Goal: Task Accomplishment & Management: Use online tool/utility

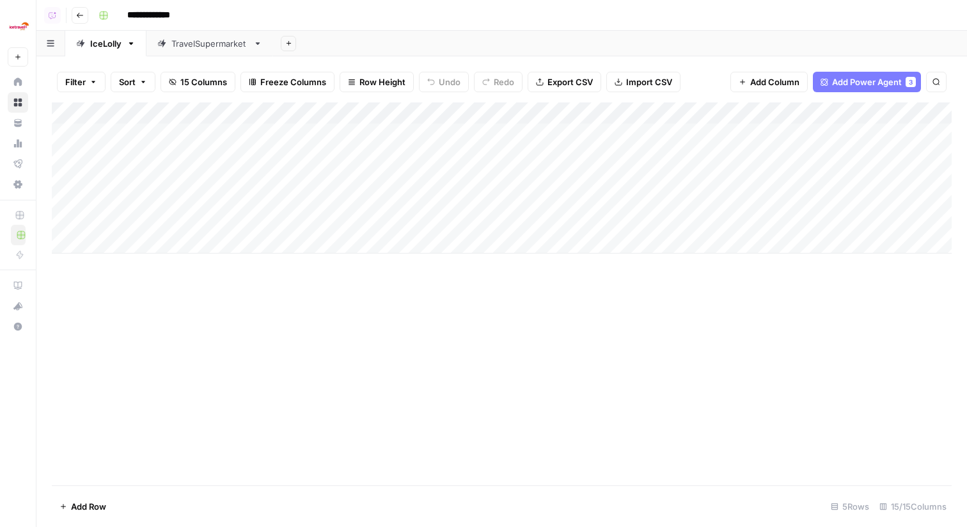
click at [550, 223] on div "Add Column" at bounding box center [502, 177] width 900 height 151
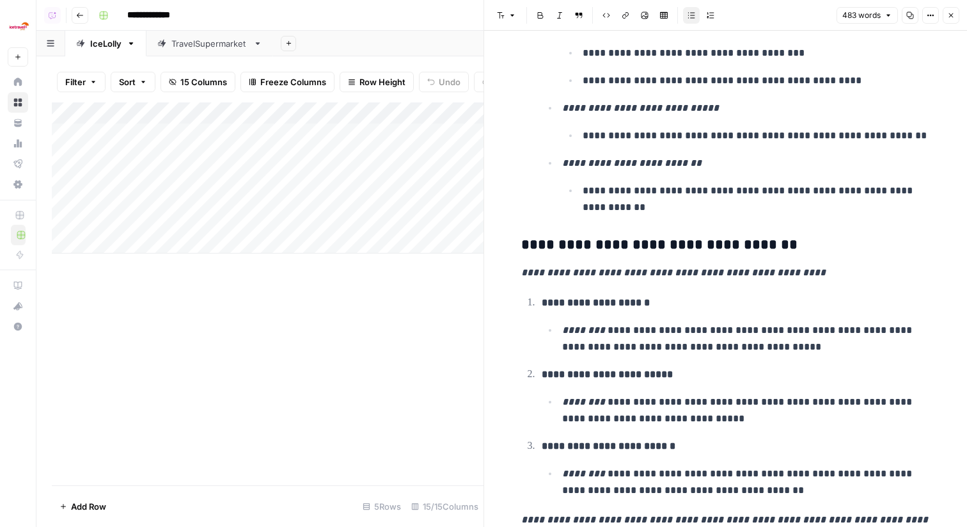
scroll to position [673, 0]
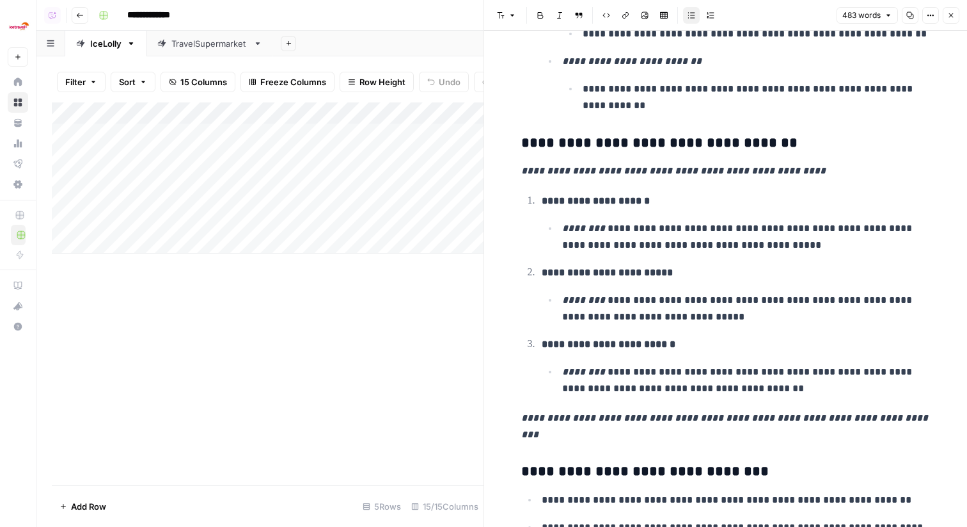
click at [955, 15] on span "Close" at bounding box center [955, 15] width 1 height 1
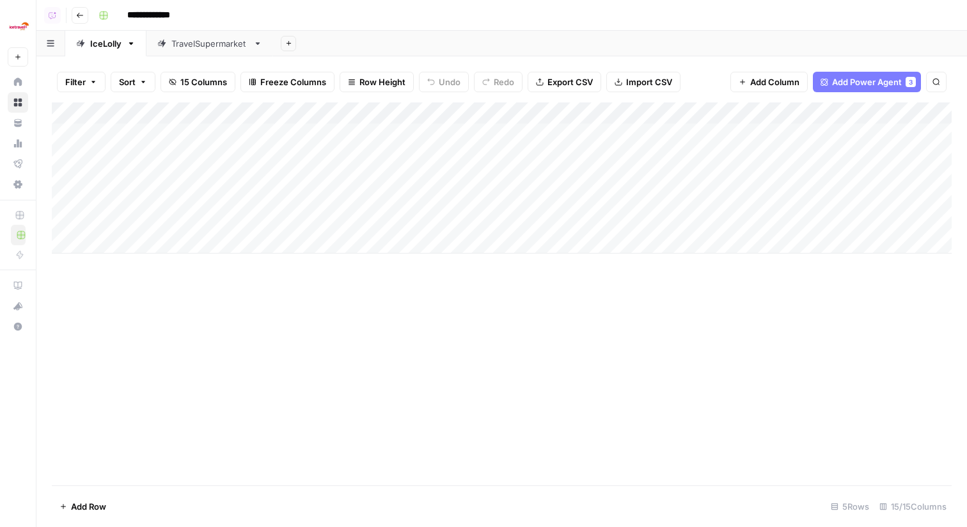
click at [394, 112] on div "Add Column" at bounding box center [502, 177] width 900 height 151
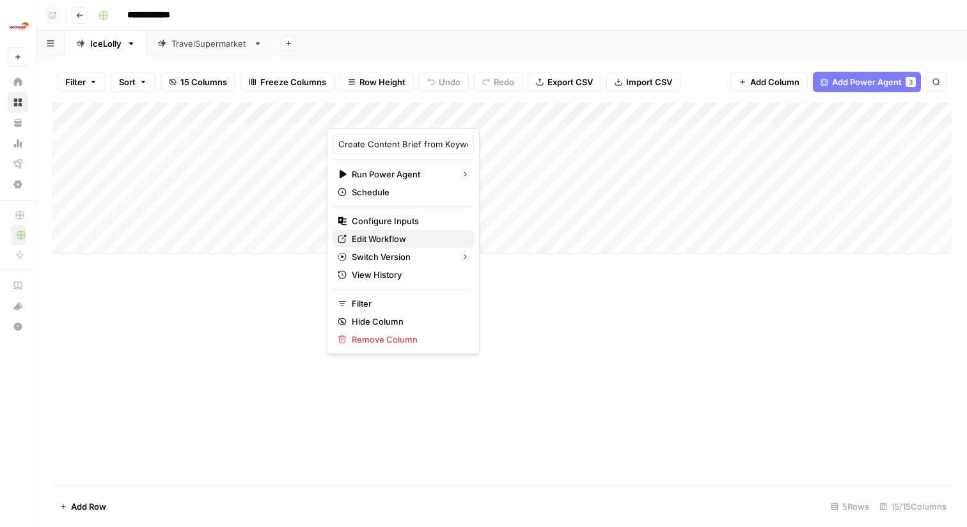
click at [393, 237] on span "Edit Workflow" at bounding box center [408, 238] width 112 height 13
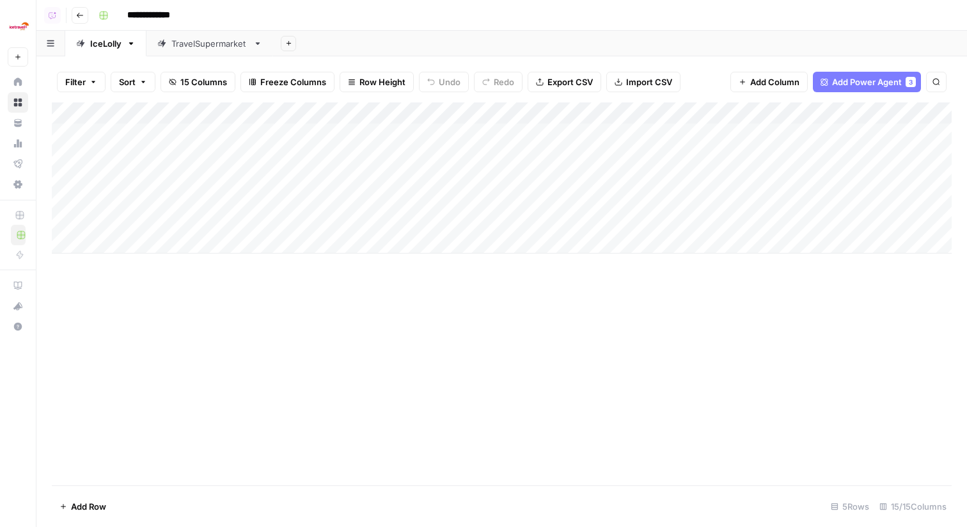
click at [228, 47] on div "TravelSupermarket" at bounding box center [209, 43] width 77 height 13
click at [557, 113] on div "Add Column" at bounding box center [502, 155] width 900 height 107
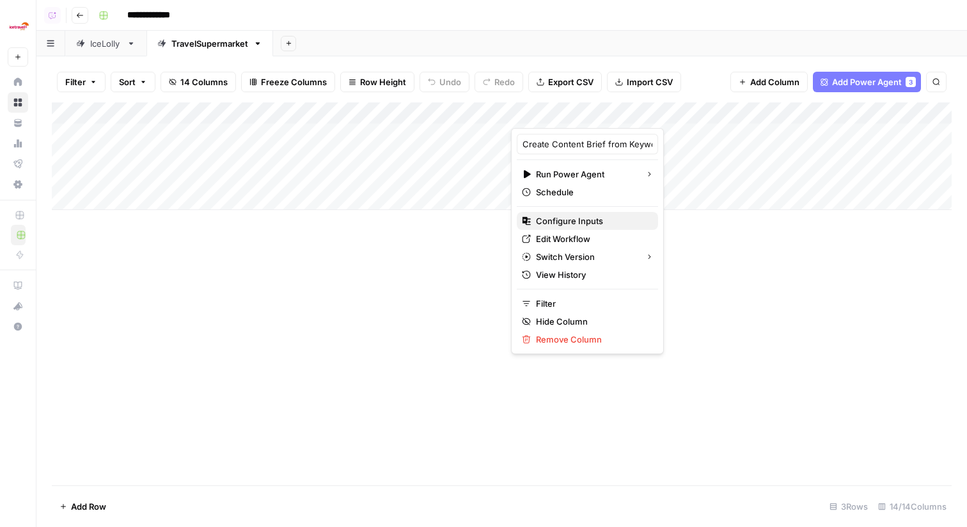
click at [575, 216] on span "Configure Inputs" at bounding box center [592, 220] width 112 height 13
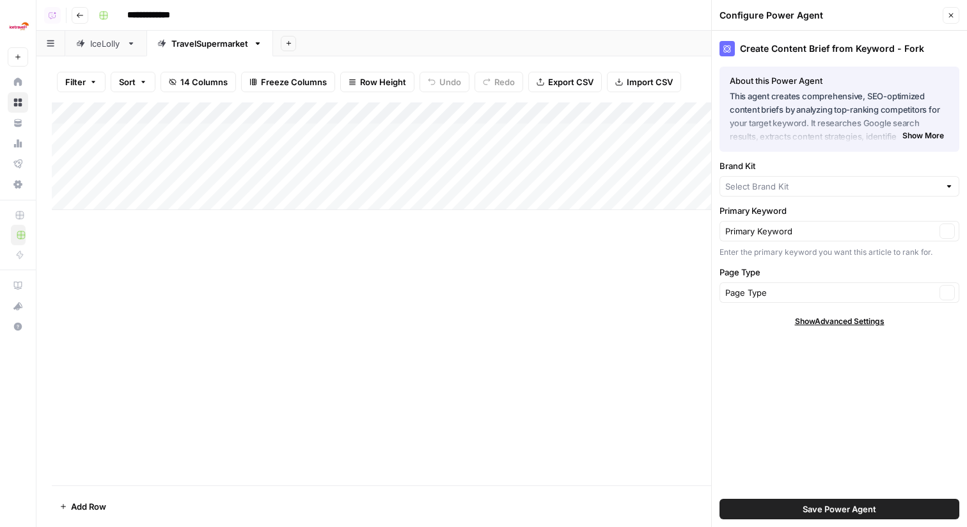
type input "TravelSupermarket"
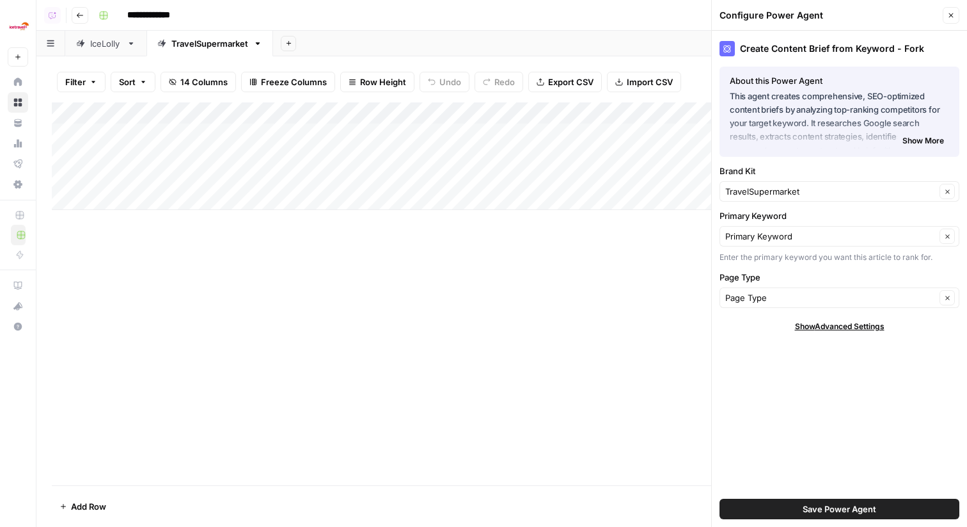
click at [101, 42] on div "IceLolly" at bounding box center [105, 43] width 31 height 13
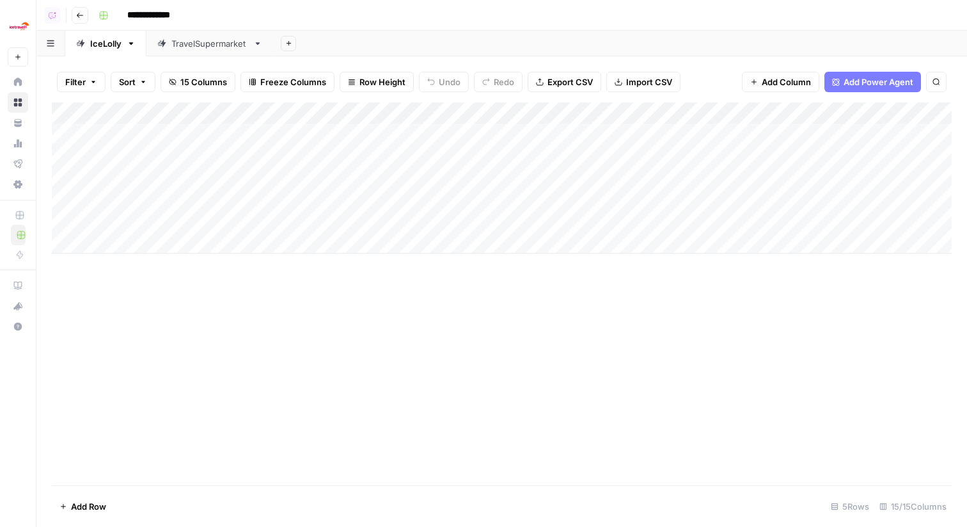
click at [388, 113] on div "Add Column" at bounding box center [502, 177] width 900 height 151
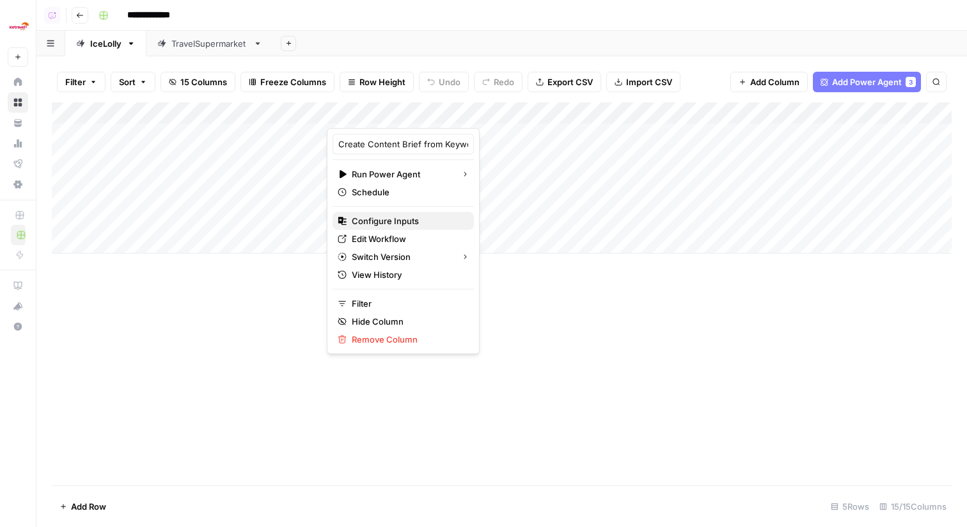
click at [397, 223] on span "Configure Inputs" at bounding box center [408, 220] width 112 height 13
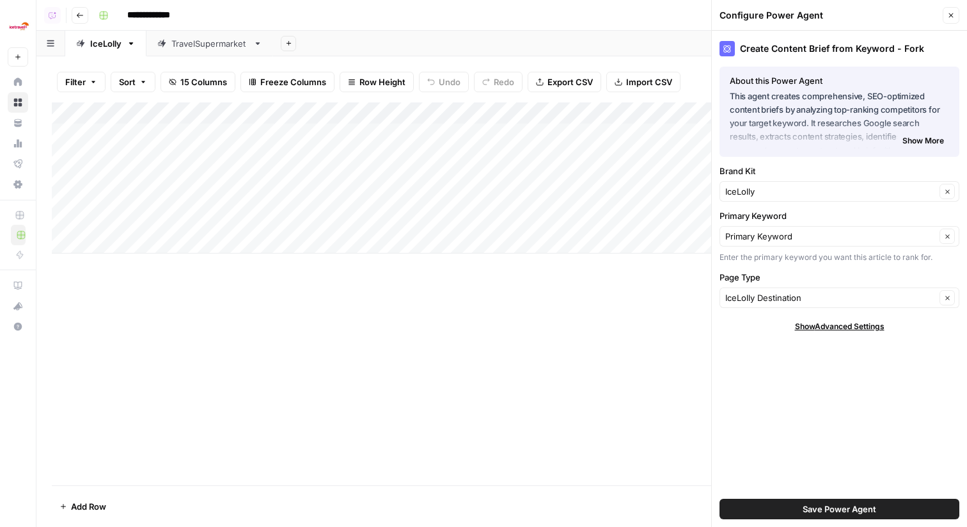
click at [223, 46] on div "TravelSupermarket" at bounding box center [209, 43] width 77 height 13
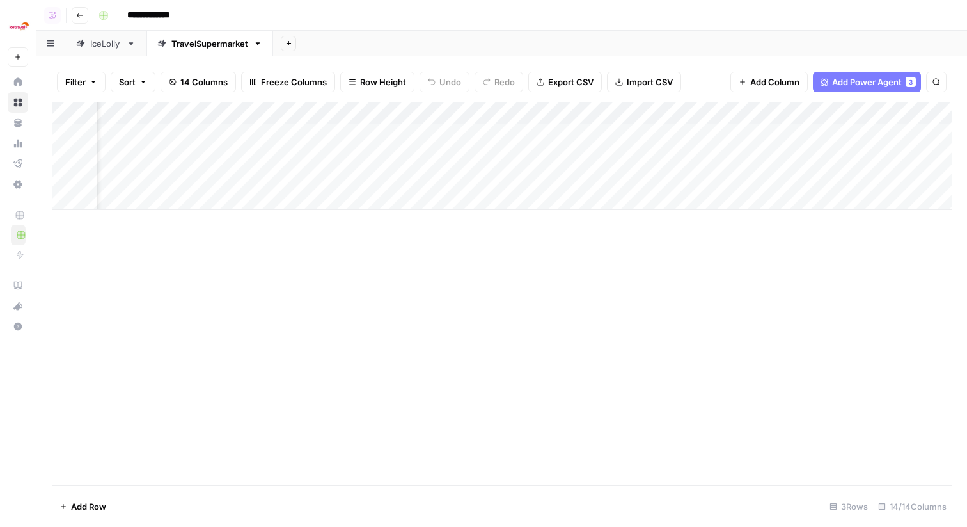
scroll to position [0, 117]
click at [439, 112] on div "Add Column" at bounding box center [502, 155] width 900 height 107
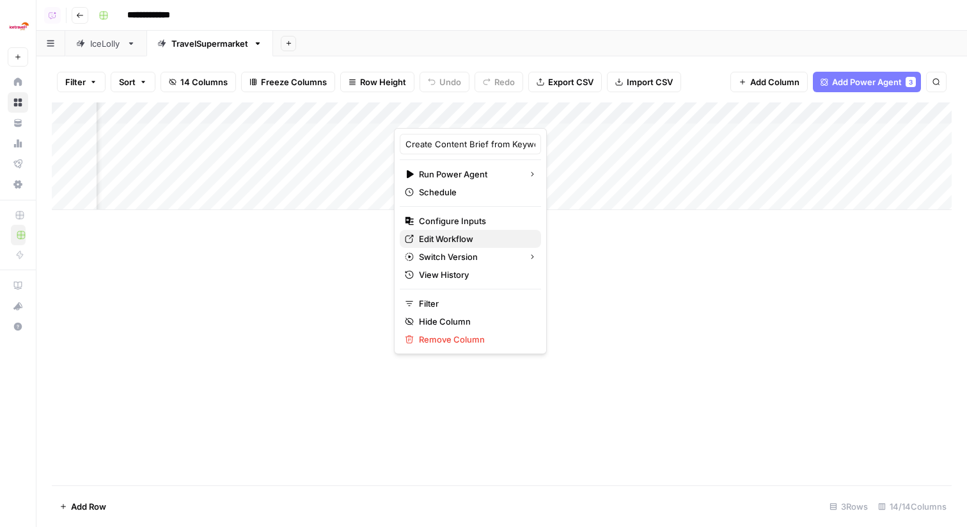
click at [463, 241] on span "Edit Workflow" at bounding box center [475, 238] width 112 height 13
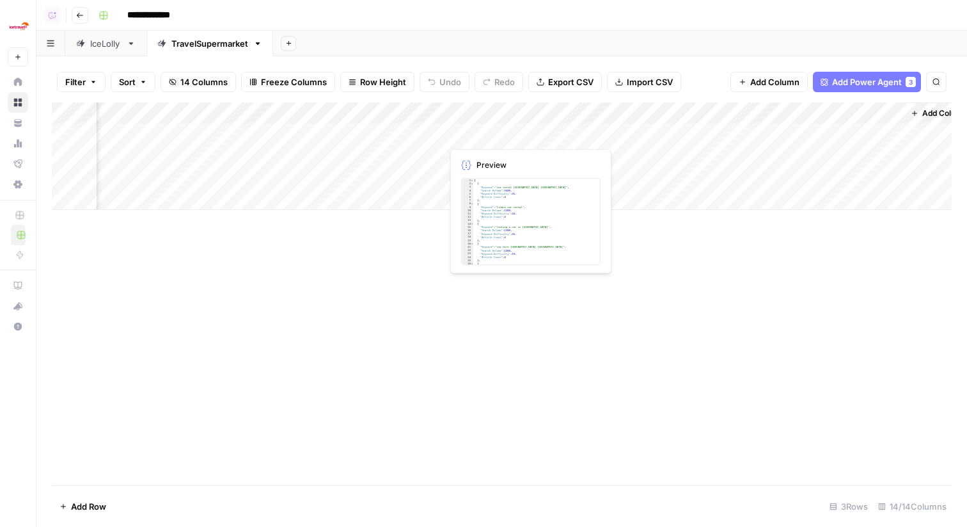
scroll to position [0, 898]
click at [695, 114] on div "Add Column" at bounding box center [502, 155] width 900 height 107
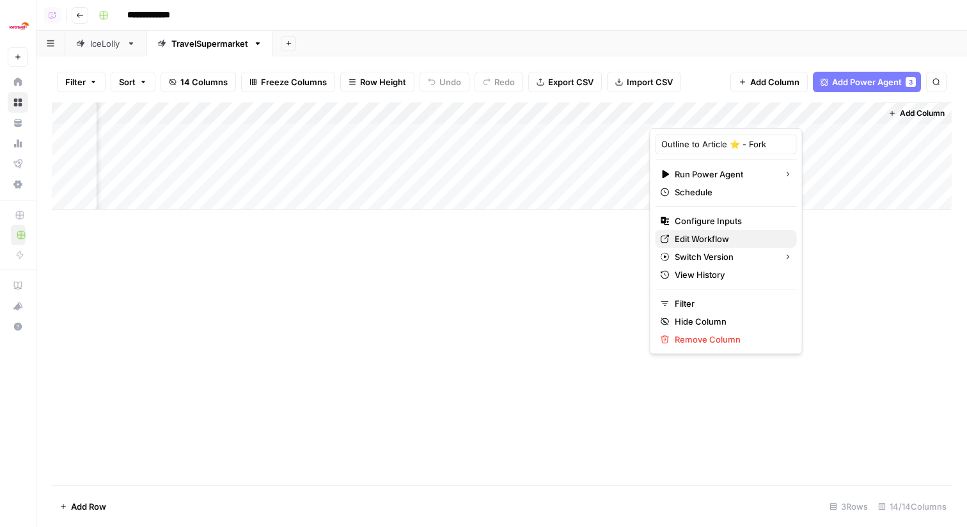
click at [710, 245] on link "Edit Workflow" at bounding box center [726, 239] width 141 height 18
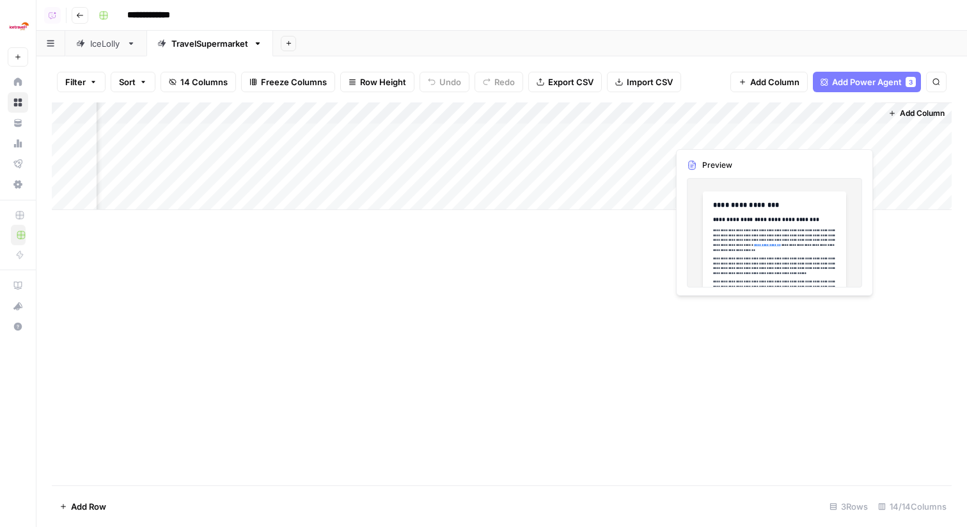
click at [868, 135] on div "Add Column" at bounding box center [502, 155] width 900 height 107
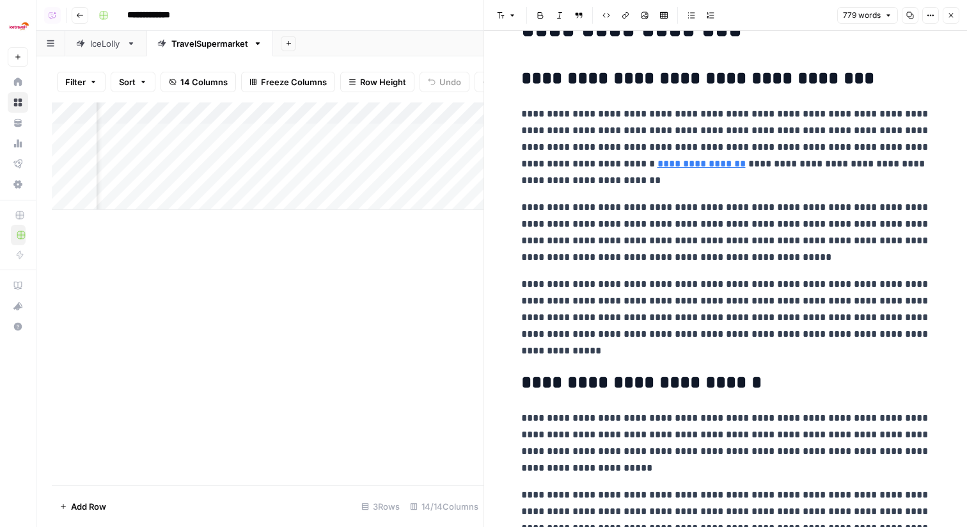
scroll to position [61, 0]
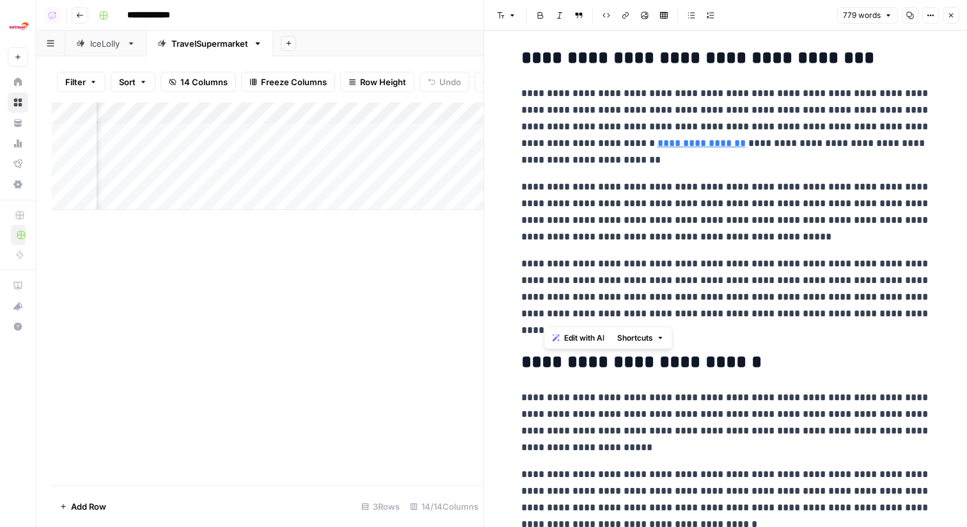
drag, startPoint x: 709, startPoint y: 319, endPoint x: 546, endPoint y: 107, distance: 266.8
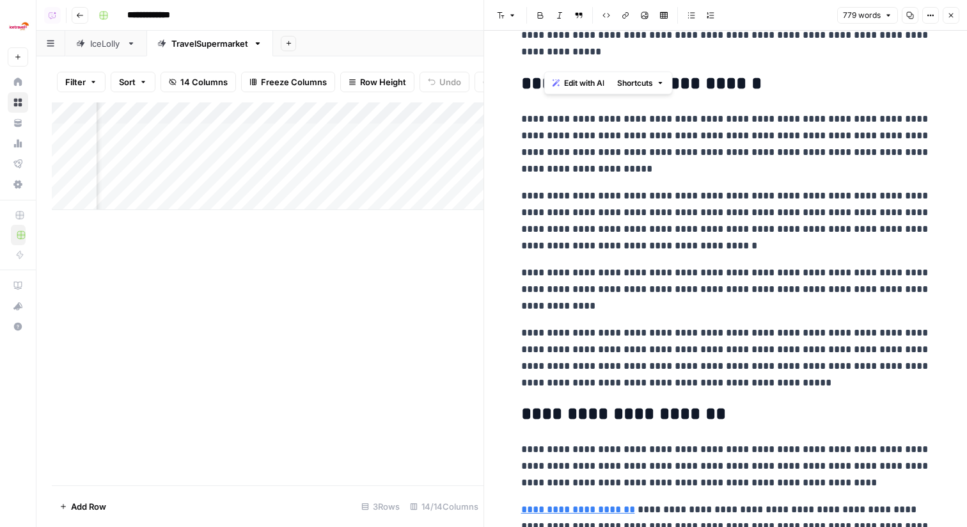
scroll to position [358, 0]
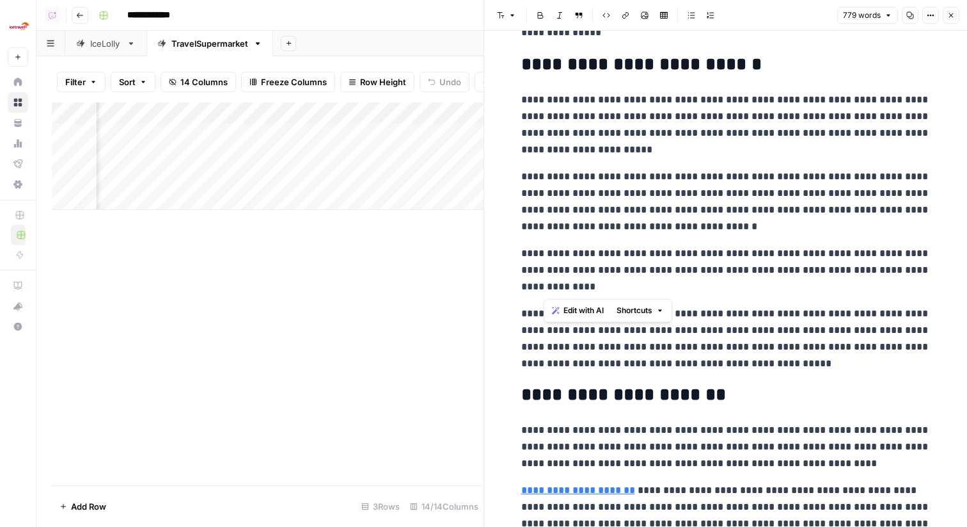
drag, startPoint x: 544, startPoint y: 132, endPoint x: 669, endPoint y: 292, distance: 203.2
click at [669, 292] on div "**********" at bounding box center [726, 404] width 425 height 1422
click at [752, 269] on p "**********" at bounding box center [725, 270] width 409 height 50
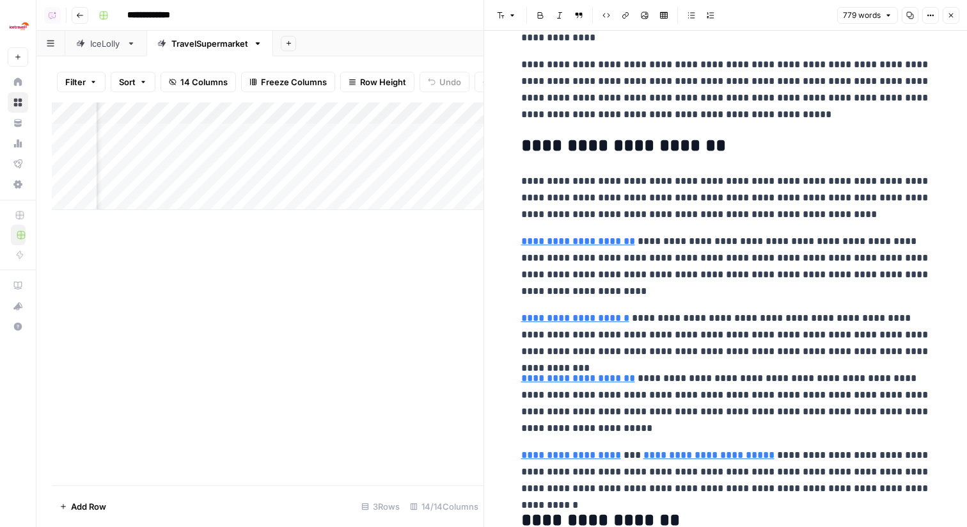
scroll to position [630, 0]
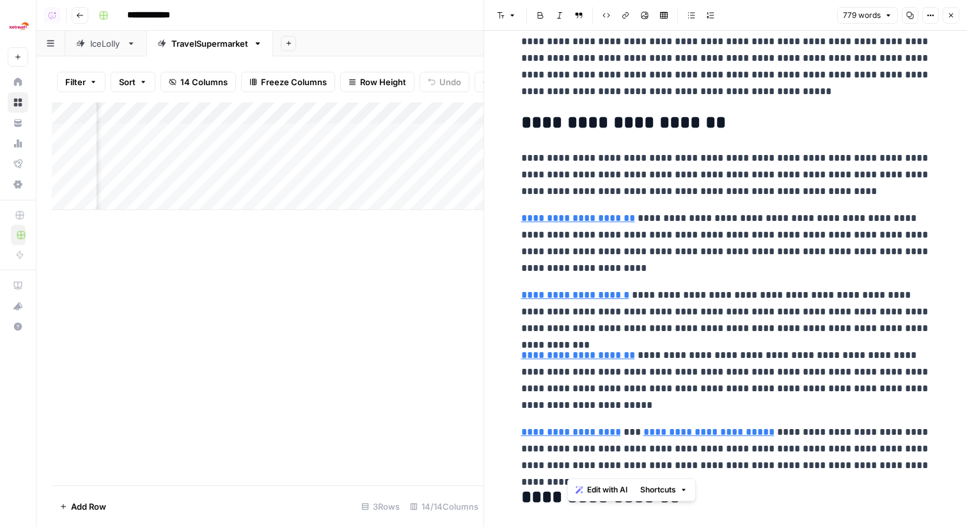
drag, startPoint x: 565, startPoint y: 165, endPoint x: 796, endPoint y: 464, distance: 378.1
click at [796, 464] on div "**********" at bounding box center [726, 132] width 425 height 1422
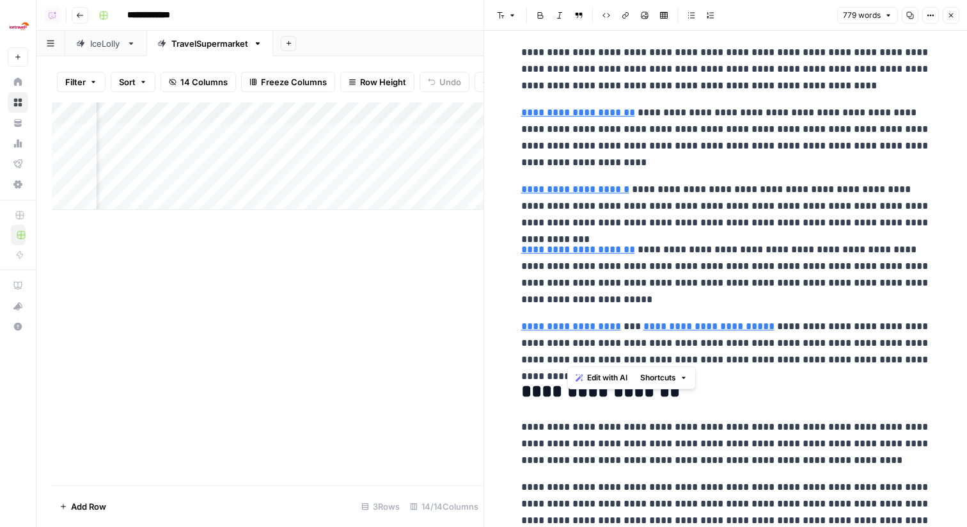
scroll to position [725, 0]
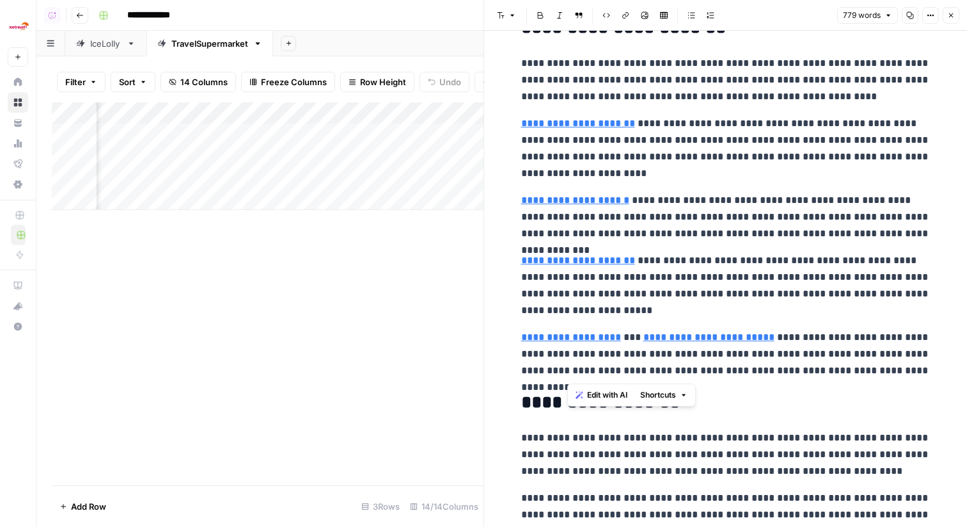
click at [701, 162] on p "**********" at bounding box center [725, 148] width 409 height 67
click at [681, 235] on p "**********" at bounding box center [725, 217] width 409 height 50
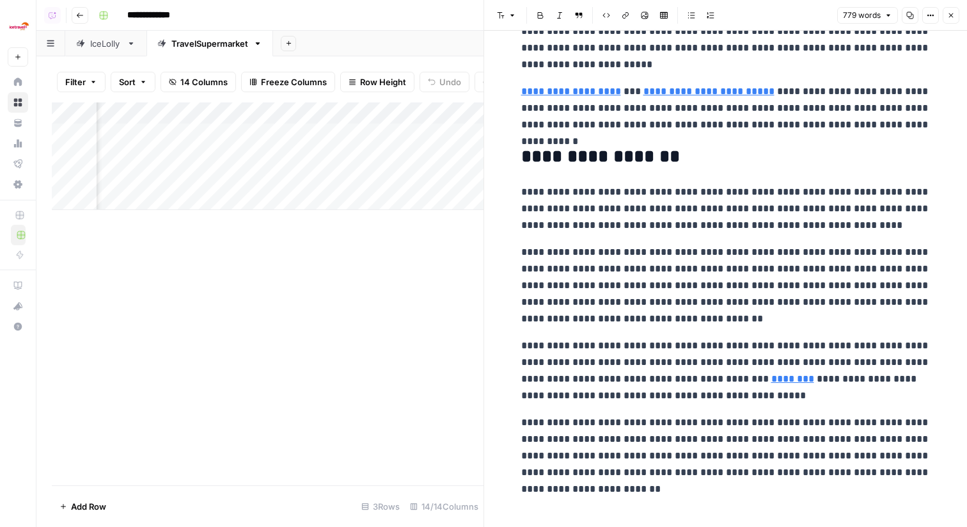
scroll to position [987, 0]
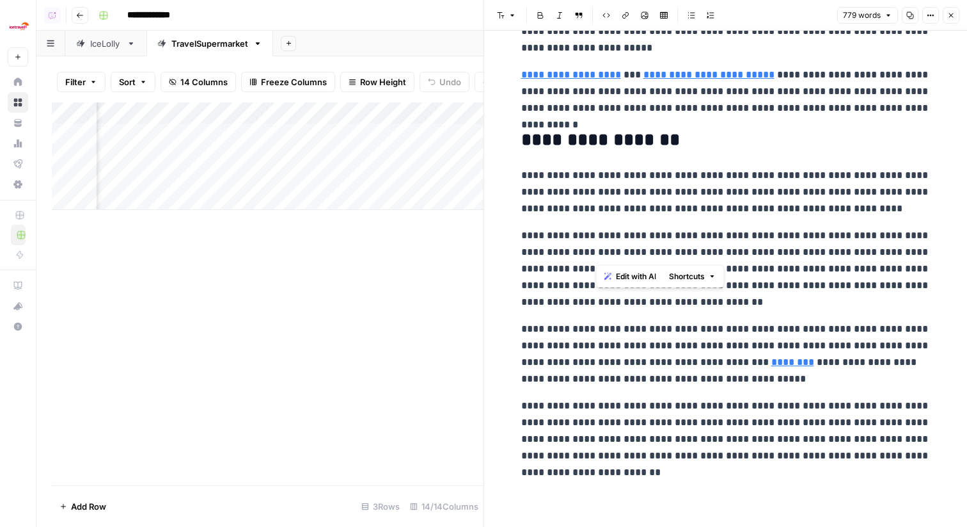
drag, startPoint x: 596, startPoint y: 185, endPoint x: 615, endPoint y: 251, distance: 69.2
click at [665, 236] on p "**********" at bounding box center [725, 268] width 409 height 83
drag, startPoint x: 947, startPoint y: 12, endPoint x: 910, endPoint y: 51, distance: 53.4
click at [910, 51] on div "**********" at bounding box center [726, 263] width 484 height 527
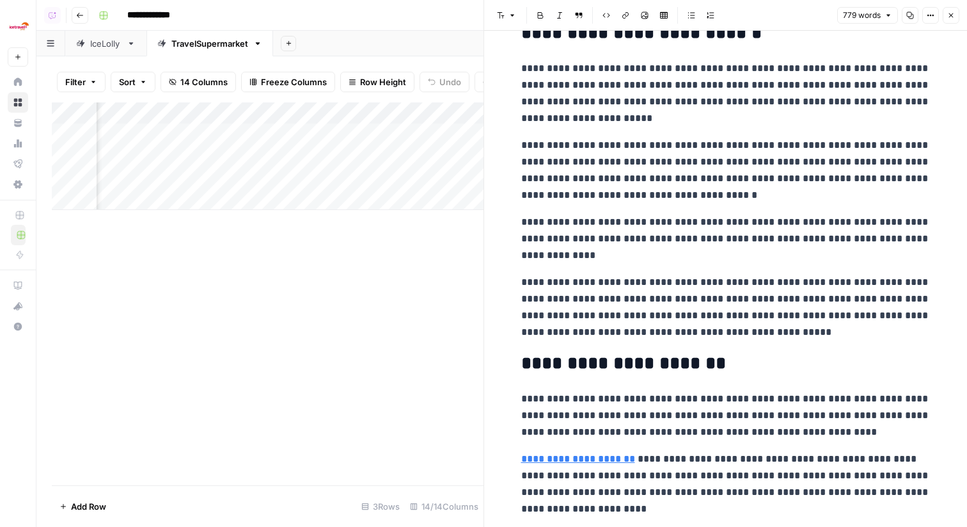
scroll to position [389, 0]
click at [946, 12] on button "Close" at bounding box center [951, 15] width 17 height 17
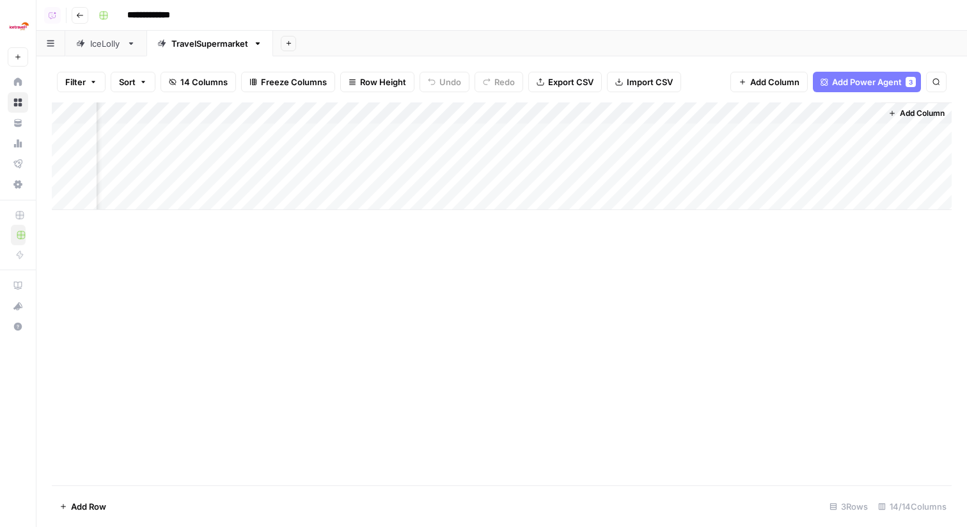
scroll to position [0, 882]
click at [884, 151] on div "Add Column" at bounding box center [502, 155] width 900 height 107
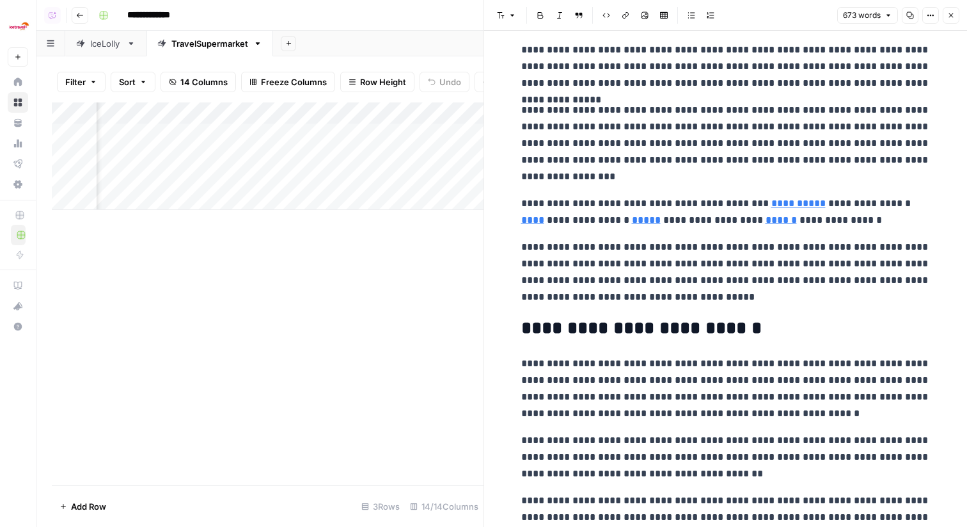
scroll to position [341, 0]
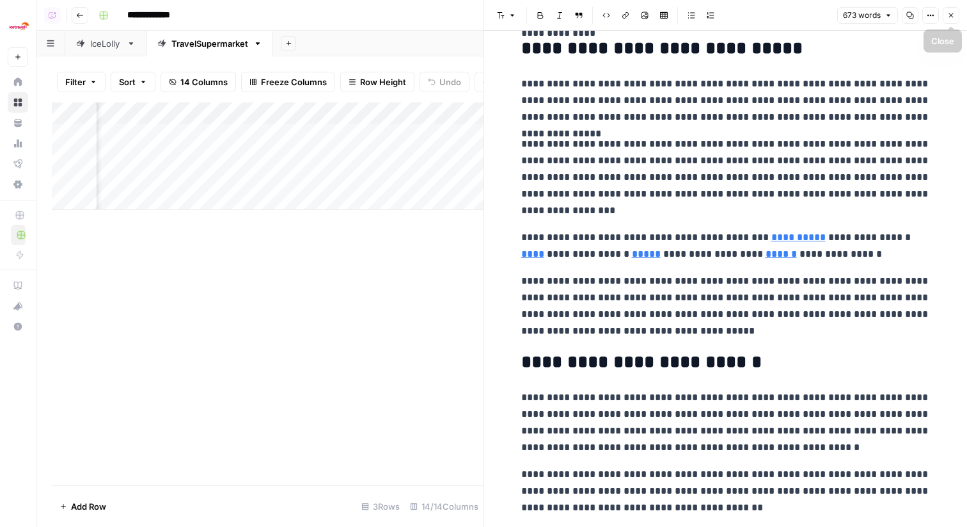
click at [949, 12] on icon "button" at bounding box center [951, 16] width 8 height 8
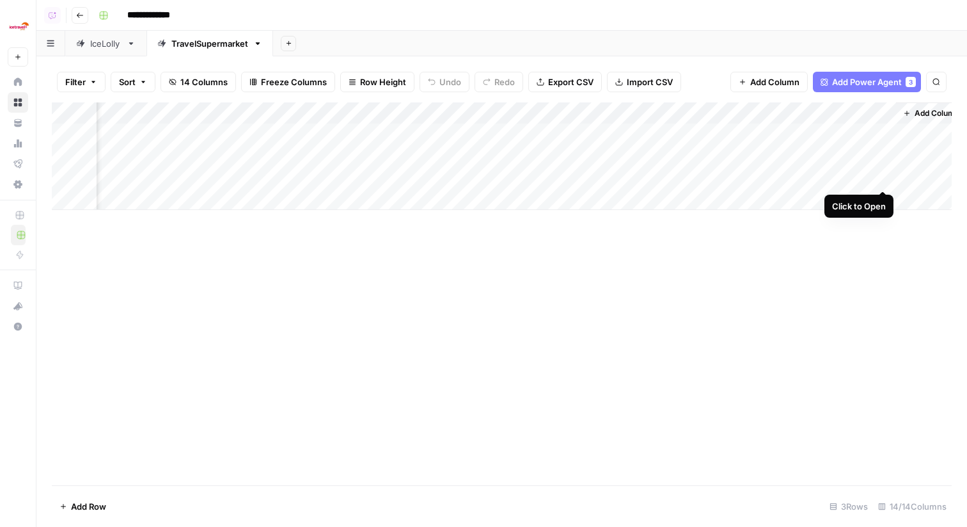
click at [884, 180] on div "Add Column" at bounding box center [502, 155] width 900 height 107
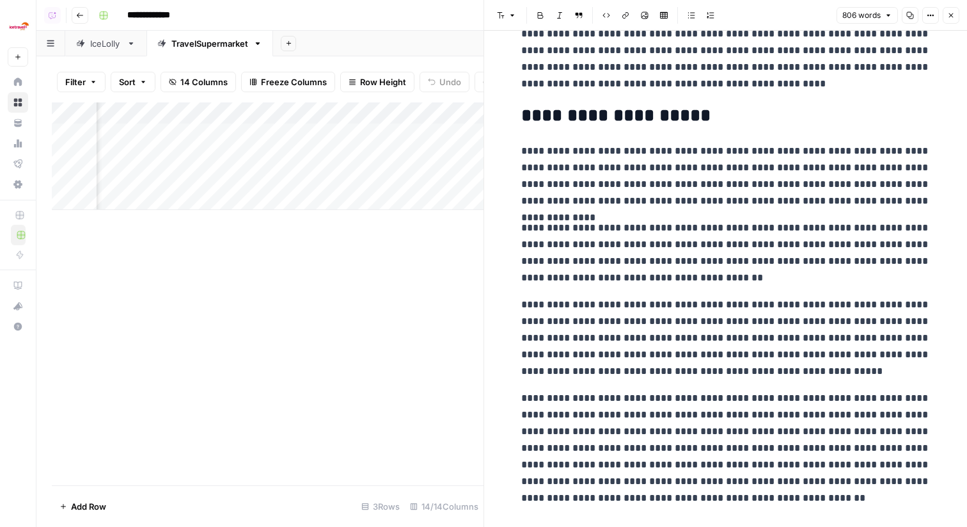
scroll to position [1027, 0]
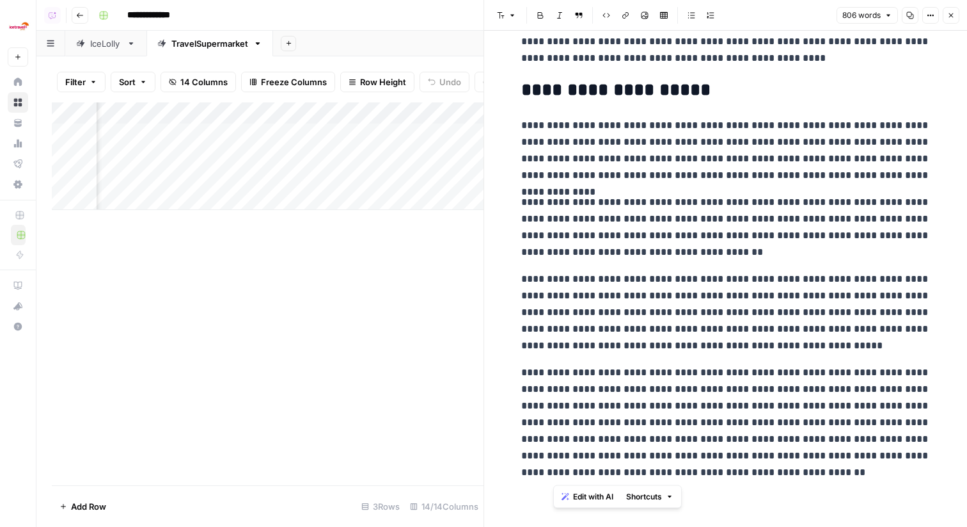
drag, startPoint x: 551, startPoint y: 139, endPoint x: 792, endPoint y: 486, distance: 421.9
click at [96, 38] on div "IceLolly" at bounding box center [105, 43] width 31 height 13
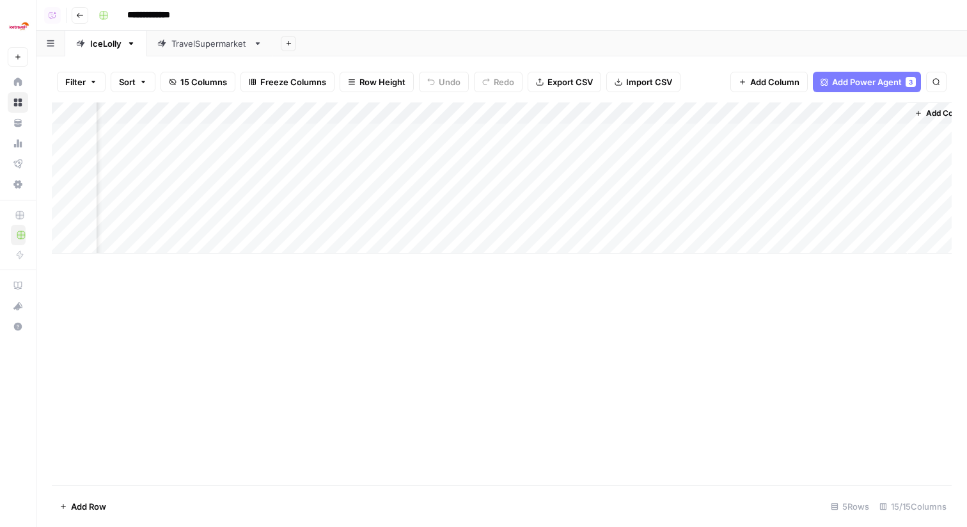
scroll to position [0, 944]
click at [637, 154] on div "Add Column" at bounding box center [502, 177] width 900 height 151
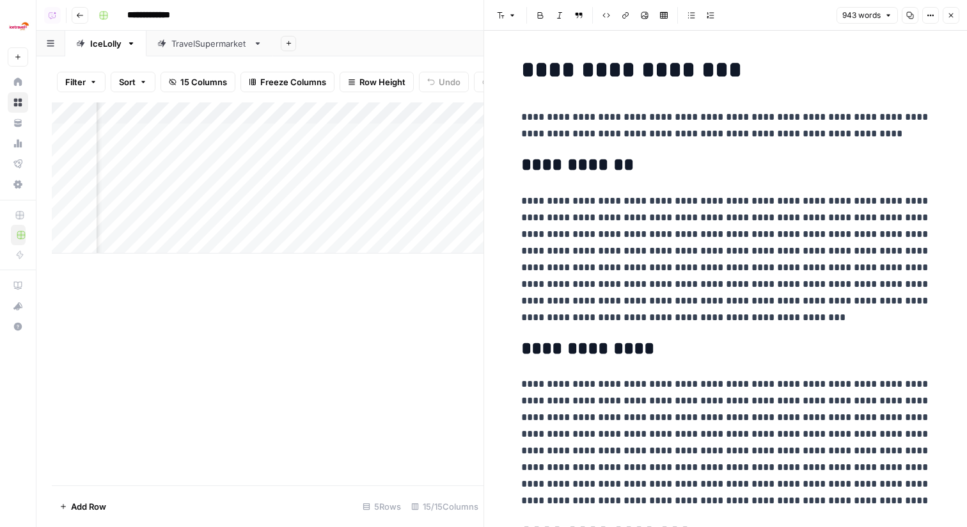
click at [956, 17] on button "Close" at bounding box center [951, 15] width 17 height 17
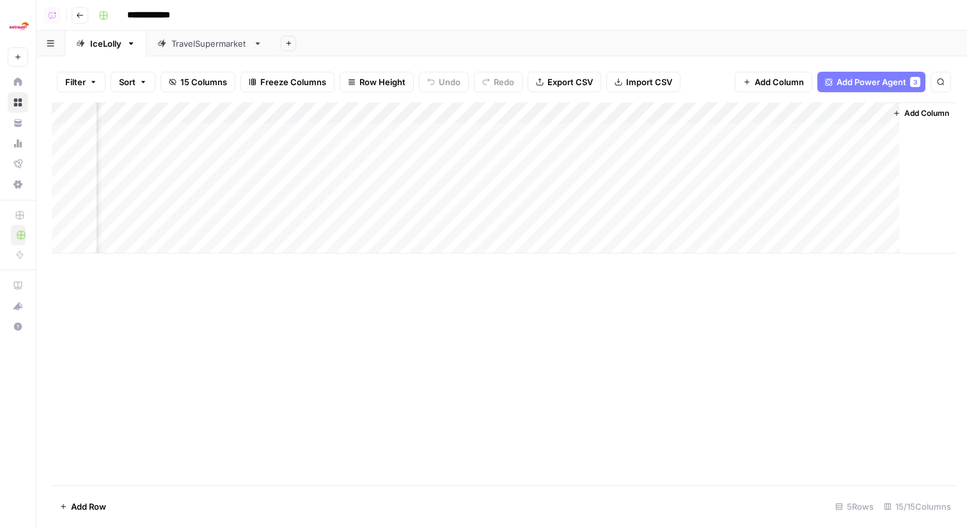
scroll to position [0, 928]
click at [654, 177] on div "Add Column" at bounding box center [502, 177] width 900 height 151
click at [244, 40] on div "TravelSupermarket" at bounding box center [209, 43] width 77 height 13
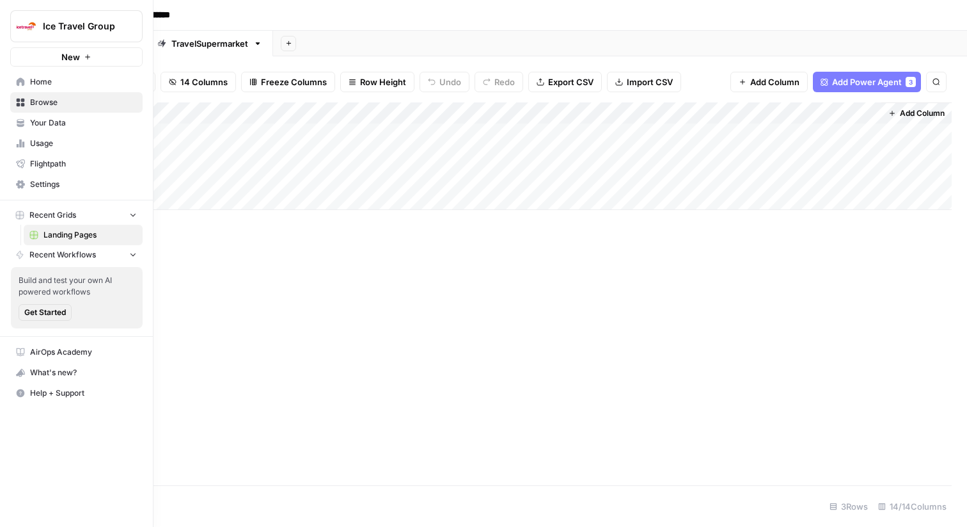
click at [27, 120] on link "Your Data" at bounding box center [76, 123] width 132 height 20
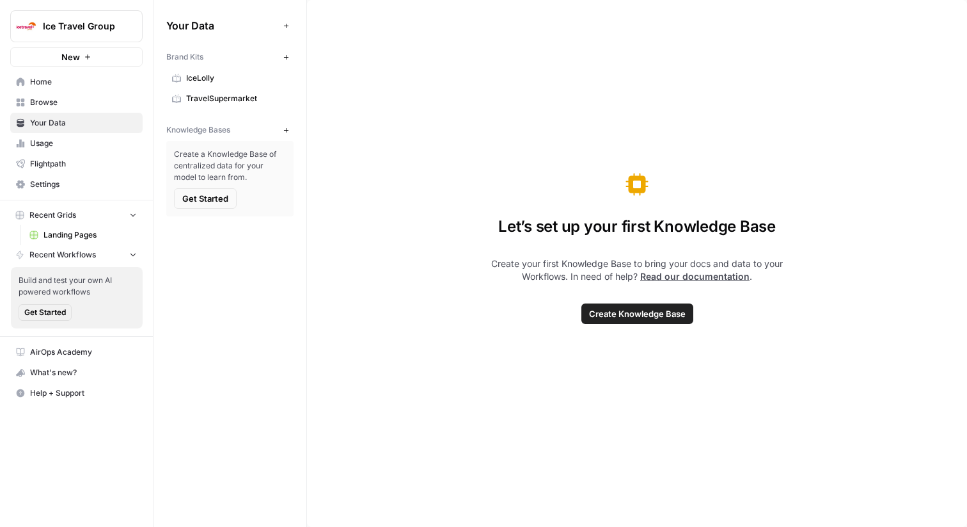
click at [206, 93] on span "TravelSupermarket" at bounding box center [237, 99] width 102 height 12
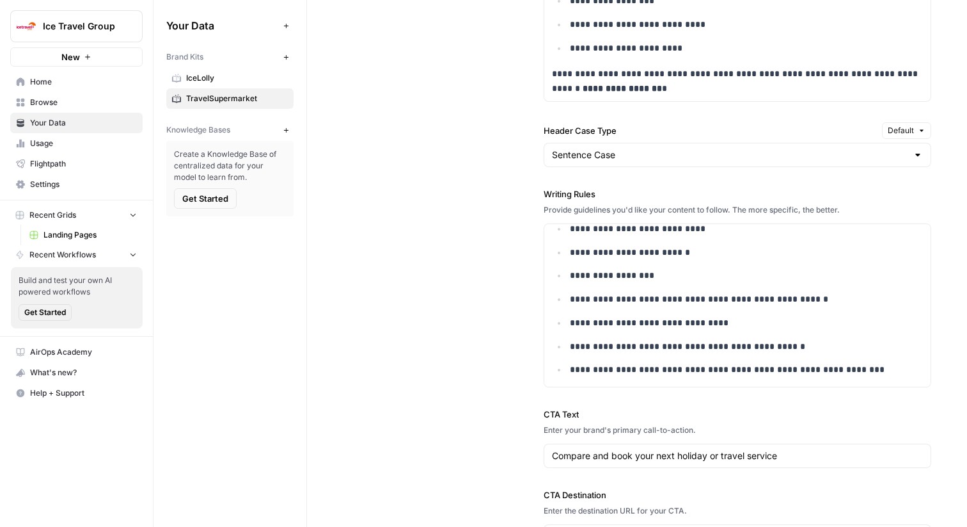
scroll to position [1164, 0]
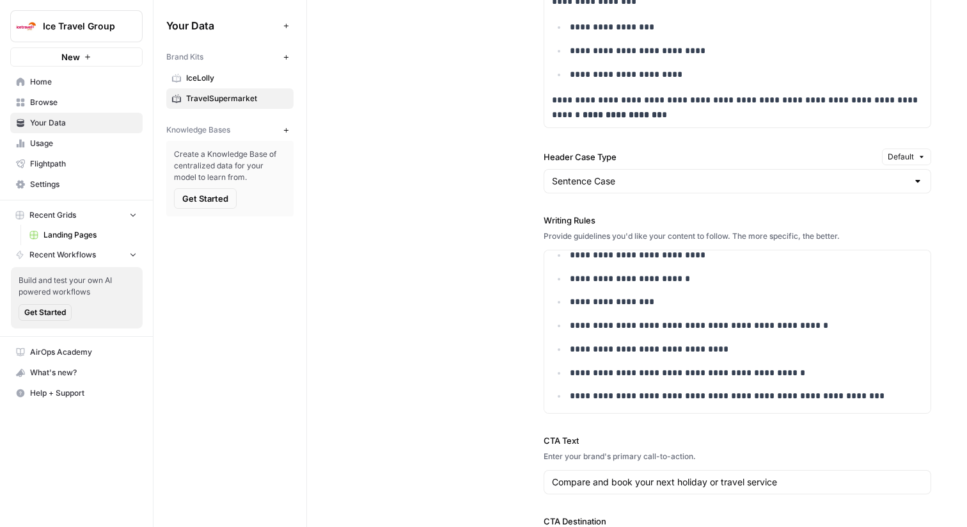
click at [118, 102] on span "Browse" at bounding box center [83, 103] width 107 height 12
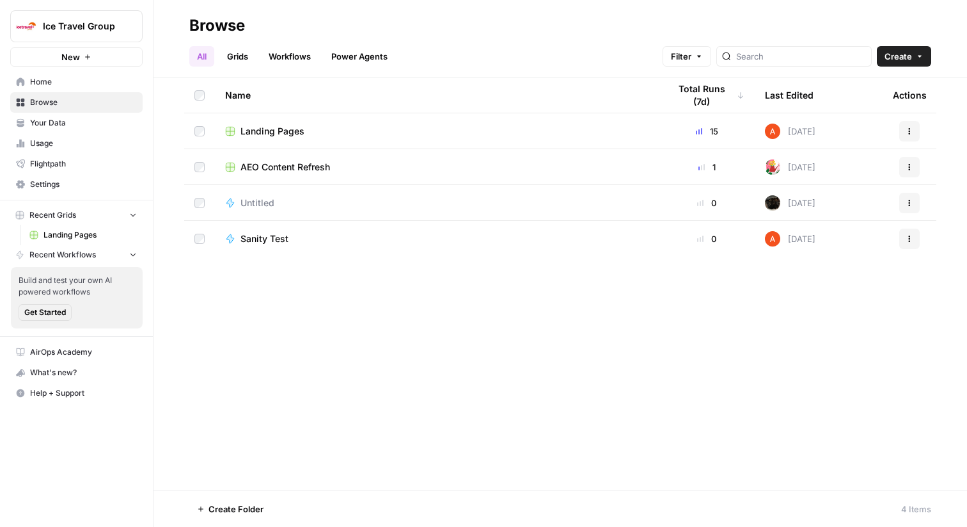
click at [253, 54] on link "Grids" at bounding box center [237, 56] width 36 height 20
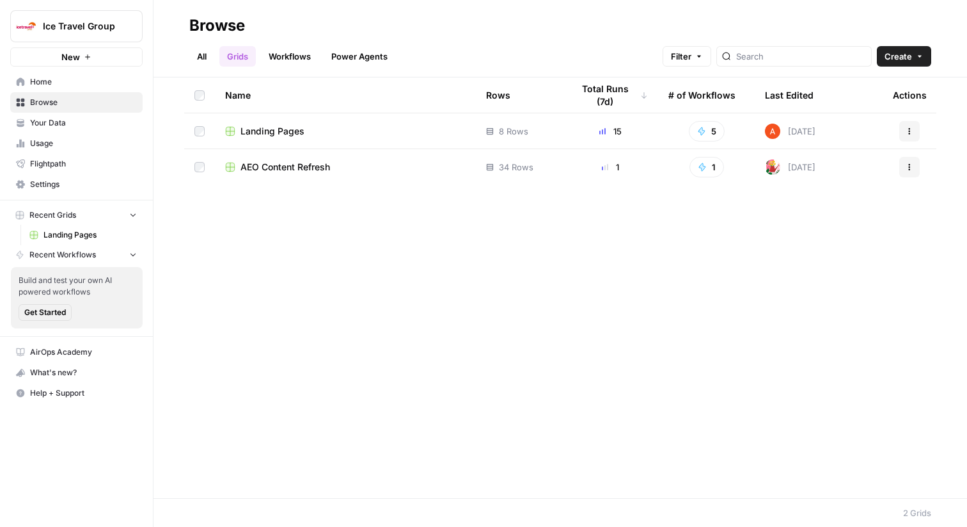
click at [276, 133] on span "Landing Pages" at bounding box center [273, 131] width 64 height 13
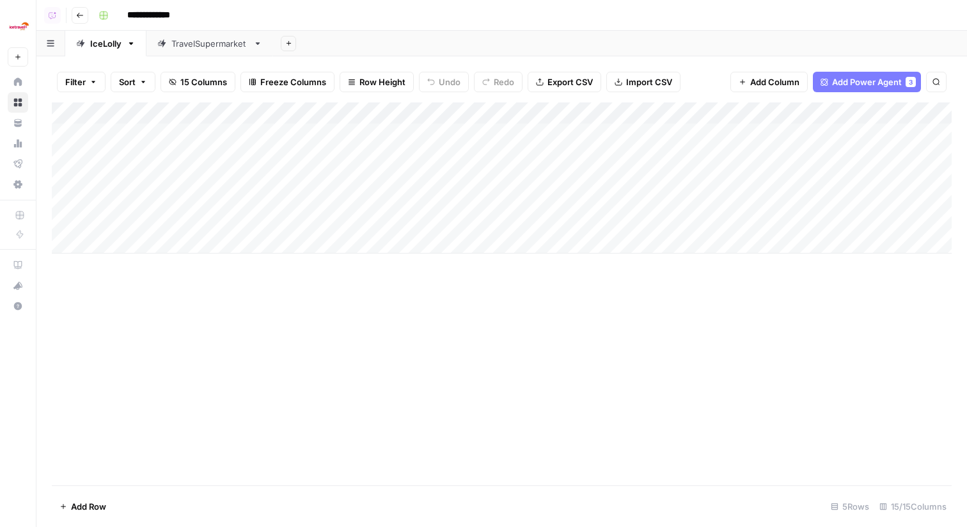
click at [241, 42] on div "TravelSupermarket" at bounding box center [209, 43] width 77 height 13
click at [892, 147] on div "Add Column" at bounding box center [502, 155] width 900 height 107
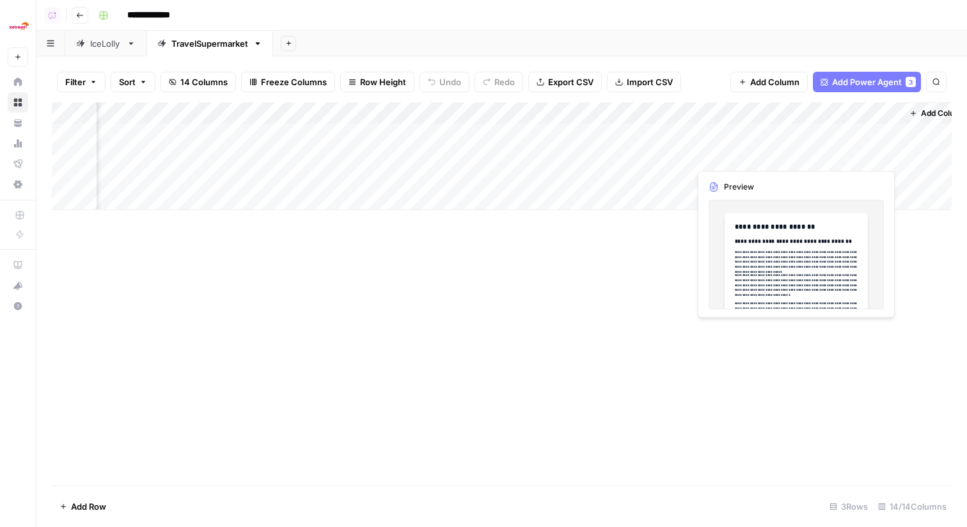
click at [892, 147] on div "Add Column" at bounding box center [502, 155] width 900 height 107
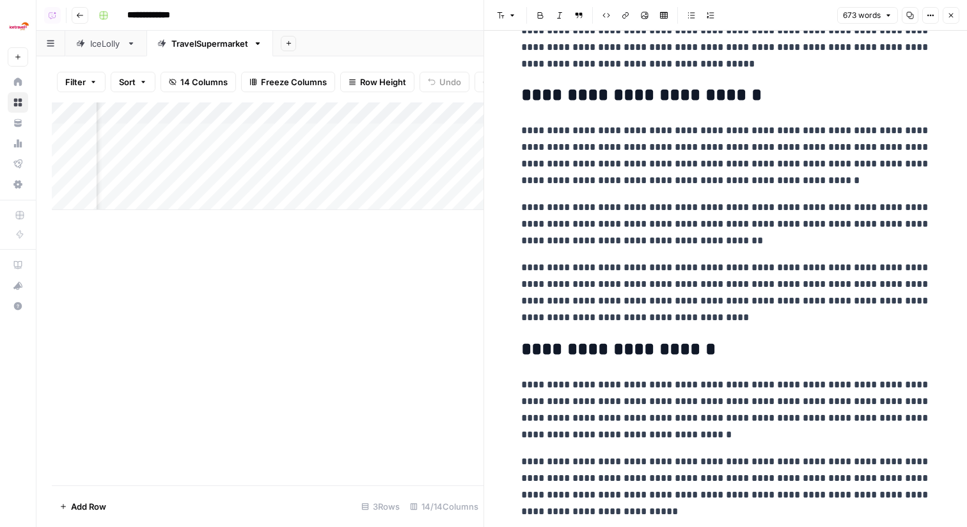
scroll to position [609, 0]
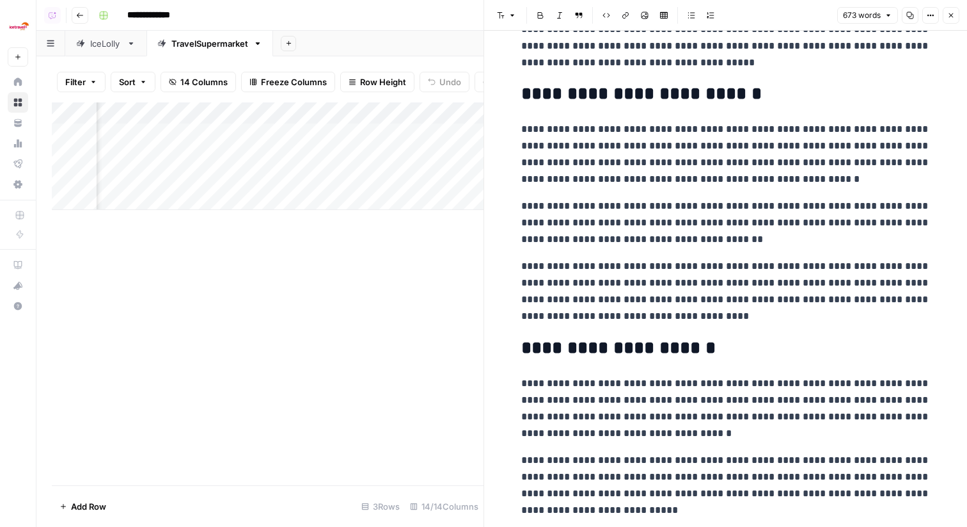
click at [112, 47] on div "IceLolly" at bounding box center [105, 43] width 31 height 13
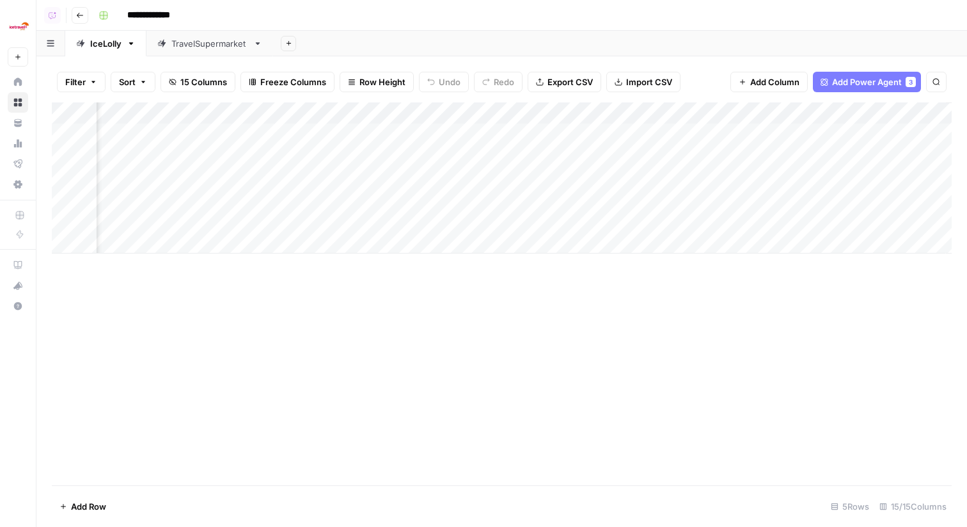
scroll to position [0, 881]
click at [699, 177] on div "Add Column" at bounding box center [502, 177] width 900 height 151
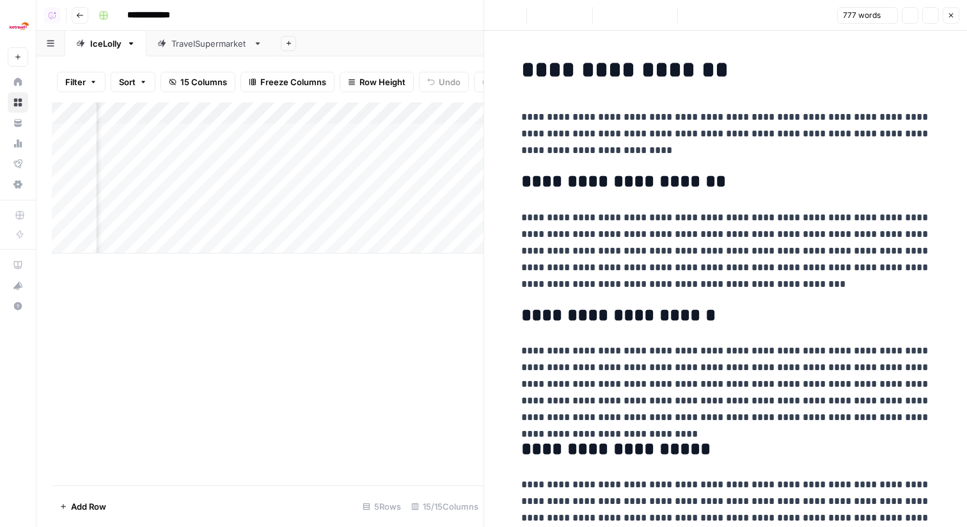
click at [747, 180] on h2 "**********" at bounding box center [725, 181] width 409 height 20
type input "famil"
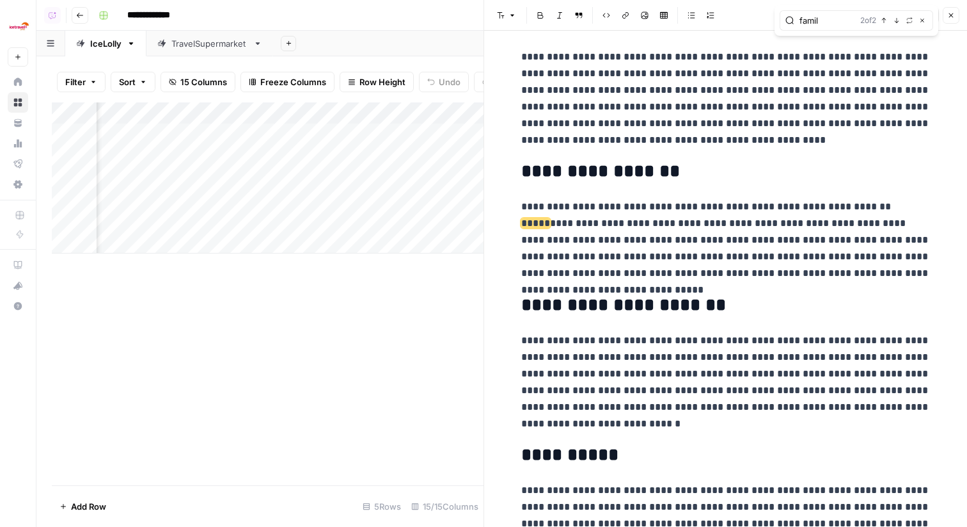
scroll to position [860, 0]
click at [923, 19] on icon "button" at bounding box center [922, 20] width 6 height 6
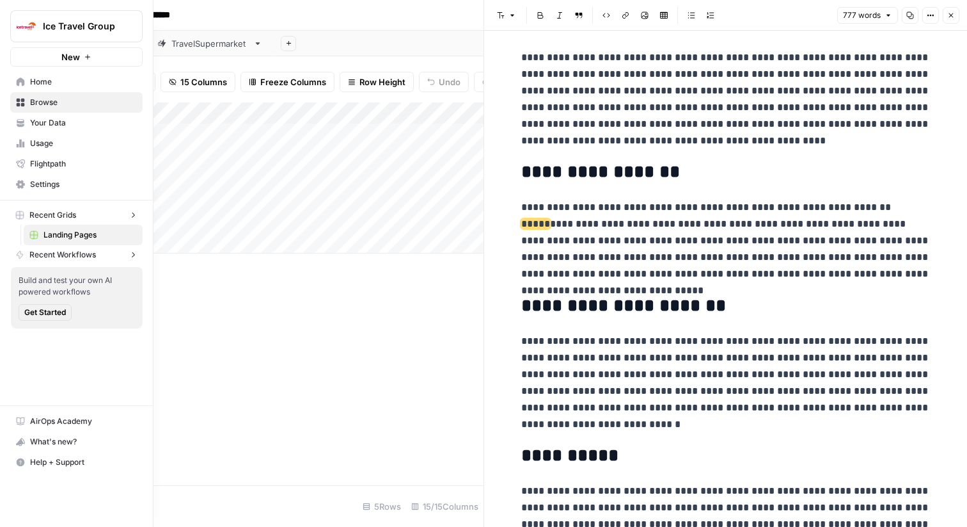
click at [20, 123] on icon at bounding box center [20, 122] width 9 height 9
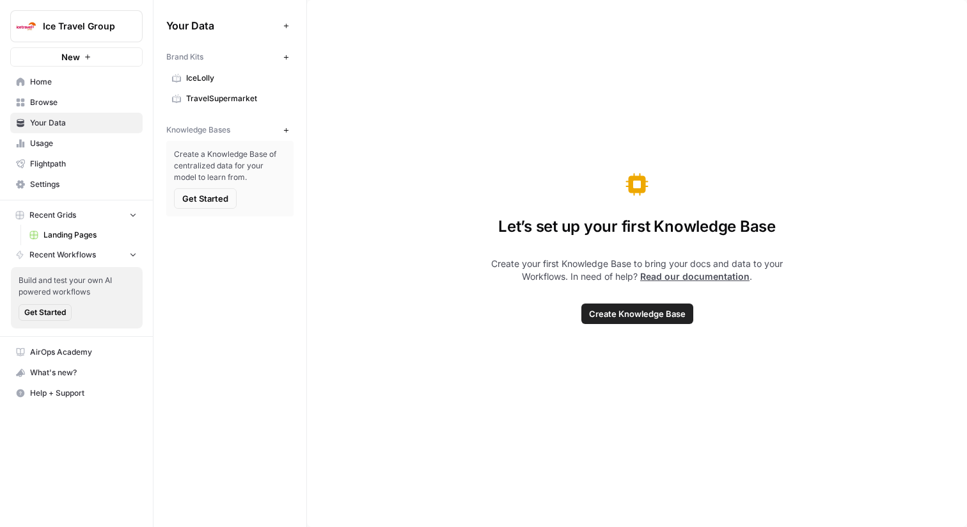
click at [187, 72] on span "IceLolly" at bounding box center [237, 78] width 102 height 12
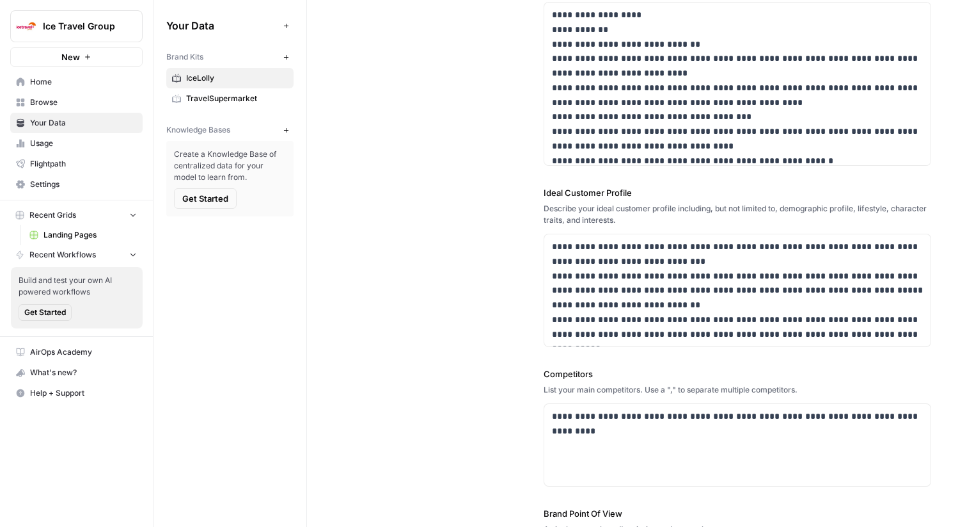
scroll to position [188, 0]
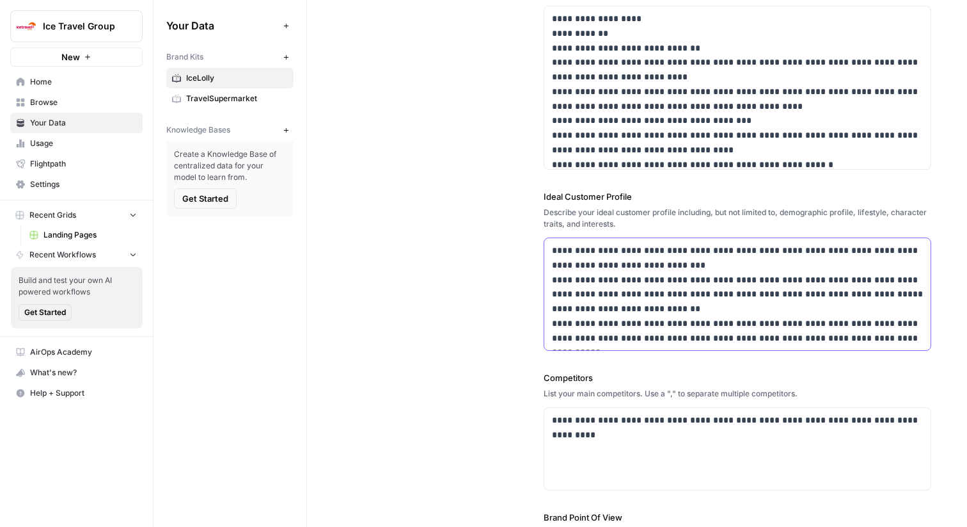
click at [594, 275] on p "**********" at bounding box center [737, 294] width 371 height 102
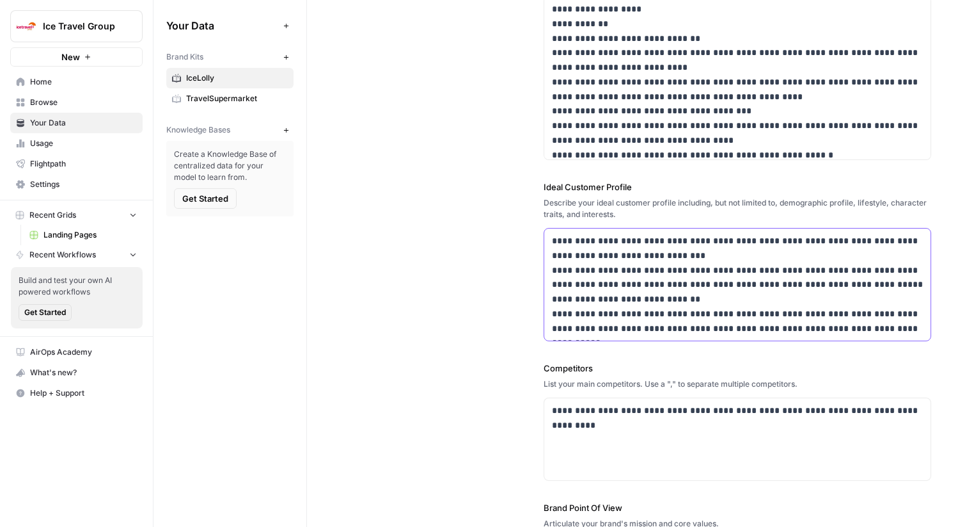
scroll to position [200, 0]
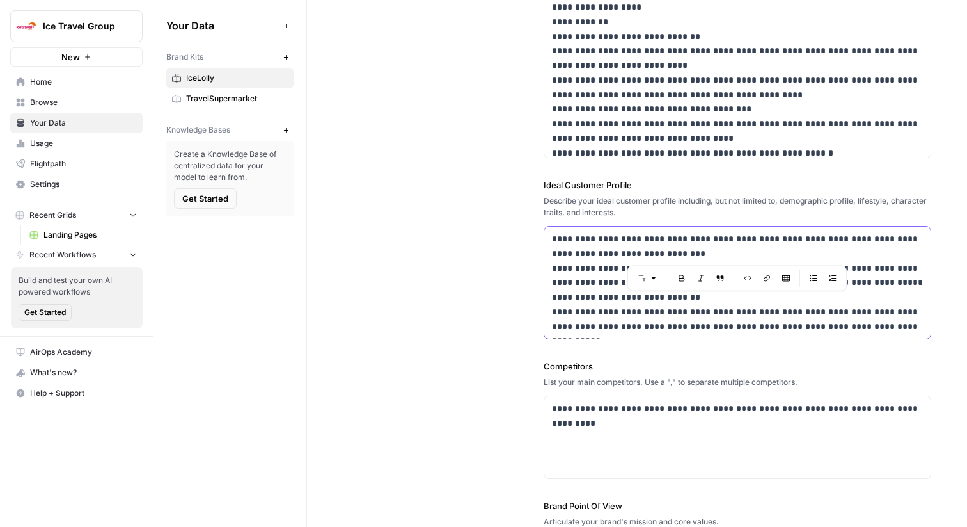
drag, startPoint x: 807, startPoint y: 235, endPoint x: 910, endPoint y: 252, distance: 103.7
click at [910, 252] on p "**********" at bounding box center [737, 283] width 371 height 102
click at [724, 252] on p "**********" at bounding box center [737, 283] width 371 height 102
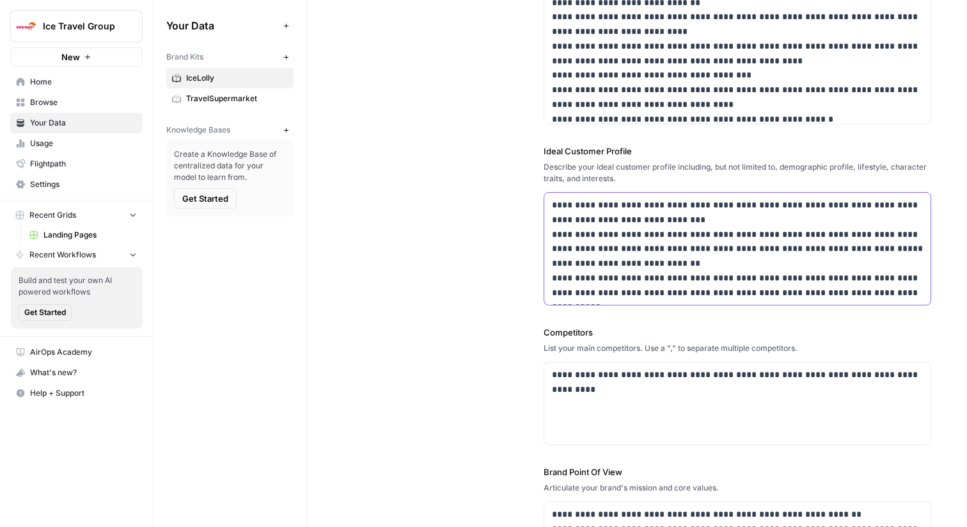
scroll to position [241, 0]
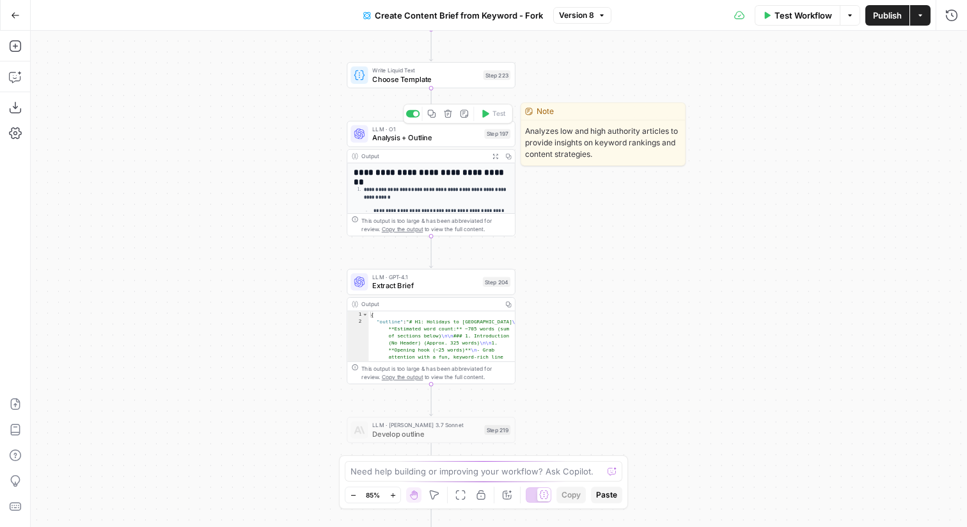
click at [494, 159] on button "Expand Output" at bounding box center [495, 156] width 13 height 13
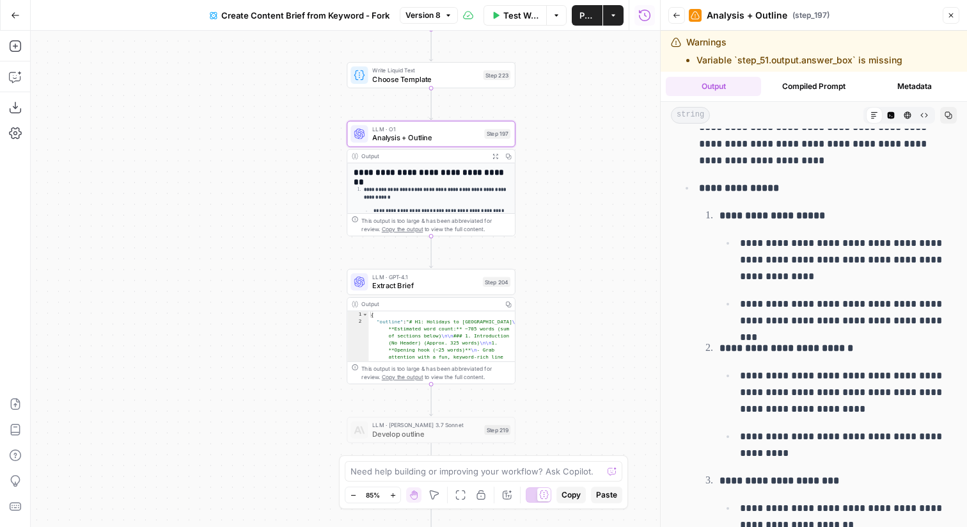
scroll to position [4979, 0]
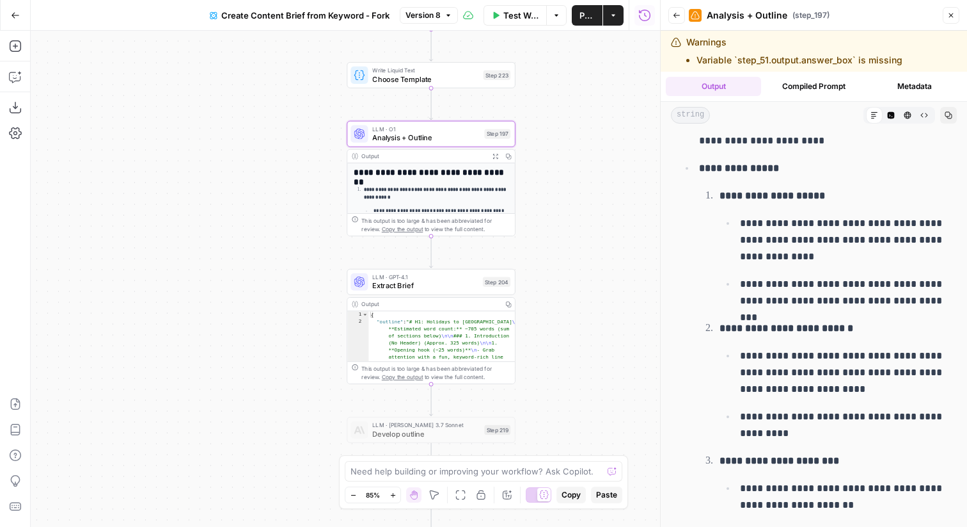
drag, startPoint x: 857, startPoint y: 298, endPoint x: 723, endPoint y: 293, distance: 133.8
click at [724, 320] on p "**********" at bounding box center [835, 328] width 230 height 17
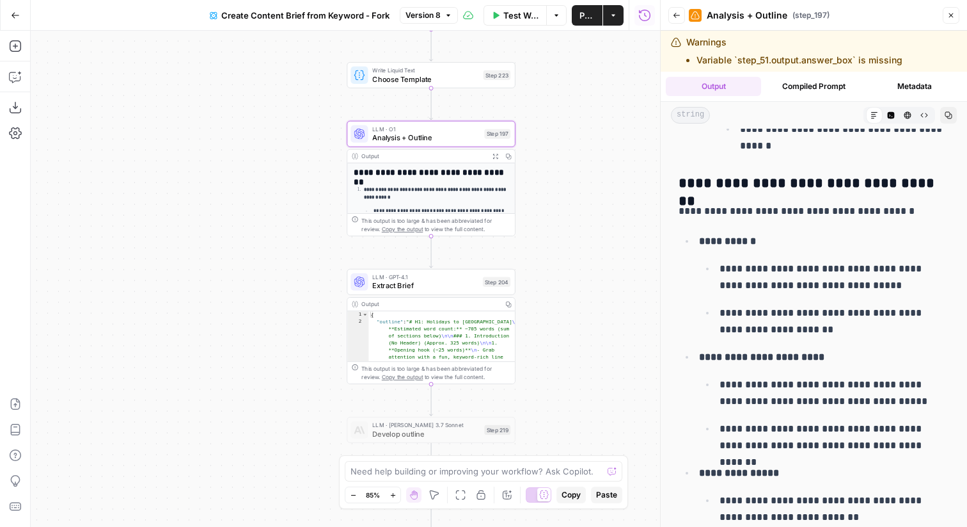
scroll to position [5522, 0]
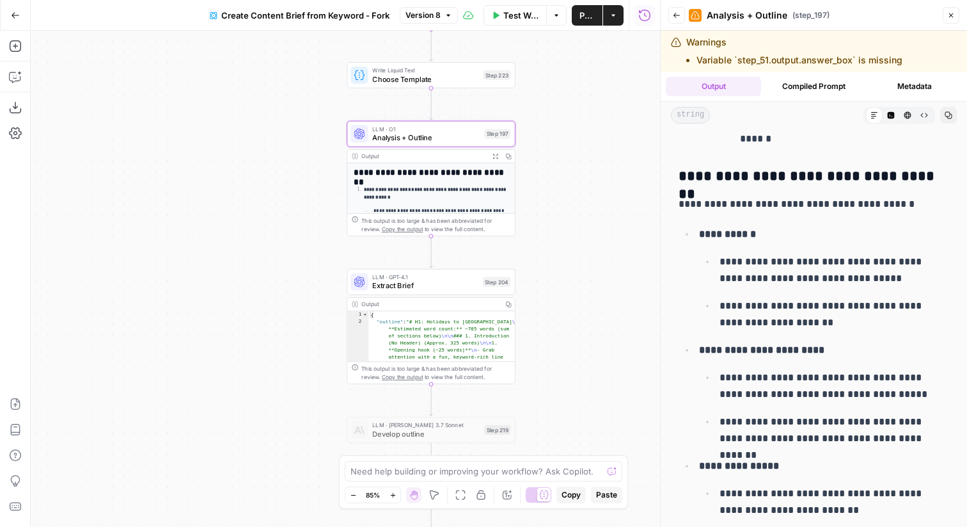
drag, startPoint x: 708, startPoint y: 198, endPoint x: 746, endPoint y: 197, distance: 37.8
click at [746, 229] on strong "**********" at bounding box center [727, 234] width 57 height 10
drag, startPoint x: 708, startPoint y: 315, endPoint x: 776, endPoint y: 312, distance: 68.5
click at [777, 345] on strong "**********" at bounding box center [761, 350] width 125 height 10
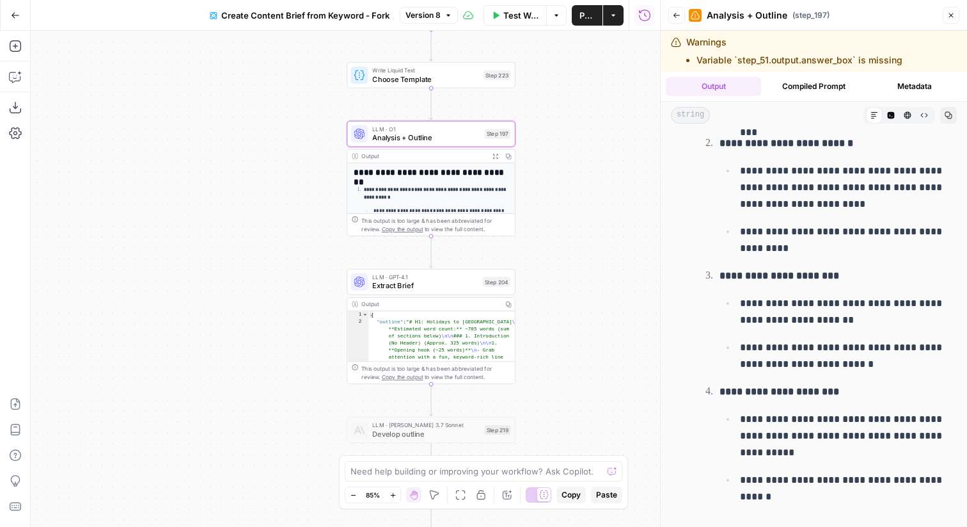
scroll to position [5169, 0]
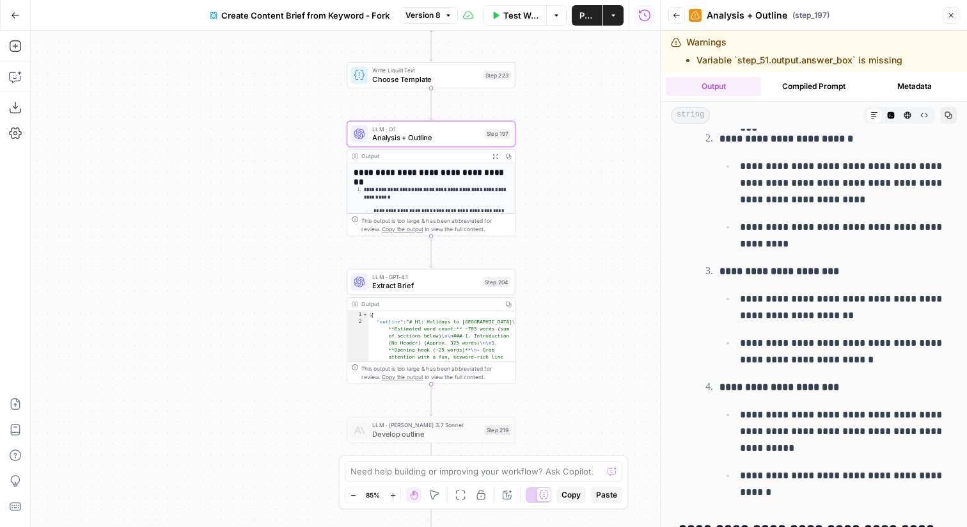
click at [956, 17] on button "Close" at bounding box center [951, 15] width 17 height 17
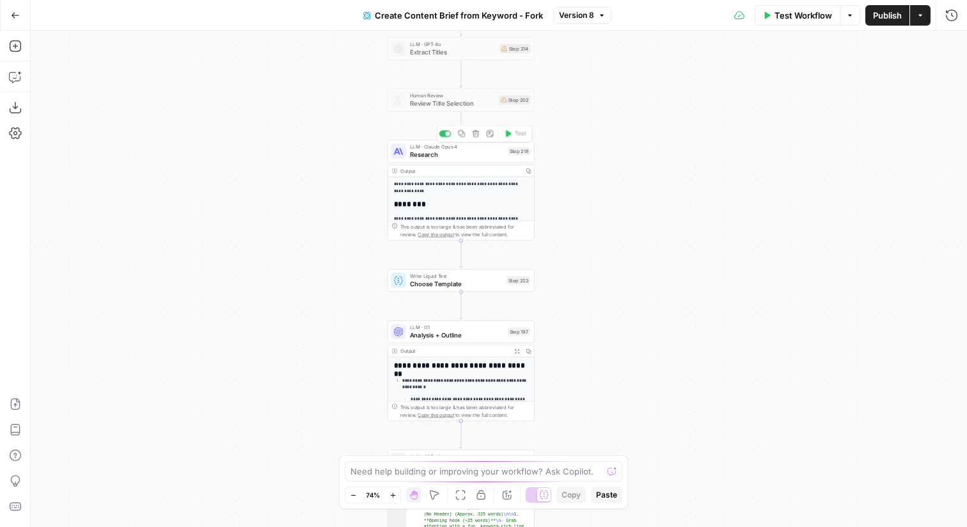
click at [519, 155] on div "Step 218" at bounding box center [519, 151] width 23 height 8
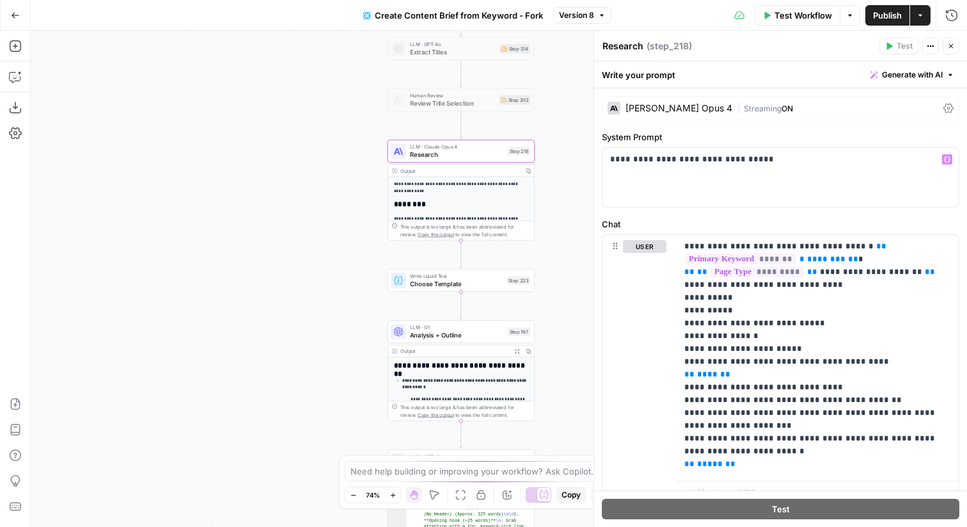
scroll to position [54, 0]
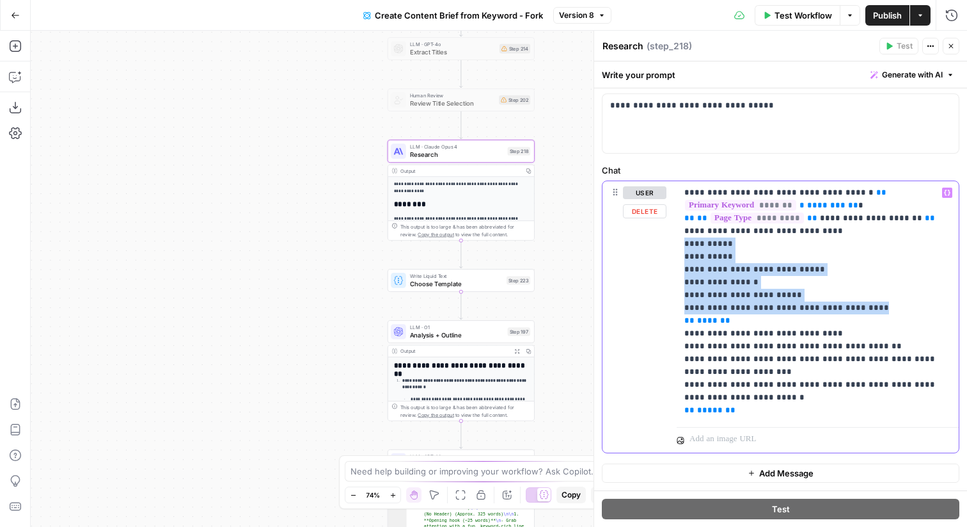
drag, startPoint x: 873, startPoint y: 306, endPoint x: 685, endPoint y: 245, distance: 198.3
click at [685, 246] on p "**********" at bounding box center [818, 301] width 267 height 230
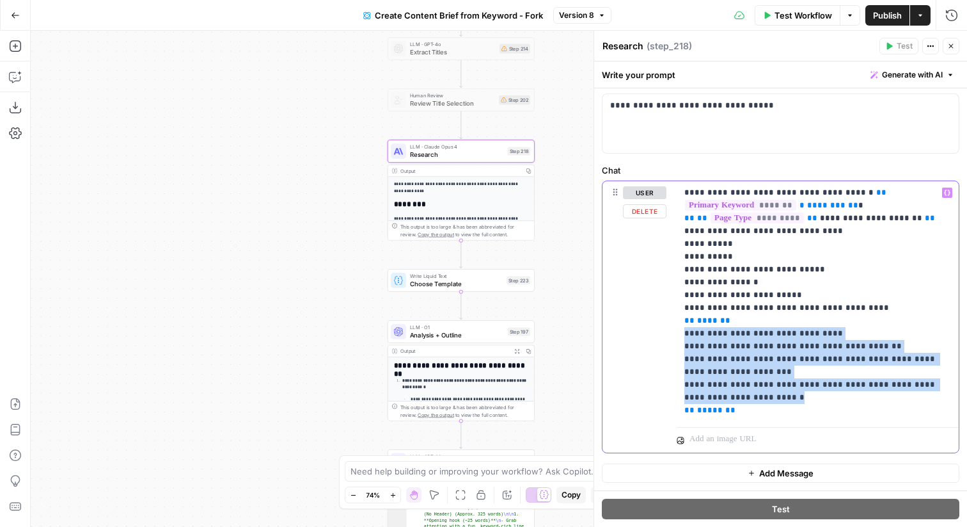
drag, startPoint x: 758, startPoint y: 395, endPoint x: 676, endPoint y: 328, distance: 105.9
click at [677, 328] on div "**********" at bounding box center [818, 301] width 282 height 241
click at [724, 366] on p "**********" at bounding box center [818, 302] width 267 height 230
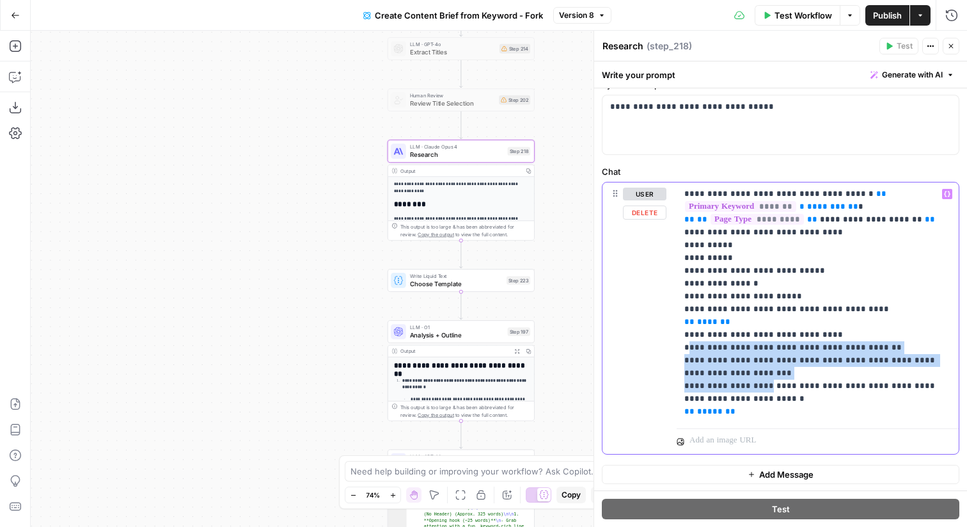
drag, startPoint x: 758, startPoint y: 392, endPoint x: 686, endPoint y: 347, distance: 84.2
click at [686, 347] on p "**********" at bounding box center [818, 302] width 267 height 230
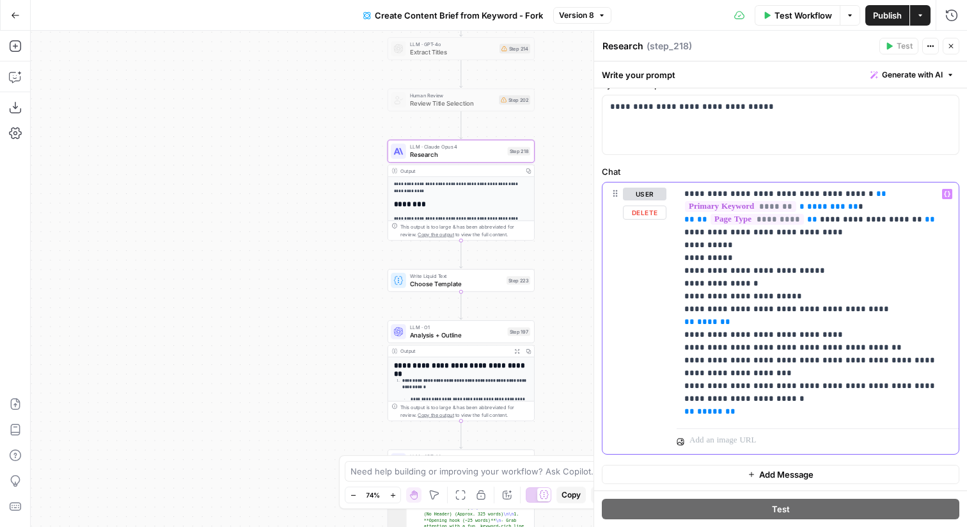
click at [748, 397] on p "**********" at bounding box center [818, 302] width 267 height 230
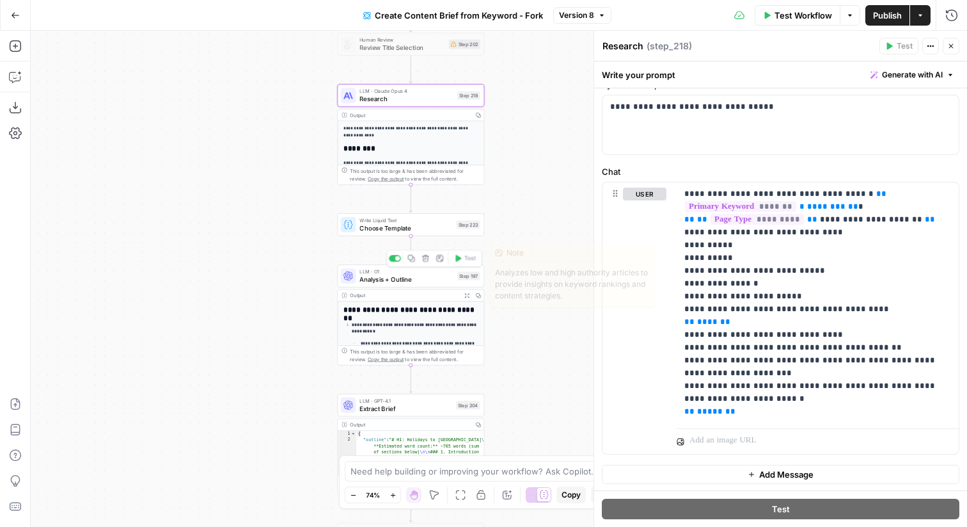
click at [470, 276] on div "Step 197" at bounding box center [468, 275] width 23 height 8
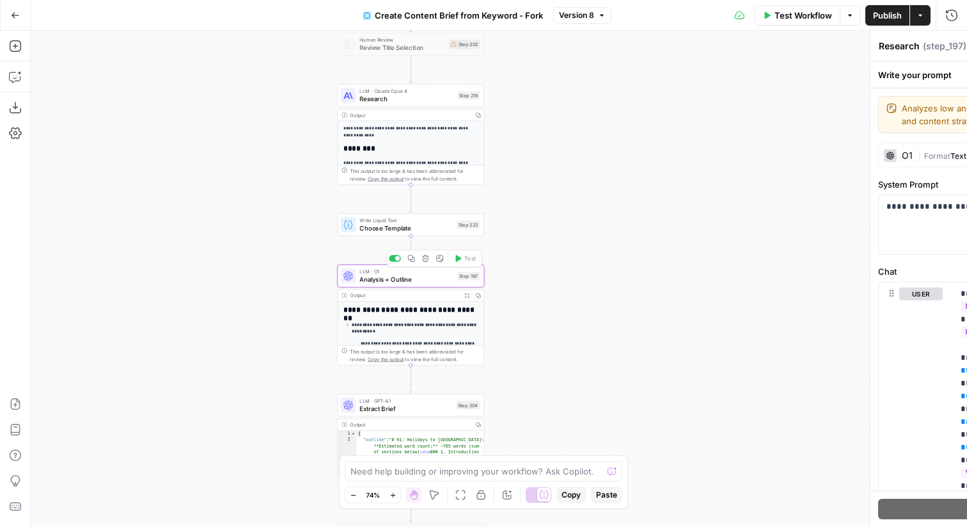
type textarea "Analysis + Outline"
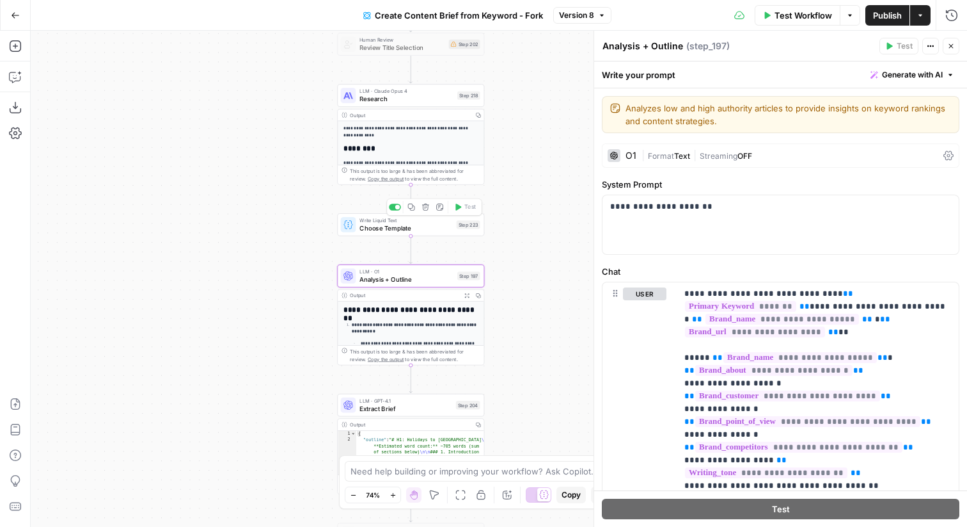
click at [415, 226] on span "Choose Template" at bounding box center [406, 228] width 93 height 10
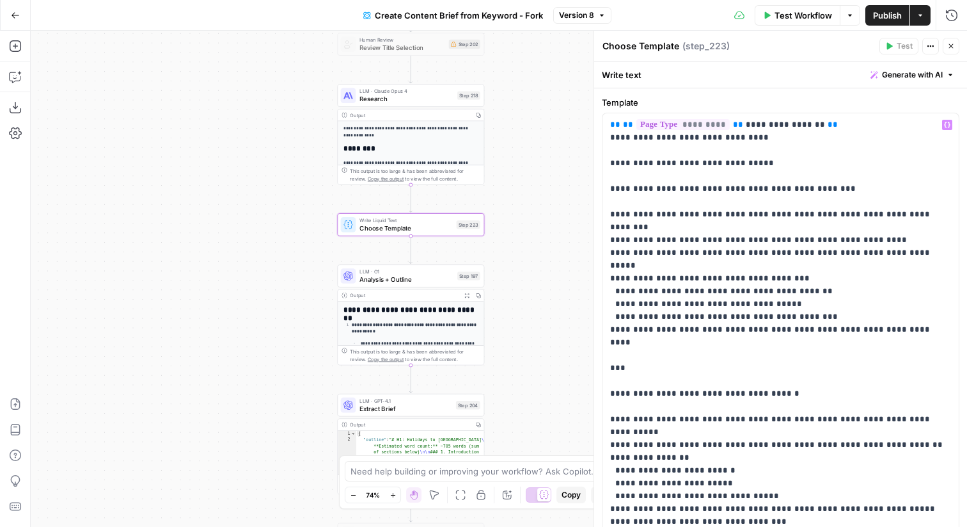
scroll to position [42, 0]
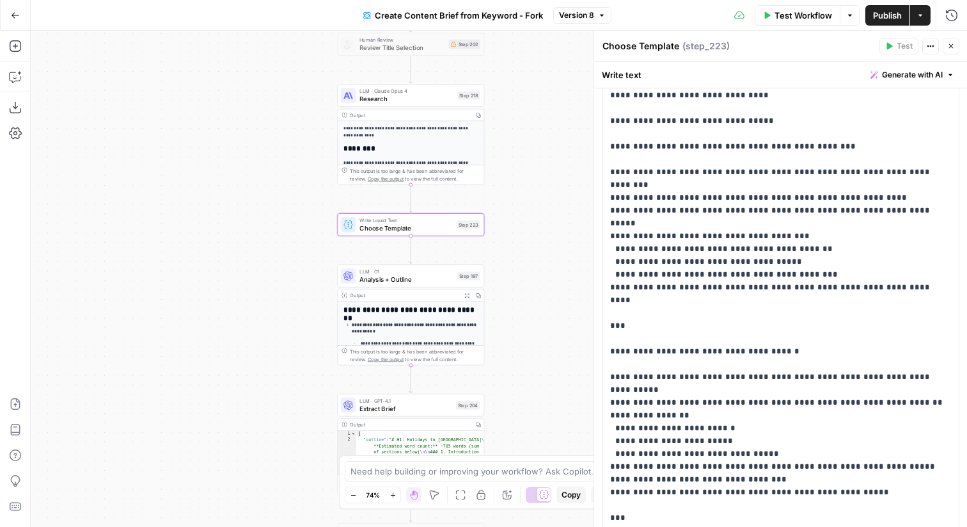
click at [457, 102] on div "LLM · Claude Opus 4 Research Step 218 Copy step Delete step Add Note Test" at bounding box center [410, 96] width 139 height 16
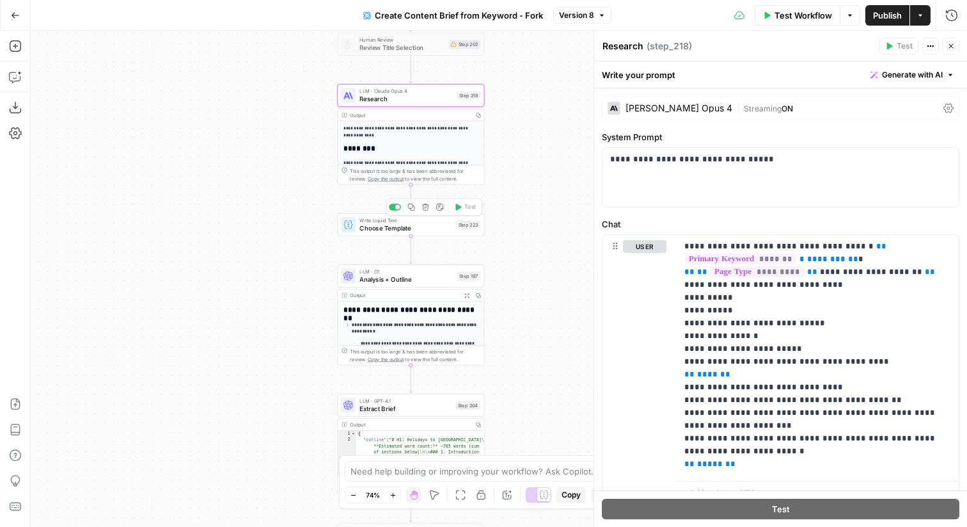
click at [456, 234] on div "Write Liquid Text Choose Template Step 223 Copy step Delete step Add Note Test" at bounding box center [410, 224] width 147 height 23
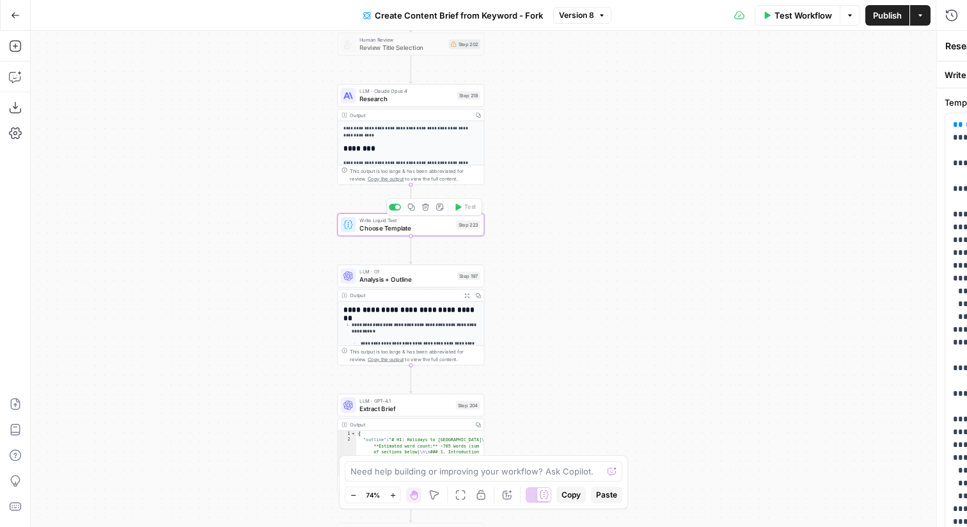
type textarea "Choose Template"
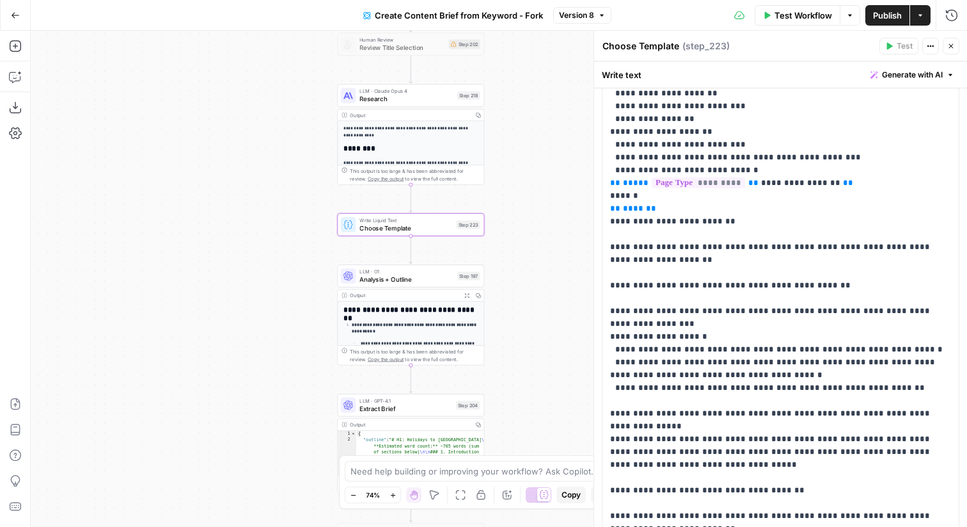
scroll to position [766, 0]
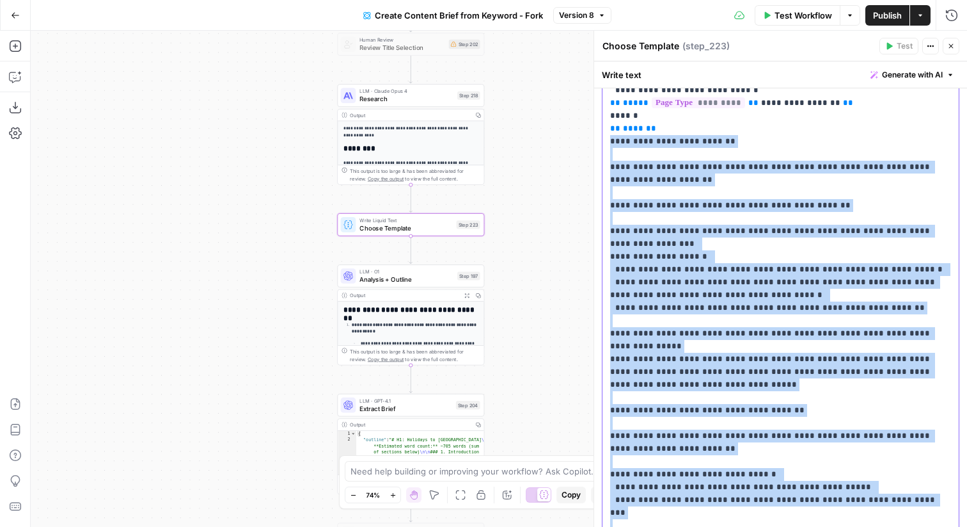
drag, startPoint x: 612, startPoint y: 173, endPoint x: 661, endPoint y: 370, distance: 203.1
click at [661, 370] on p "**********" at bounding box center [780, 20] width 341 height 1510
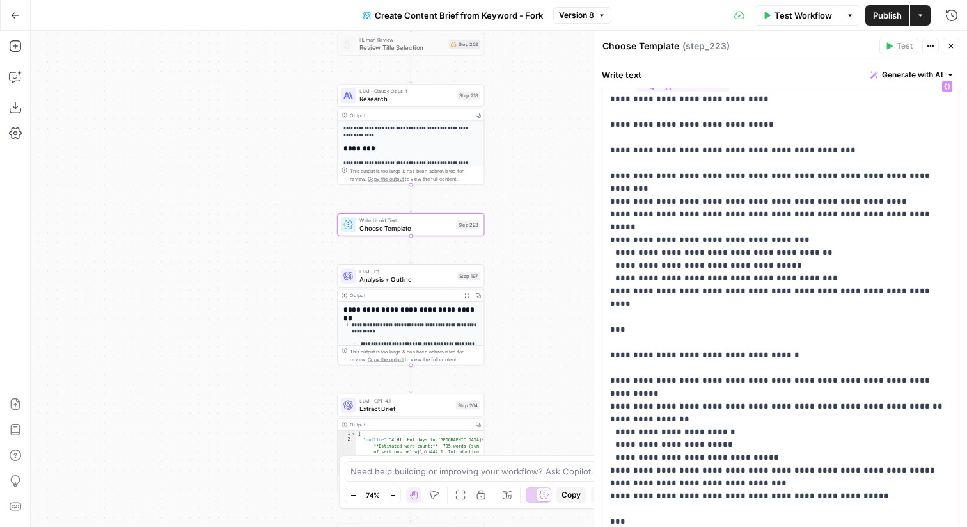
scroll to position [0, 0]
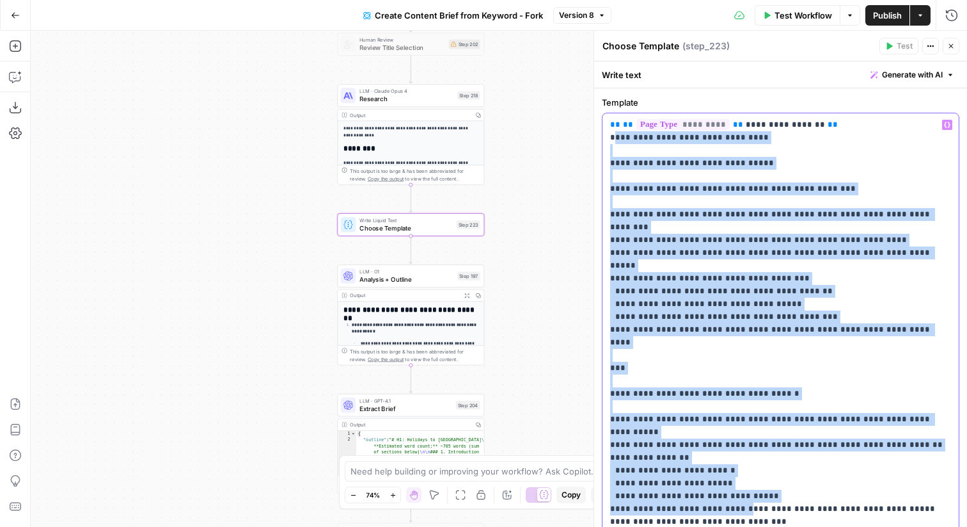
drag, startPoint x: 615, startPoint y: 139, endPoint x: 718, endPoint y: 457, distance: 333.4
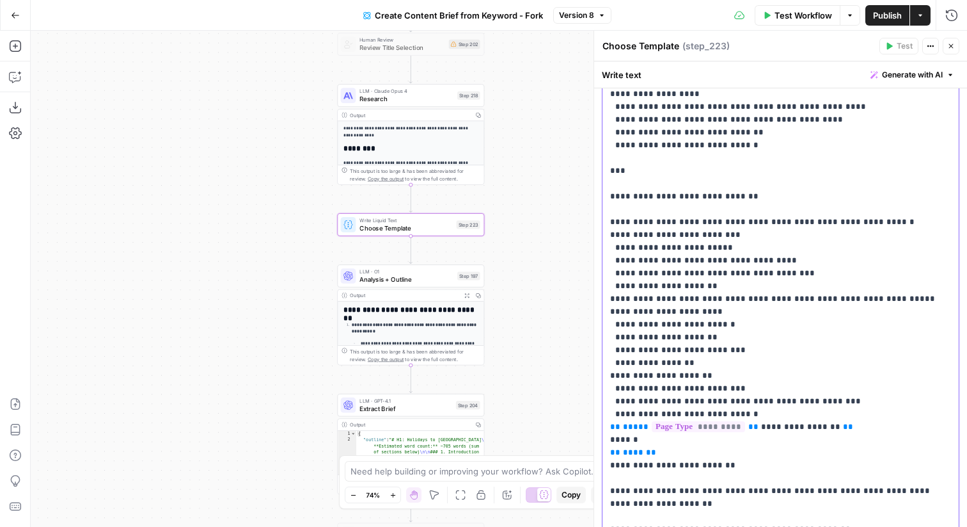
scroll to position [546, 0]
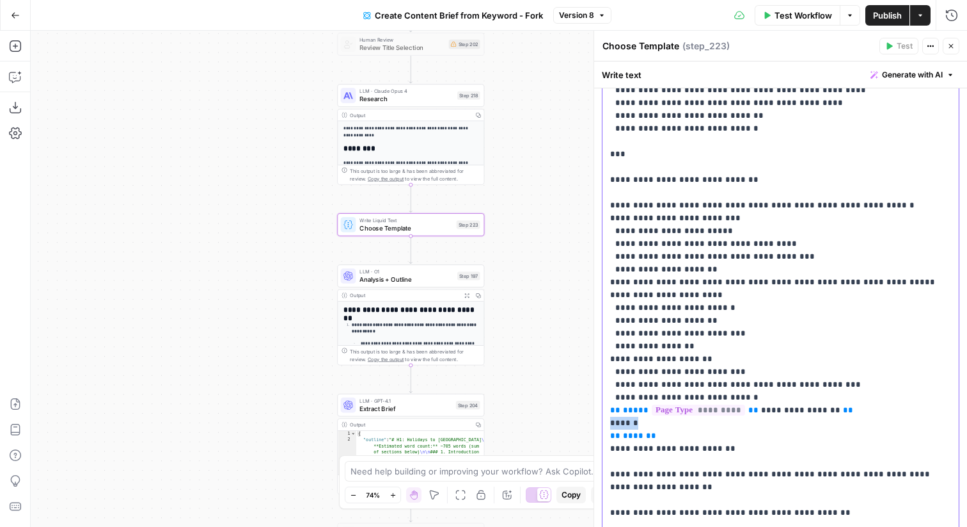
drag, startPoint x: 749, startPoint y: 368, endPoint x: 597, endPoint y: 368, distance: 152.3
click at [597, 368] on div "**********" at bounding box center [781, 279] width 374 height 496
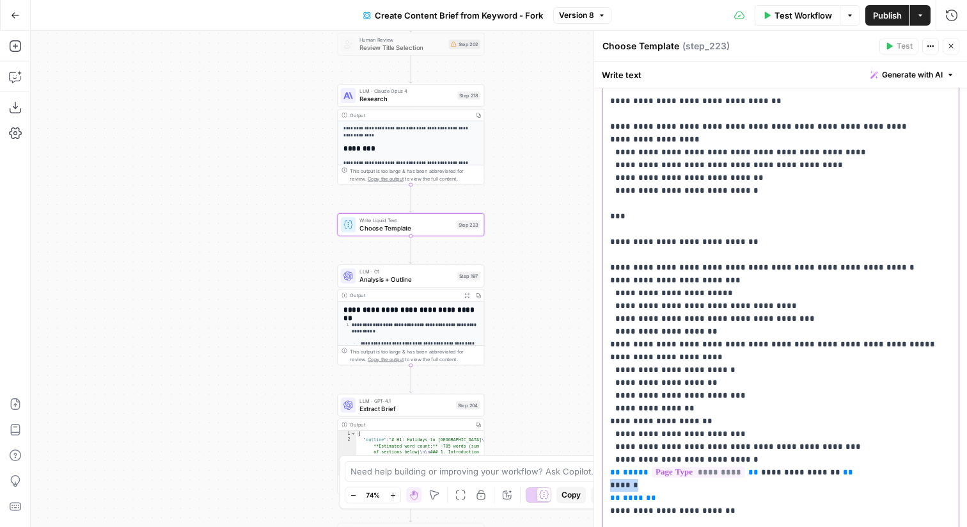
scroll to position [388, 0]
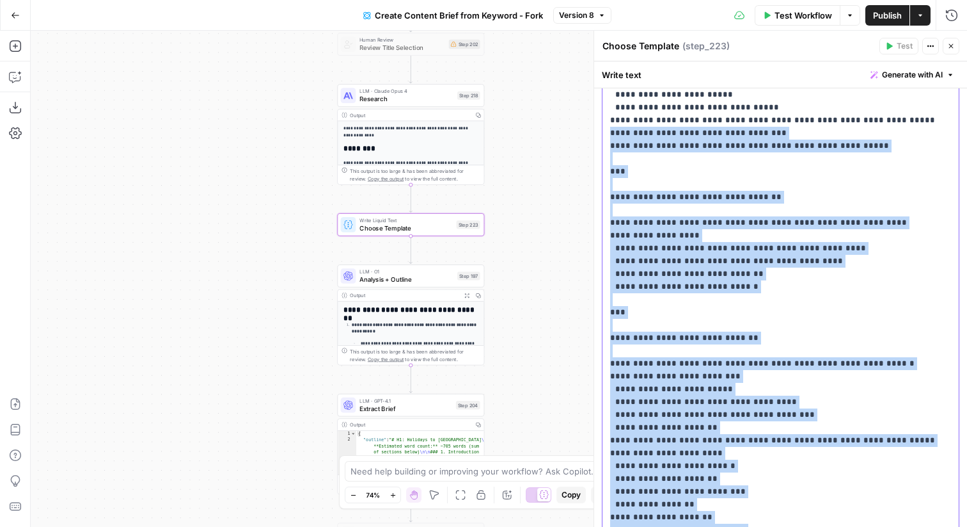
drag, startPoint x: 759, startPoint y: 502, endPoint x: 610, endPoint y: 81, distance: 446.0
click at [610, 81] on div "**********" at bounding box center [780, 293] width 373 height 465
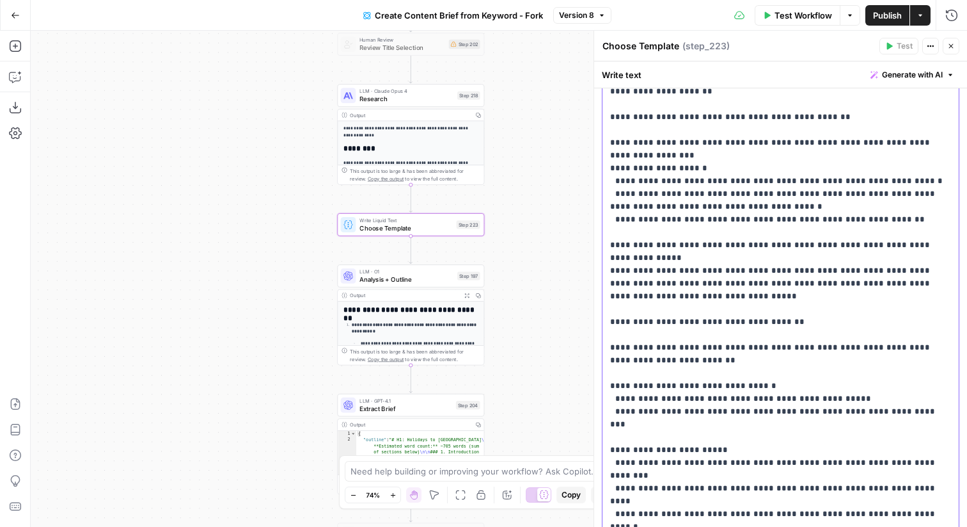
scroll to position [948, 0]
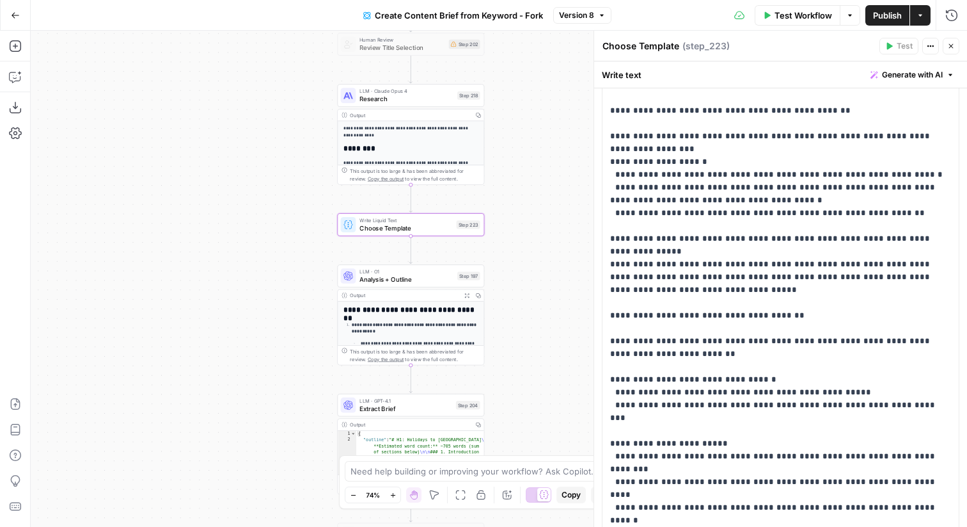
click at [454, 287] on div "LLM · O1 Analysis + Outline Step 197" at bounding box center [410, 275] width 147 height 23
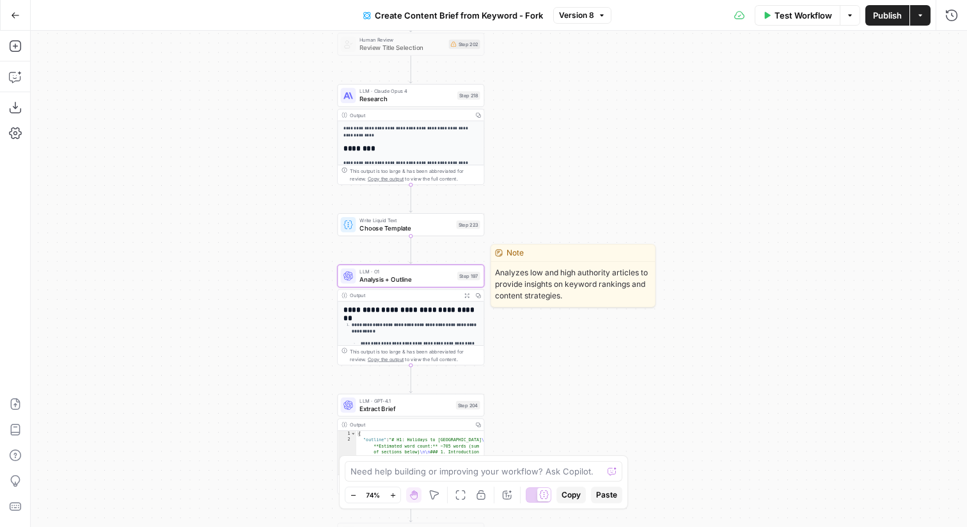
type textarea "Analysis + Outline"
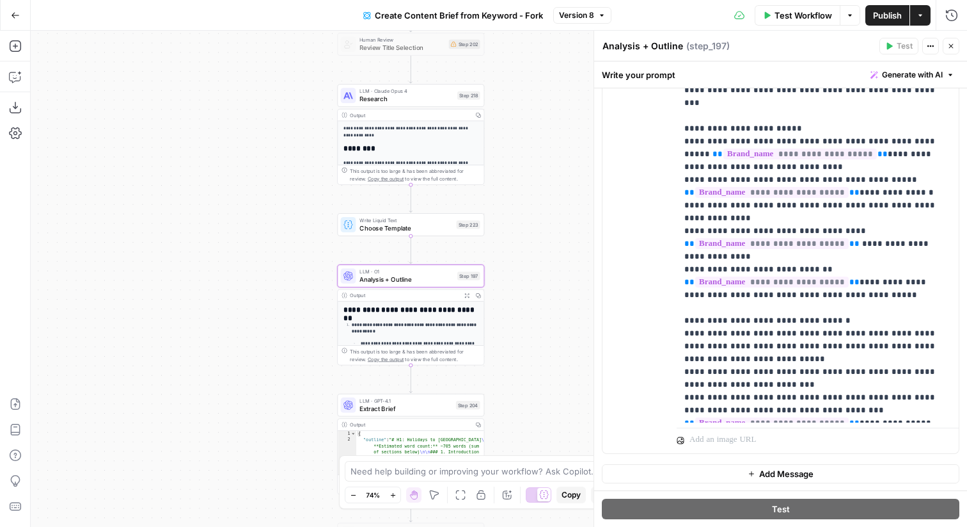
scroll to position [999, 0]
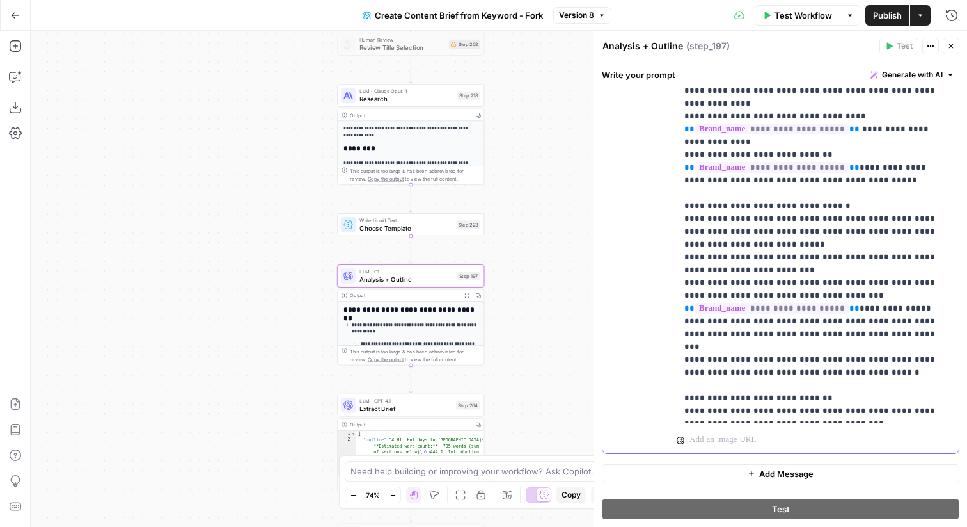
drag, startPoint x: 913, startPoint y: 370, endPoint x: 668, endPoint y: 351, distance: 245.7
click at [668, 351] on div "**********" at bounding box center [781, 176] width 356 height 551
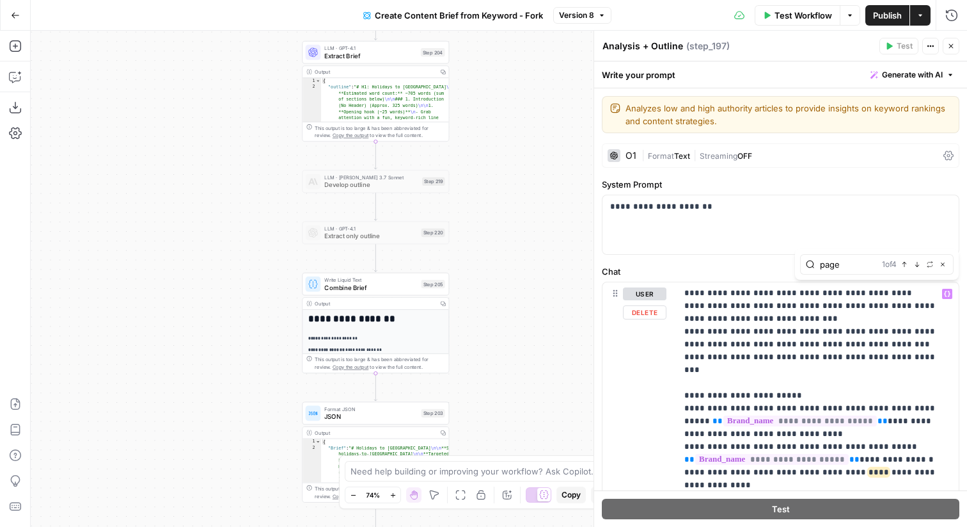
type input "page"
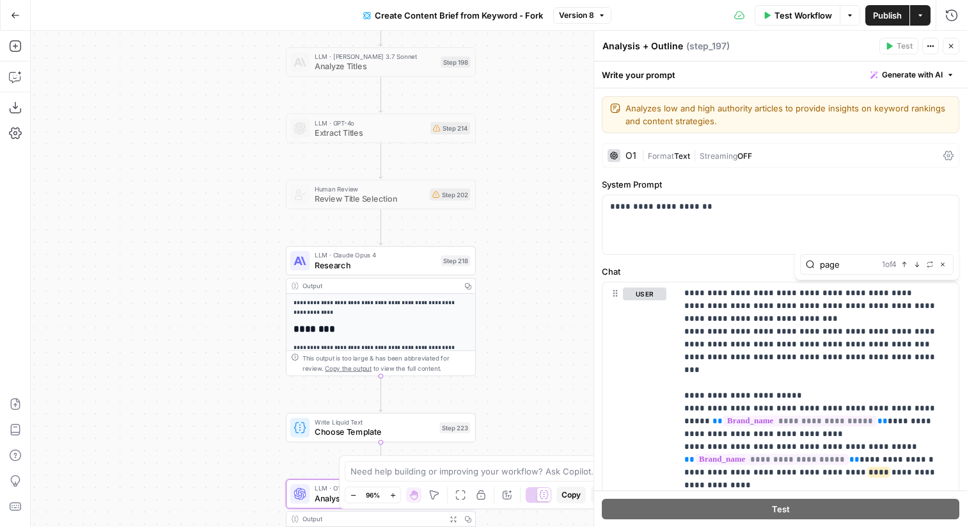
click at [344, 255] on span "LLM · Claude Opus 4" at bounding box center [376, 255] width 122 height 10
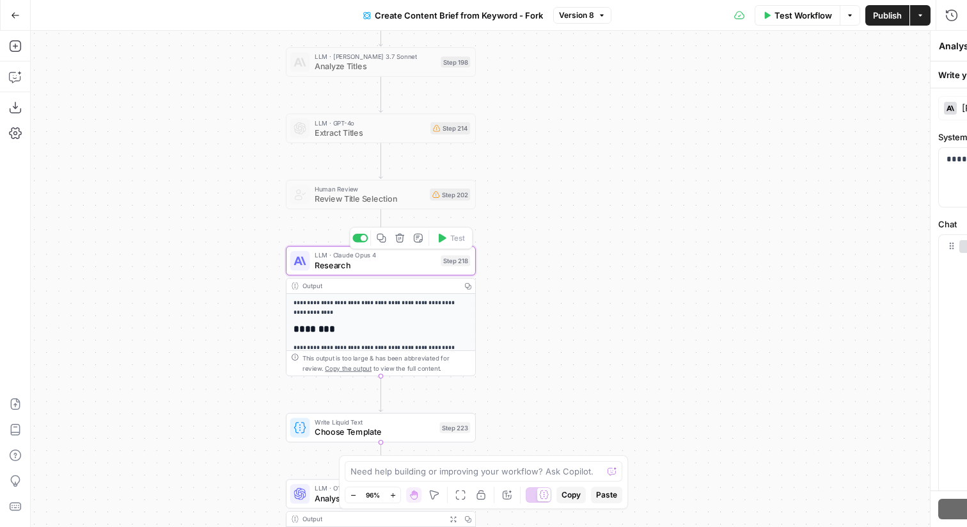
type textarea "Research"
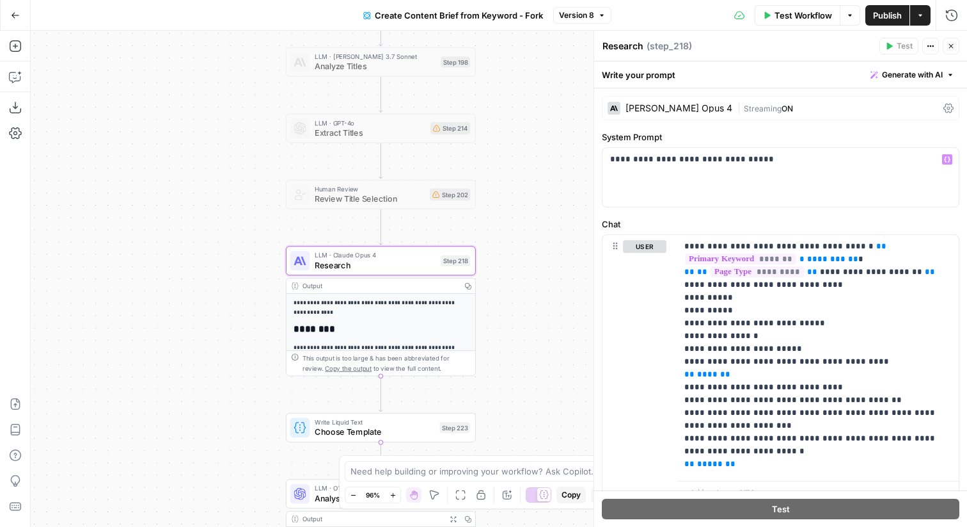
click at [744, 107] on span "Streaming" at bounding box center [763, 109] width 38 height 10
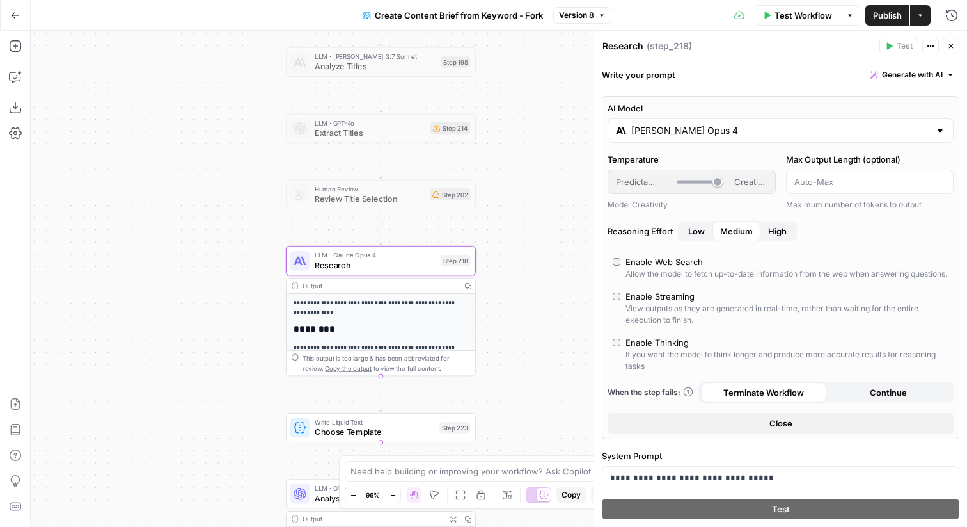
click at [702, 430] on button "Close" at bounding box center [781, 423] width 346 height 20
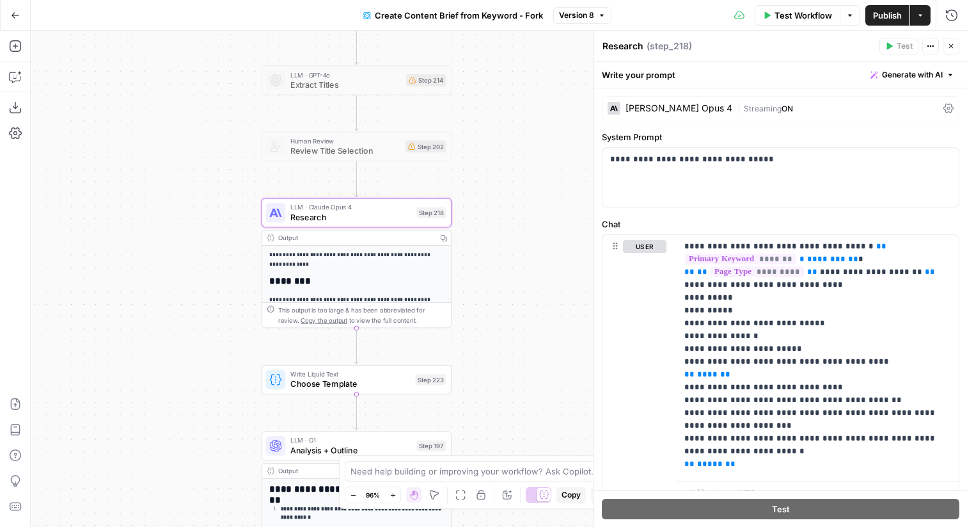
click at [676, 114] on div "Claude Opus 4" at bounding box center [670, 108] width 125 height 13
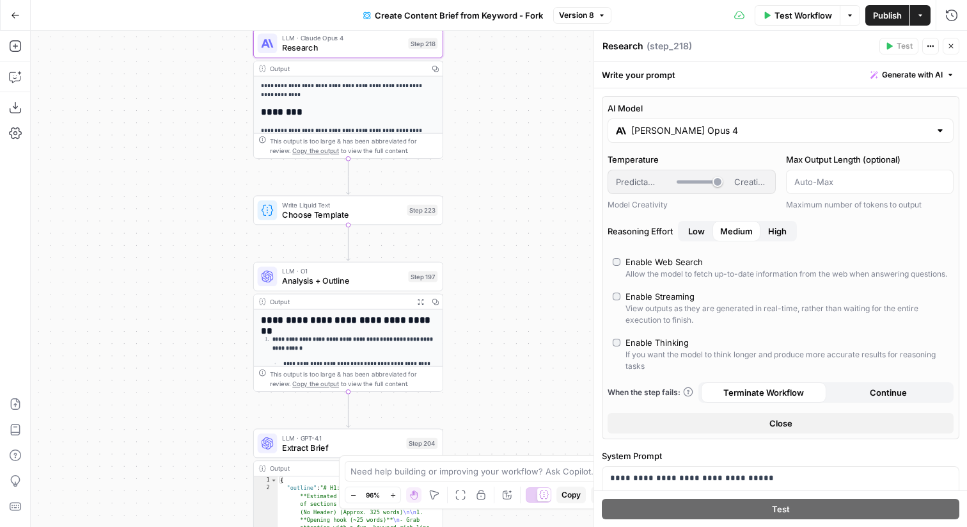
click at [403, 275] on span "Analysis + Outline" at bounding box center [343, 280] width 122 height 12
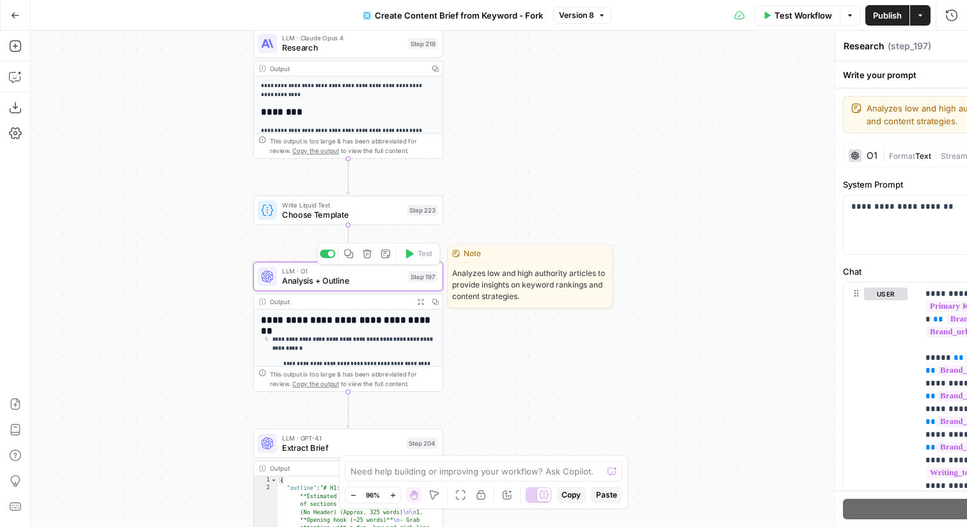
type textarea "Analysis + Outline"
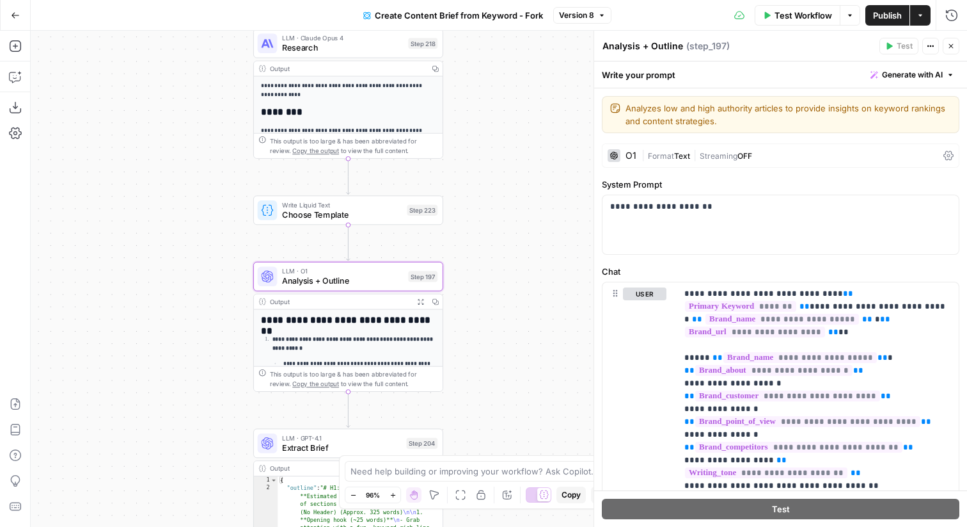
click at [694, 160] on span "|" at bounding box center [695, 154] width 10 height 13
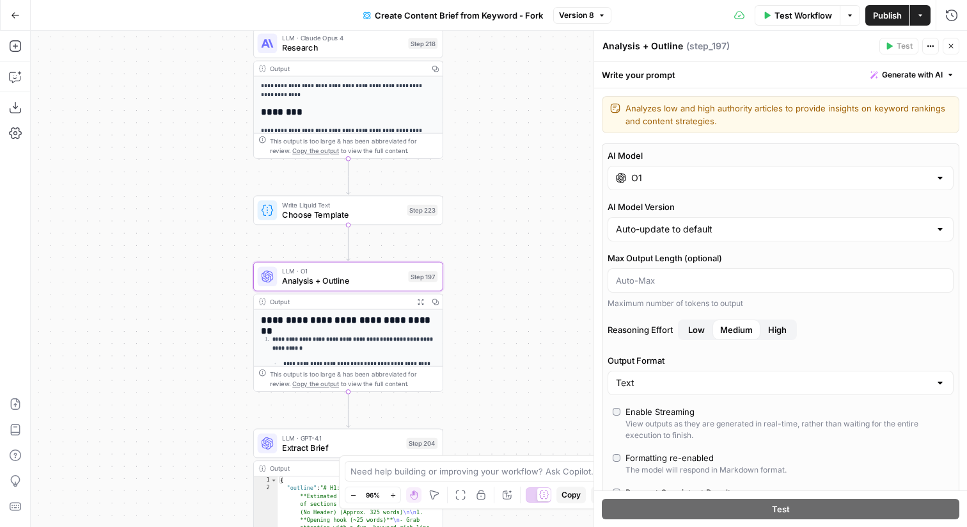
scroll to position [226, 0]
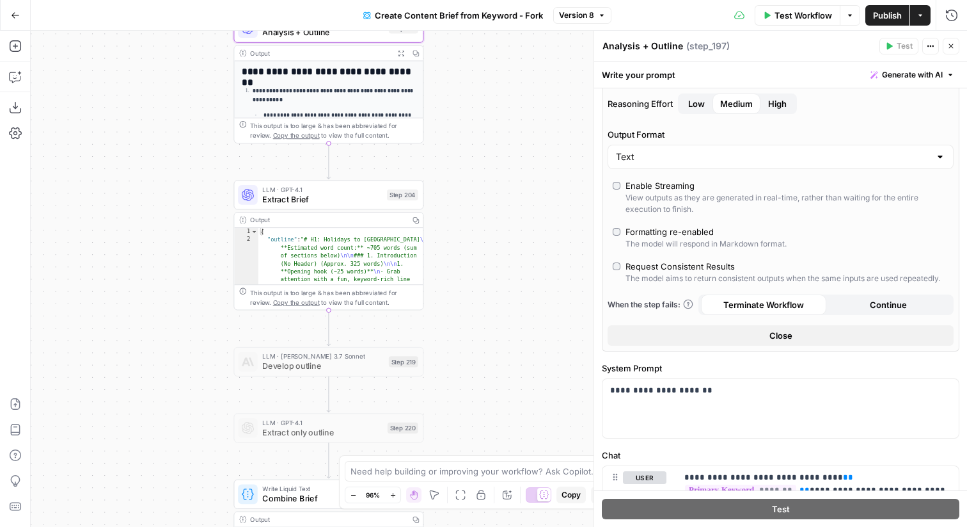
click at [395, 196] on div "Step 204" at bounding box center [402, 194] width 31 height 11
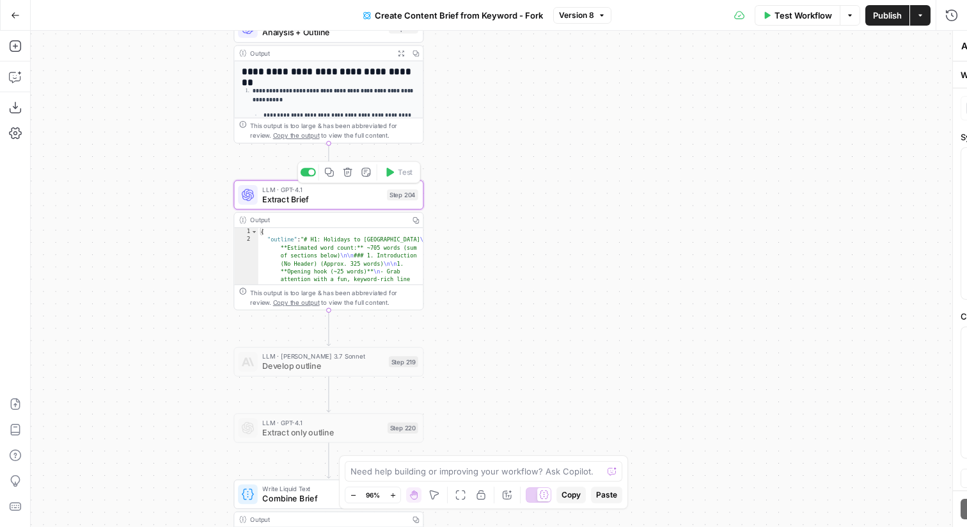
type textarea "Extract Brief"
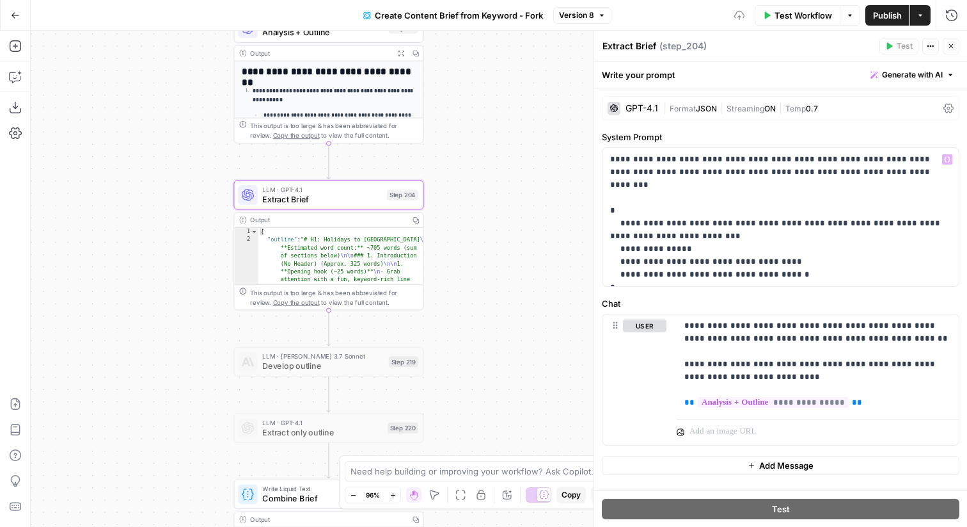
click at [695, 119] on div "GPT-4.1 | Format JSON | Streaming ON | Temp 0.7" at bounding box center [781, 108] width 358 height 24
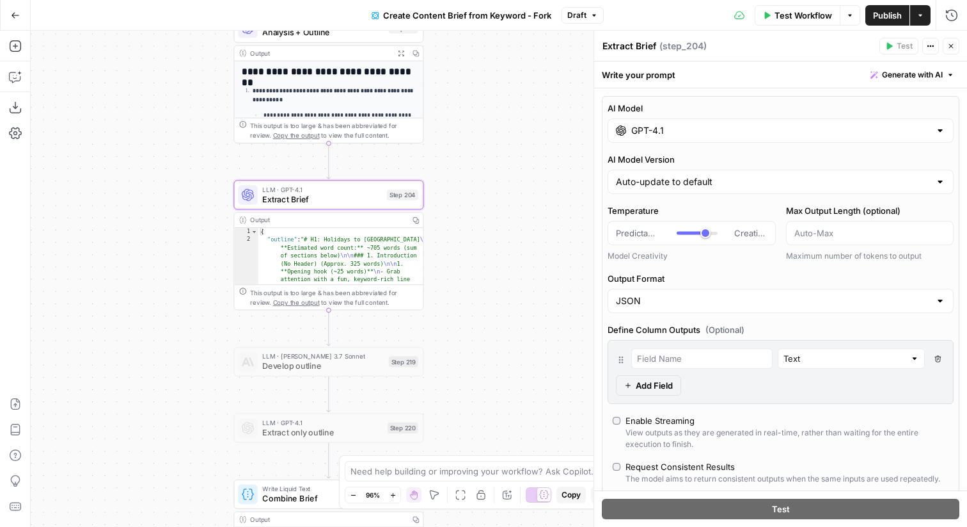
click at [951, 44] on icon "button" at bounding box center [951, 46] width 8 height 8
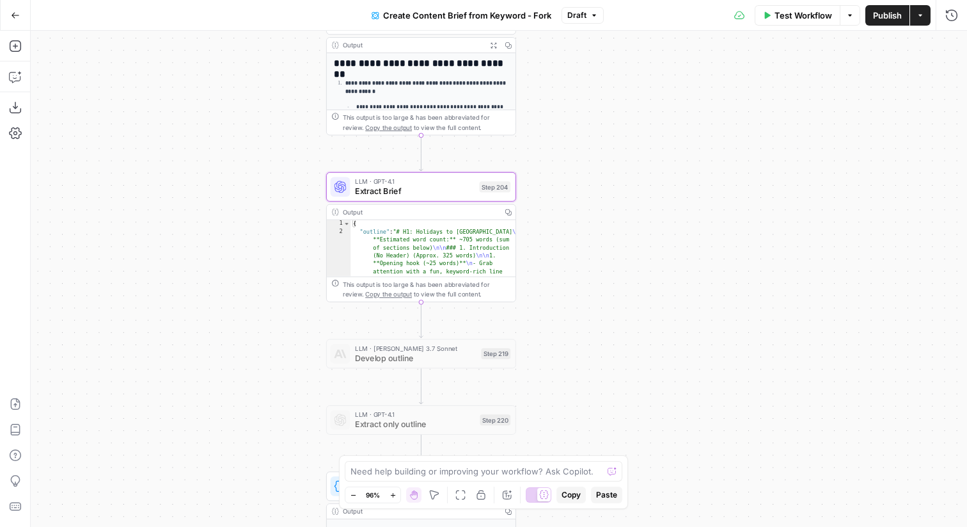
click at [12, 15] on icon "button" at bounding box center [16, 15] width 8 height 6
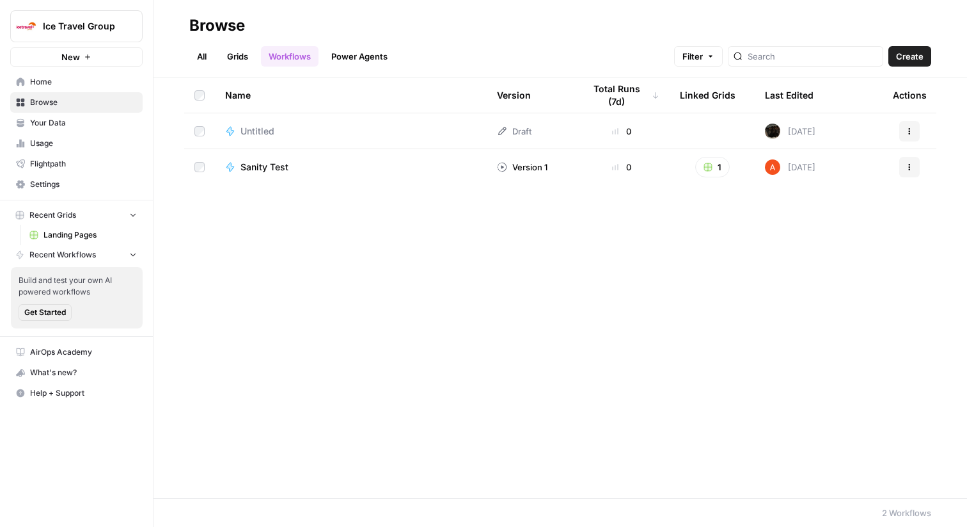
click at [239, 53] on link "Grids" at bounding box center [237, 56] width 36 height 20
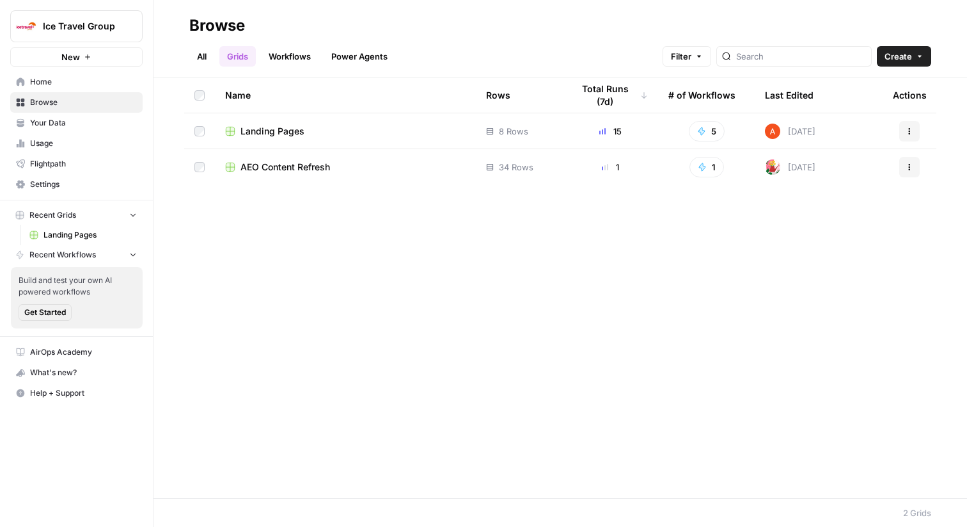
click at [311, 130] on div "Landing Pages" at bounding box center [345, 131] width 241 height 13
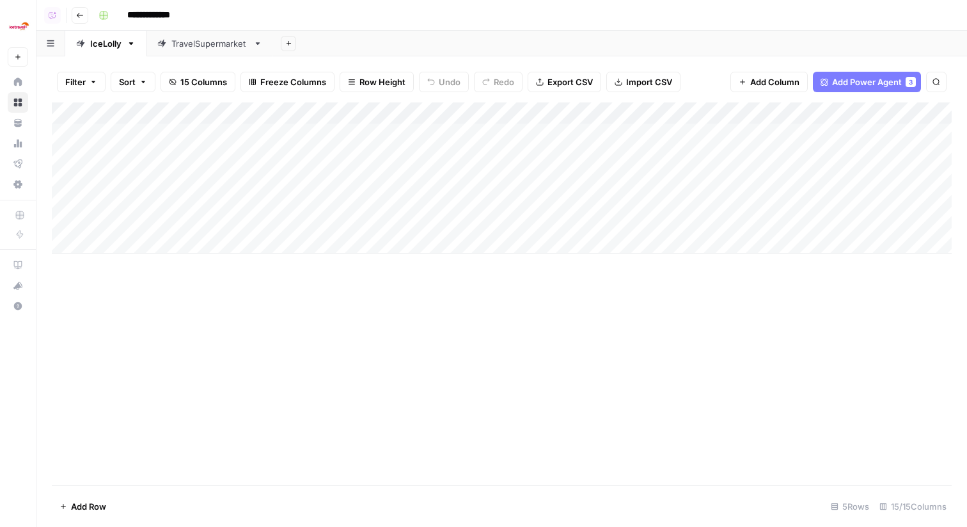
click at [209, 41] on div "TravelSupermarket" at bounding box center [209, 43] width 77 height 13
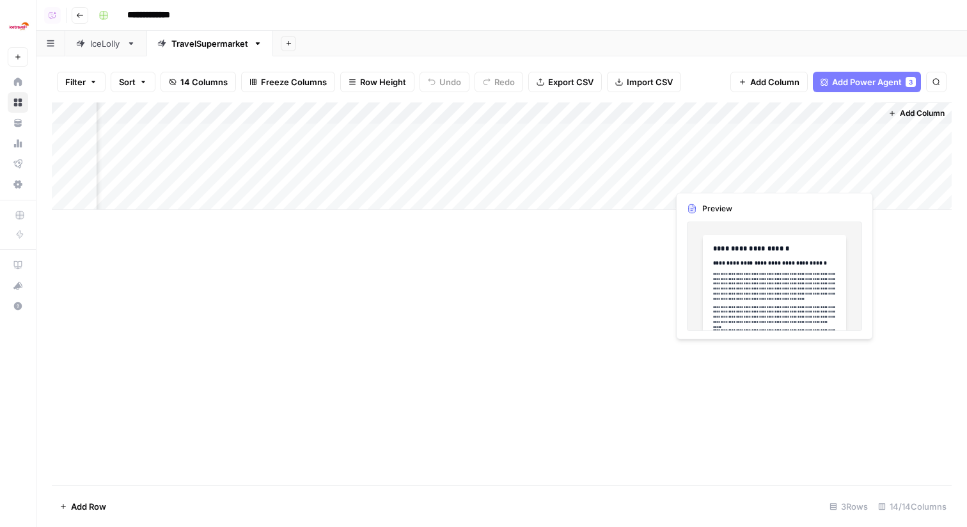
click at [857, 175] on div "Add Column" at bounding box center [502, 155] width 900 height 107
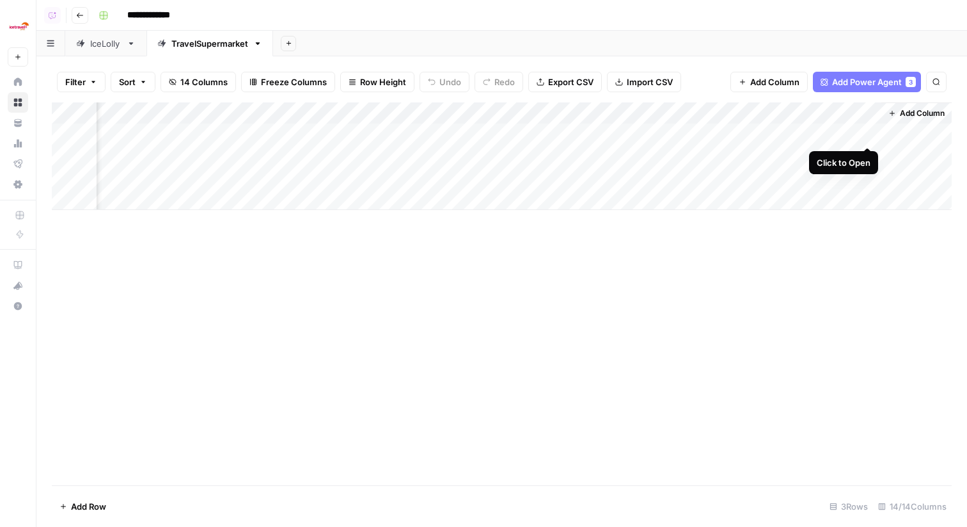
click at [873, 134] on div "Add Column" at bounding box center [502, 155] width 900 height 107
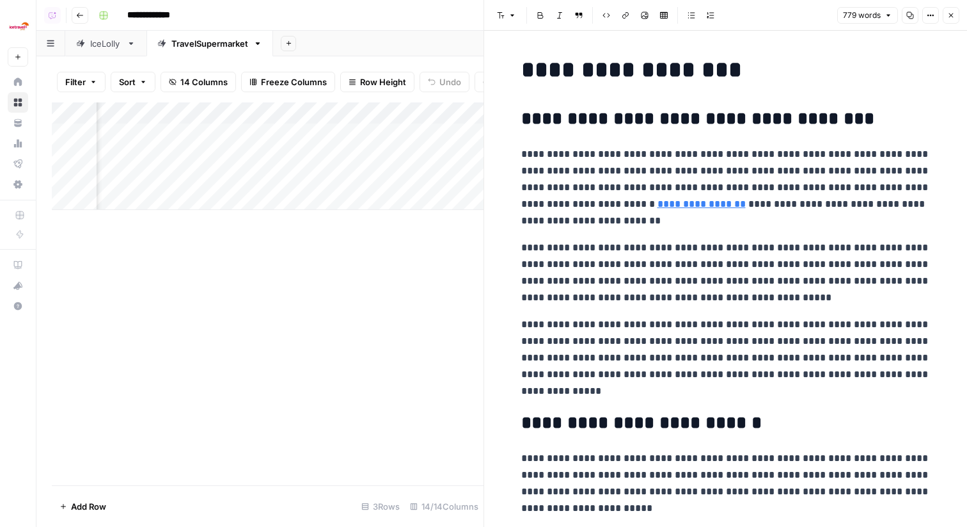
click at [955, 18] on button "Close" at bounding box center [951, 15] width 17 height 17
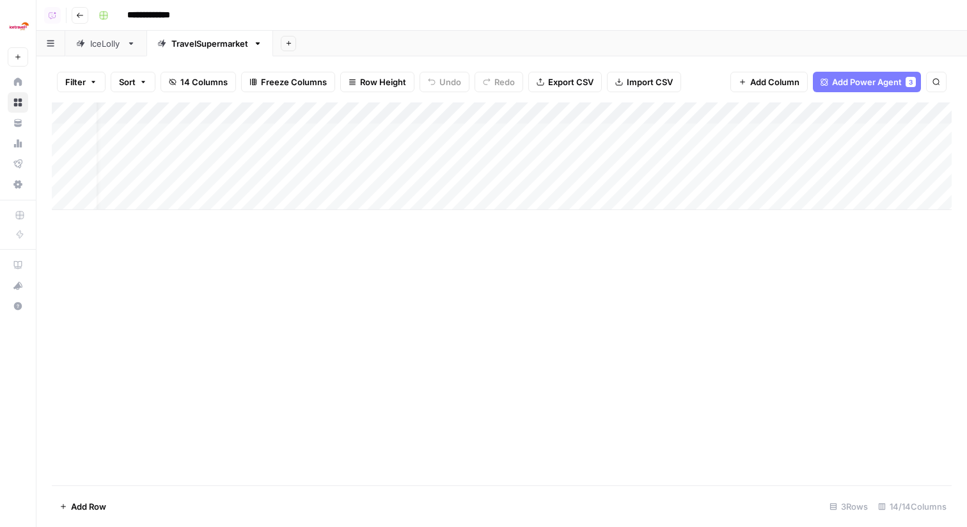
scroll to position [0, 29]
click at [488, 115] on div "Add Column" at bounding box center [502, 155] width 900 height 107
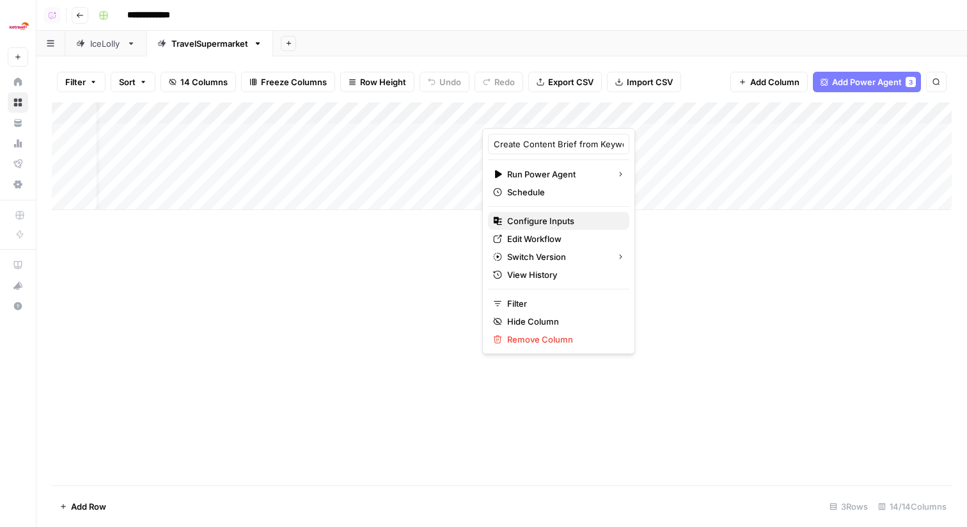
click at [548, 223] on span "Configure Inputs" at bounding box center [563, 220] width 112 height 13
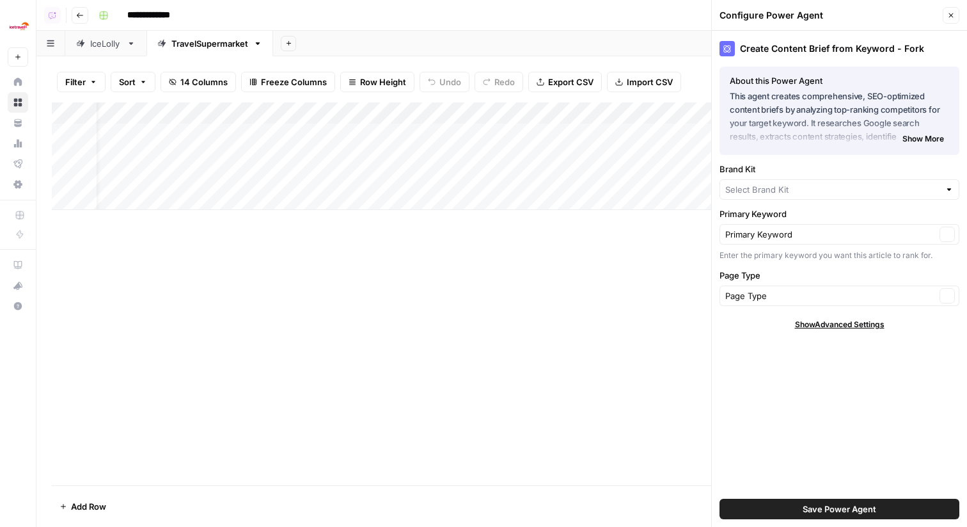
type input "TravelSupermarket"
click at [951, 8] on button "Close" at bounding box center [951, 15] width 17 height 17
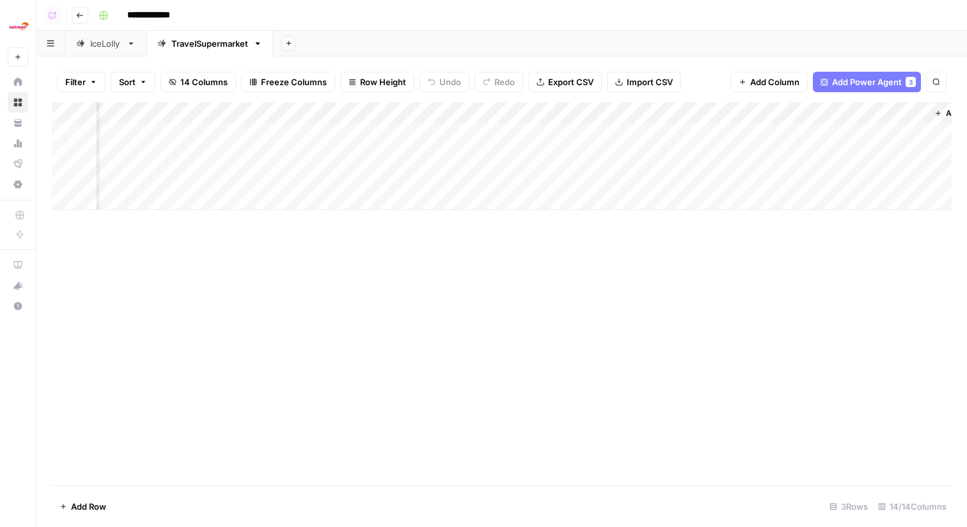
scroll to position [0, 898]
click at [665, 102] on div "Add Column" at bounding box center [502, 155] width 900 height 107
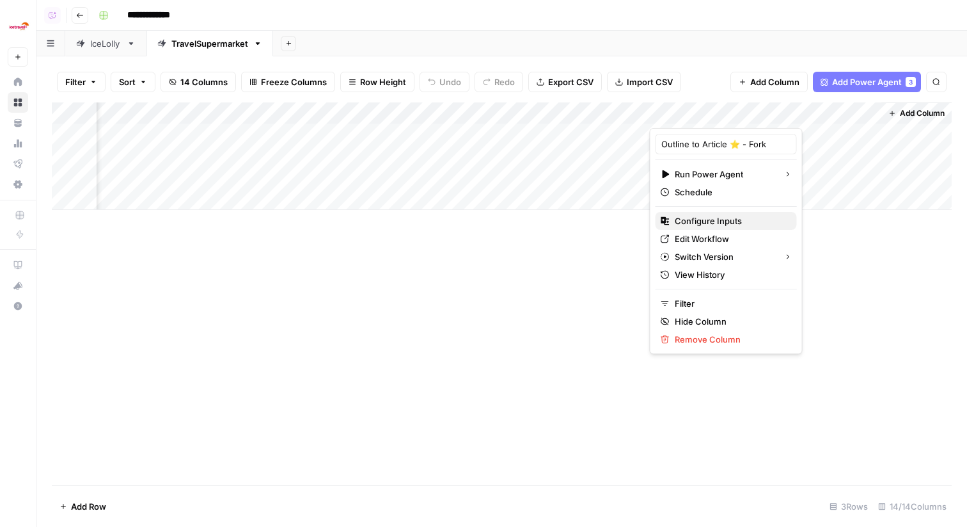
click at [690, 220] on span "Configure Inputs" at bounding box center [731, 220] width 112 height 13
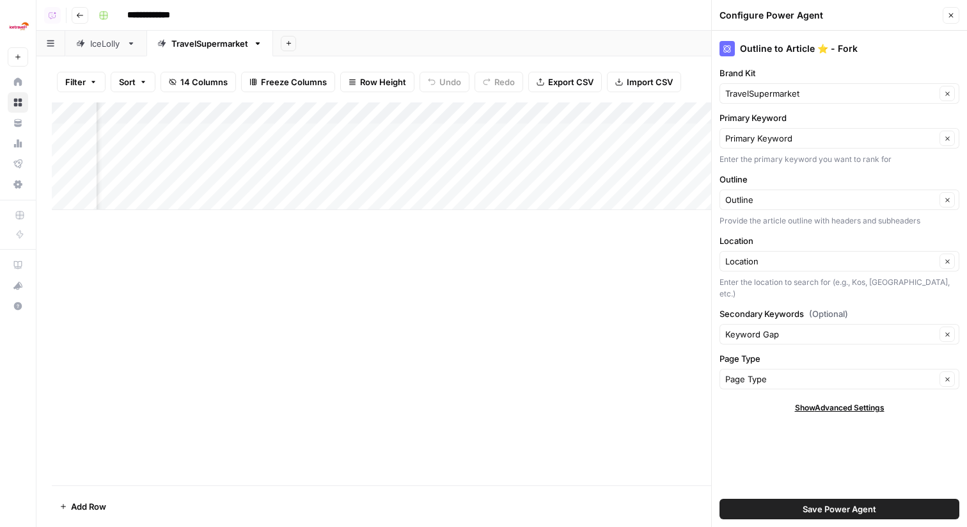
click at [809, 510] on span "Save Power Agent" at bounding box center [840, 508] width 74 height 13
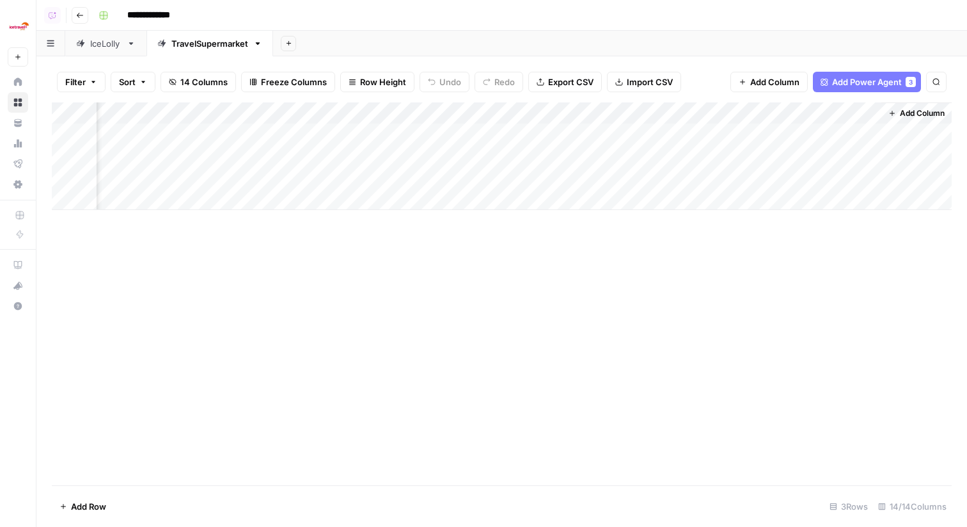
click at [20, 75] on link "Home" at bounding box center [18, 82] width 20 height 20
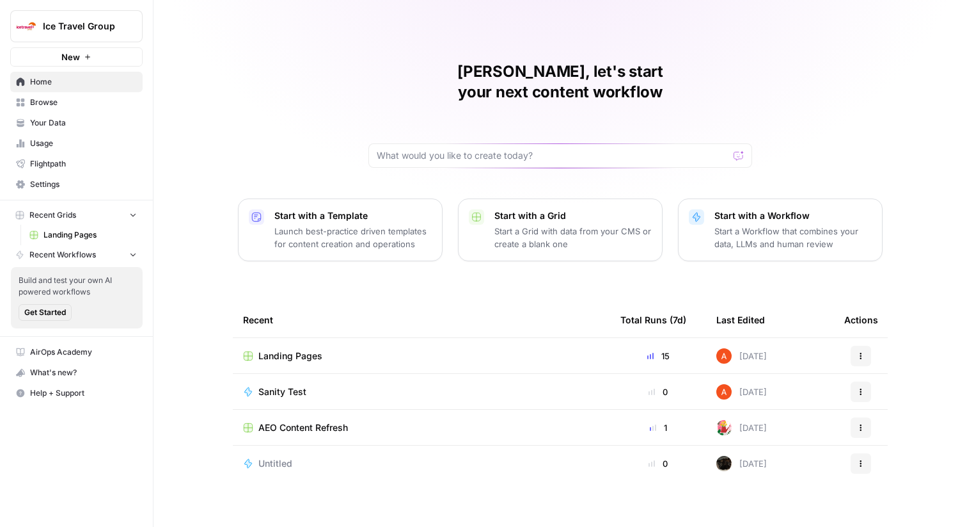
click at [92, 103] on span "Browse" at bounding box center [83, 103] width 107 height 12
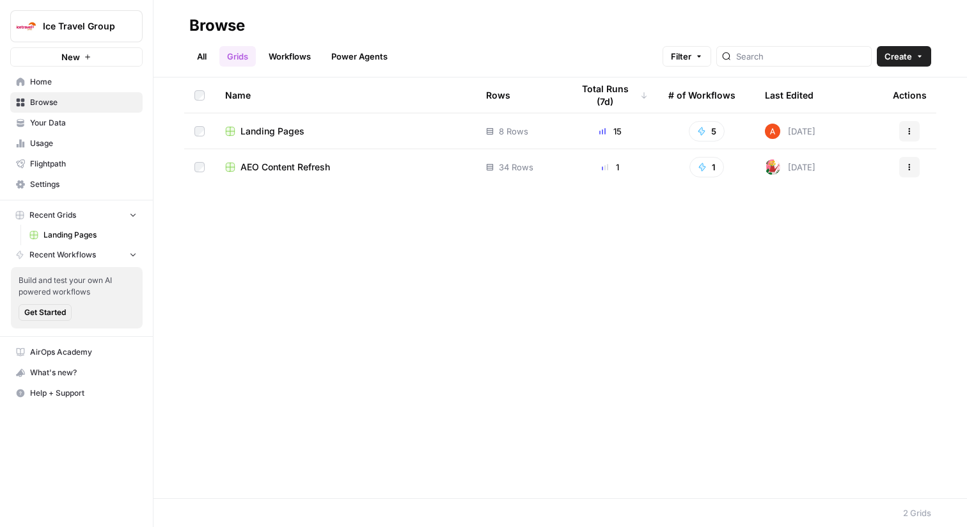
click at [69, 123] on span "Your Data" at bounding box center [83, 123] width 107 height 12
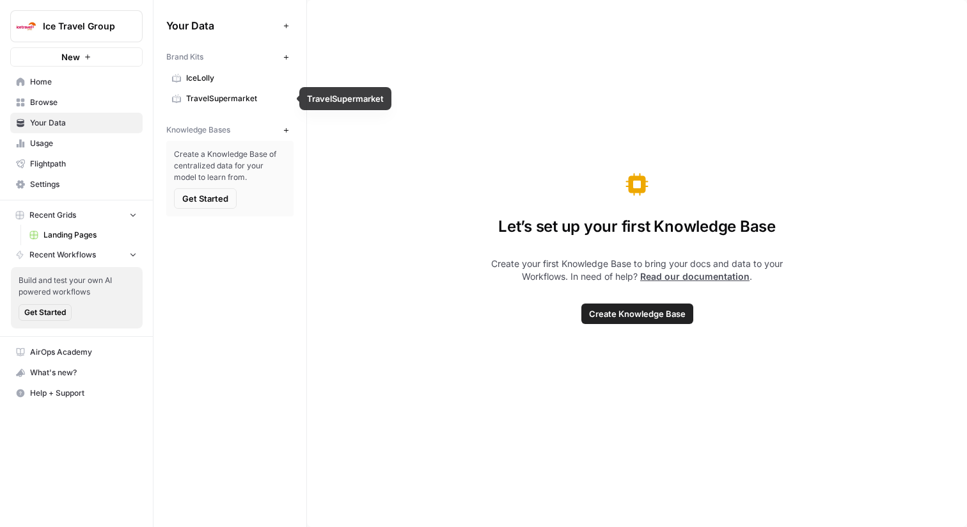
click at [217, 93] on span "TravelSupermarket" at bounding box center [237, 99] width 102 height 12
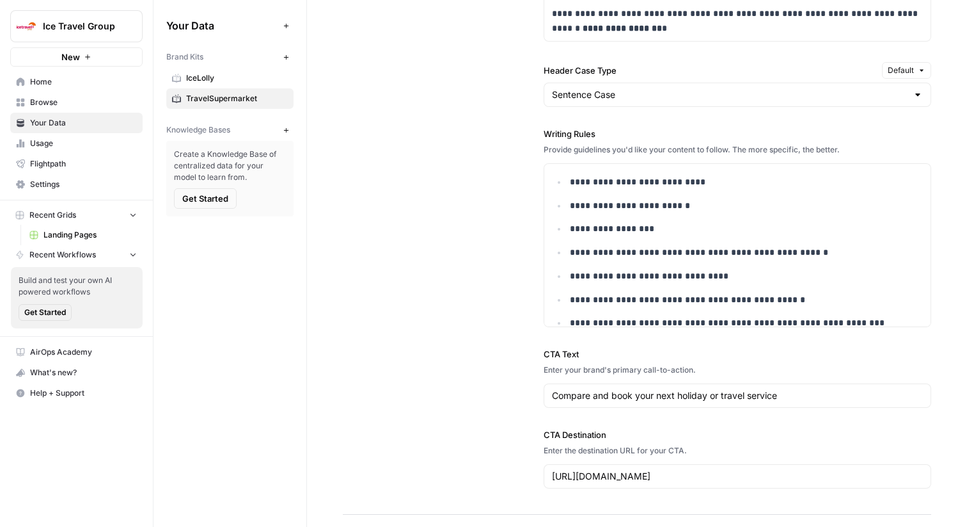
scroll to position [78, 0]
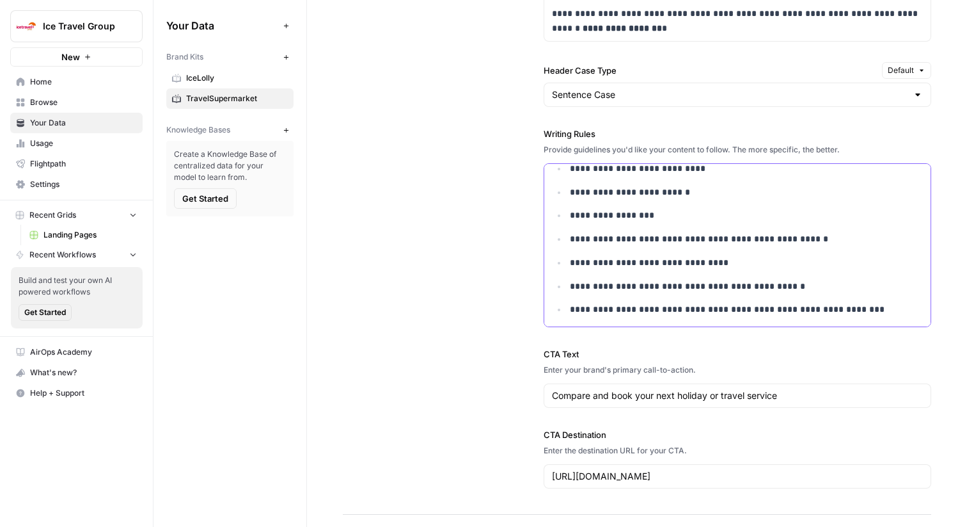
drag, startPoint x: 769, startPoint y: 290, endPoint x: 823, endPoint y: 306, distance: 56.9
click at [823, 306] on ul "**********" at bounding box center [737, 209] width 371 height 218
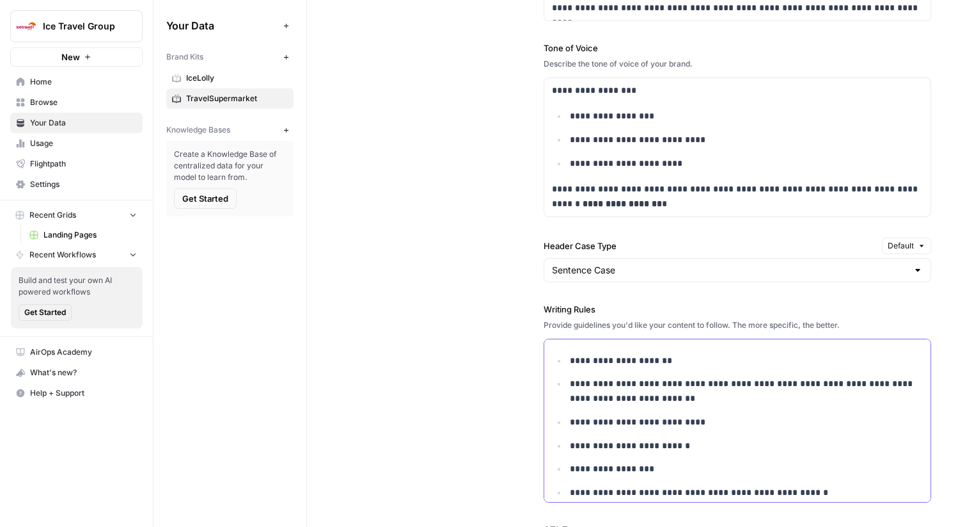
scroll to position [1146, 0]
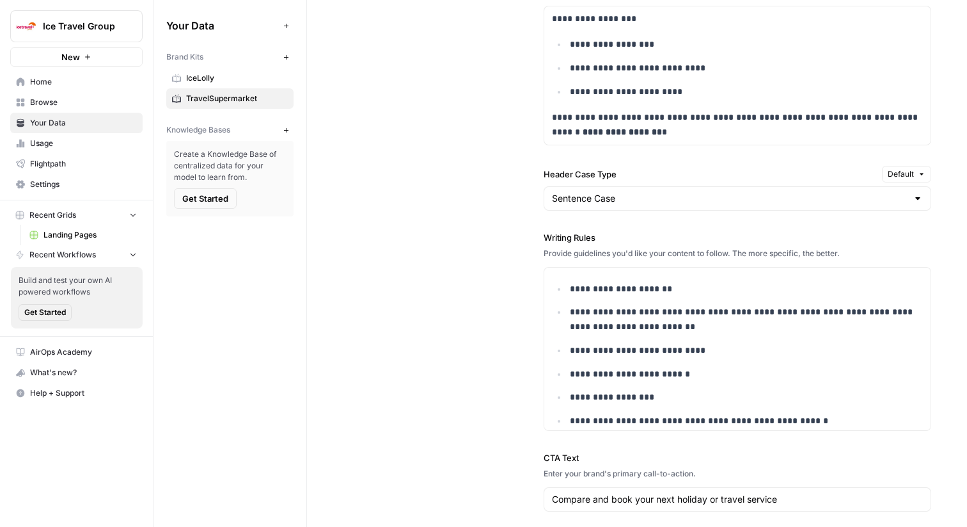
click at [87, 109] on link "Browse" at bounding box center [76, 102] width 132 height 20
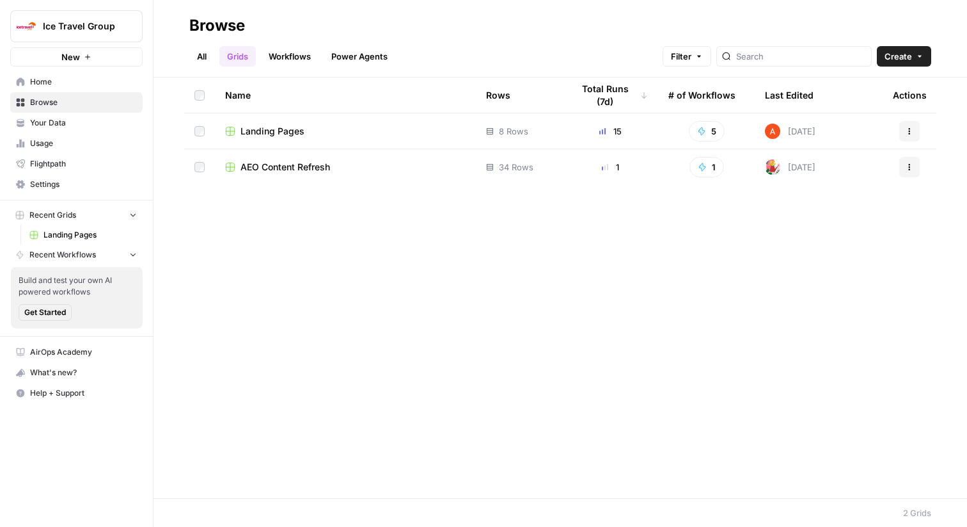
click at [260, 136] on span "Landing Pages" at bounding box center [273, 131] width 64 height 13
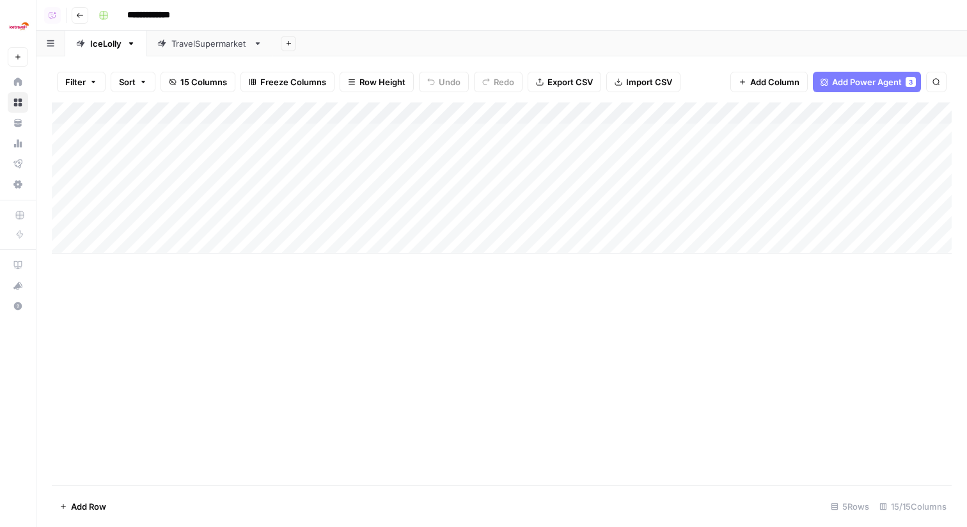
click at [232, 39] on div "TravelSupermarket" at bounding box center [209, 43] width 77 height 13
click at [229, 42] on div "TravelSupermarket" at bounding box center [209, 43] width 77 height 13
type input "********"
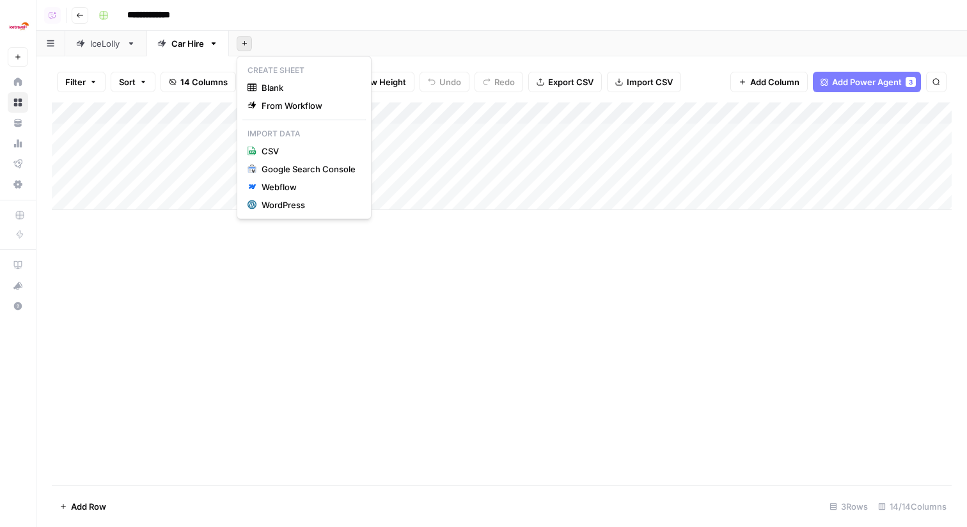
click at [246, 40] on icon "button" at bounding box center [244, 43] width 7 height 7
click at [283, 80] on button "Blank" at bounding box center [303, 88] width 123 height 18
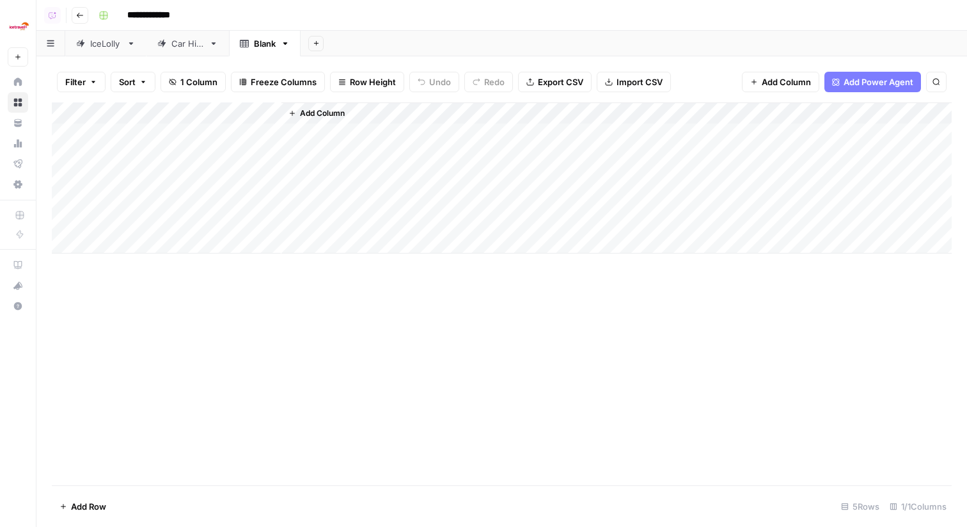
click at [247, 44] on icon at bounding box center [244, 43] width 9 height 9
click at [264, 45] on div "Blank" at bounding box center [265, 43] width 22 height 13
click at [123, 44] on link "IceLolly" at bounding box center [105, 44] width 81 height 26
click at [106, 42] on div "IceLolly" at bounding box center [105, 43] width 31 height 13
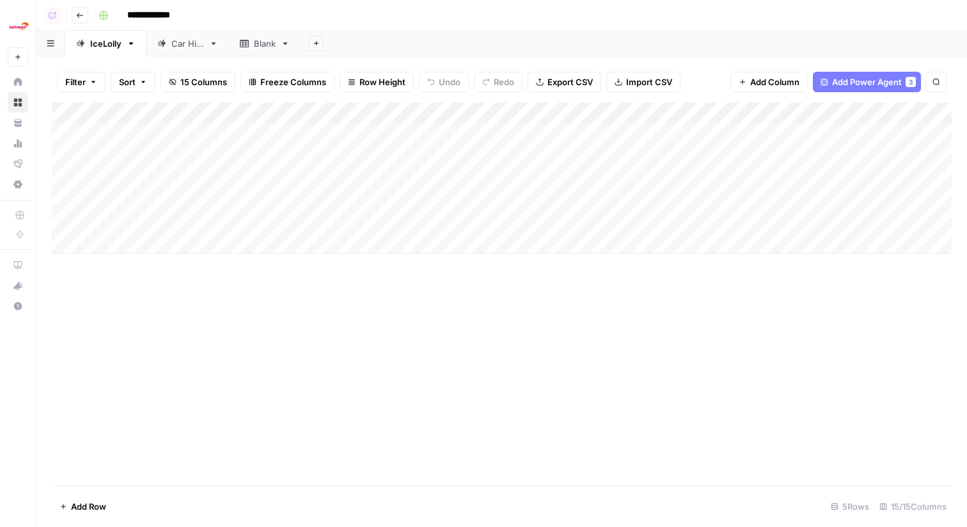
click at [106, 42] on div "IceLolly" at bounding box center [105, 43] width 31 height 13
type input "***"
click at [248, 47] on div "Blank" at bounding box center [248, 43] width 22 height 13
type input "**"
click at [171, 39] on div "Car Hire" at bounding box center [171, 43] width 33 height 13
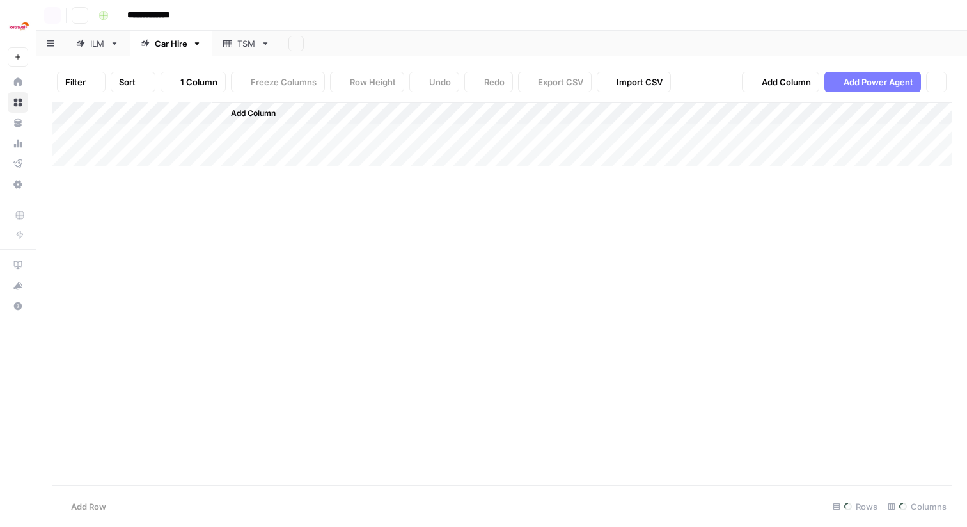
click at [171, 39] on div "Car Hire" at bounding box center [171, 43] width 33 height 13
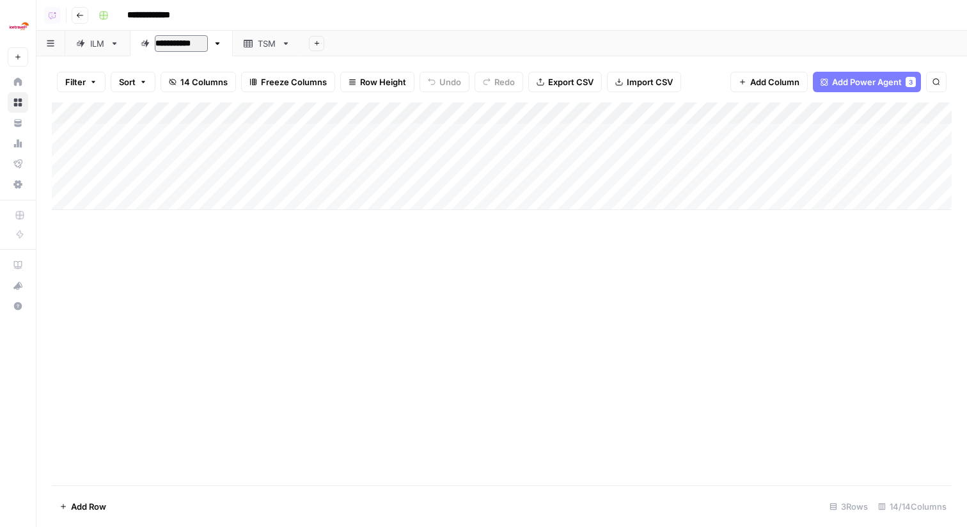
type input "**********"
drag, startPoint x: 269, startPoint y: 49, endPoint x: 196, endPoint y: 50, distance: 72.9
click at [196, 50] on div "ILM TSM Car Hire TSM Add Sheet" at bounding box center [501, 44] width 931 height 26
click at [170, 41] on div "TSM" at bounding box center [164, 43] width 19 height 13
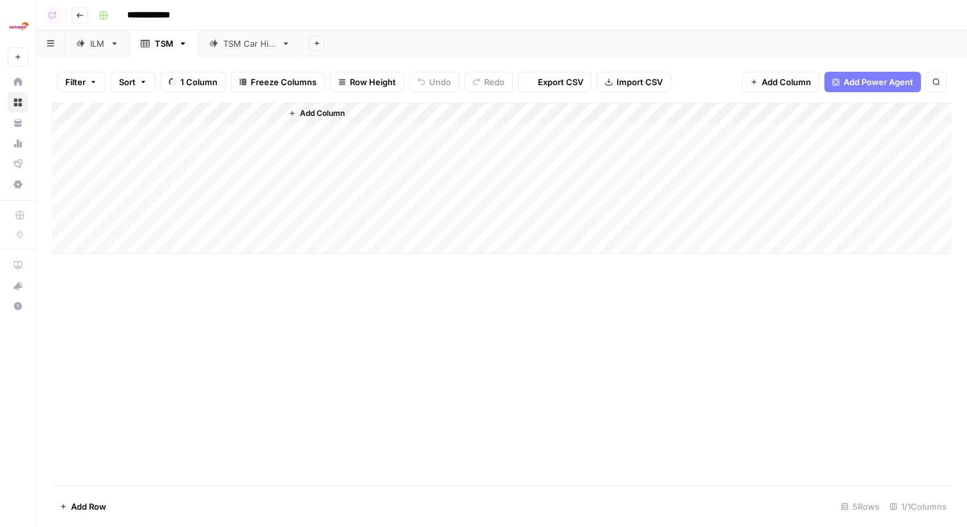
click at [163, 47] on div "TSM" at bounding box center [164, 43] width 19 height 13
type input "**********"
click at [89, 42] on div "ILM" at bounding box center [90, 43] width 29 height 13
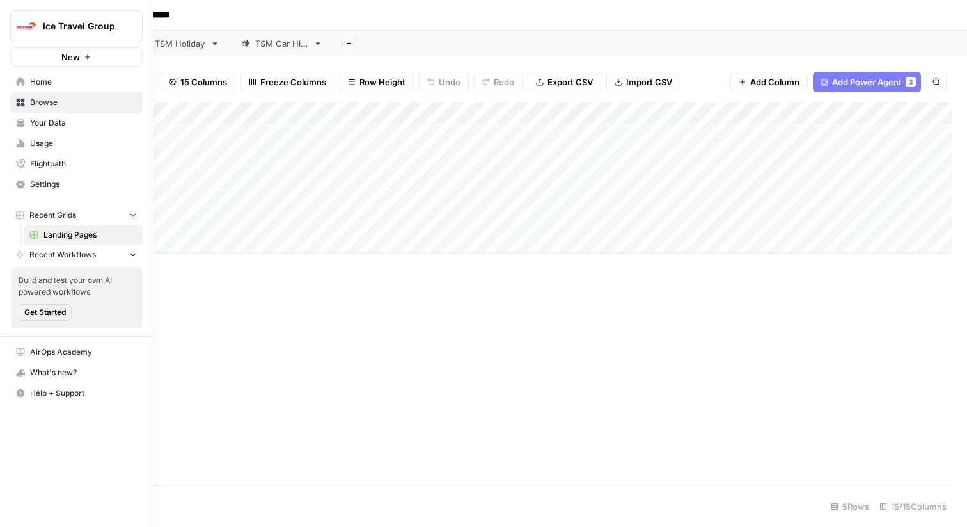
click at [18, 75] on link "Home" at bounding box center [76, 82] width 132 height 20
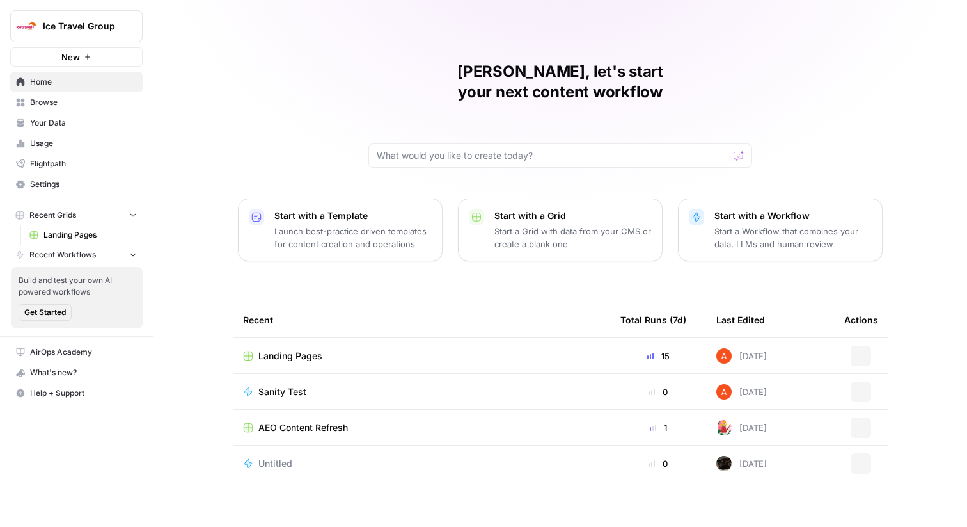
click at [44, 22] on span "Ice Travel Group" at bounding box center [81, 26] width 77 height 13
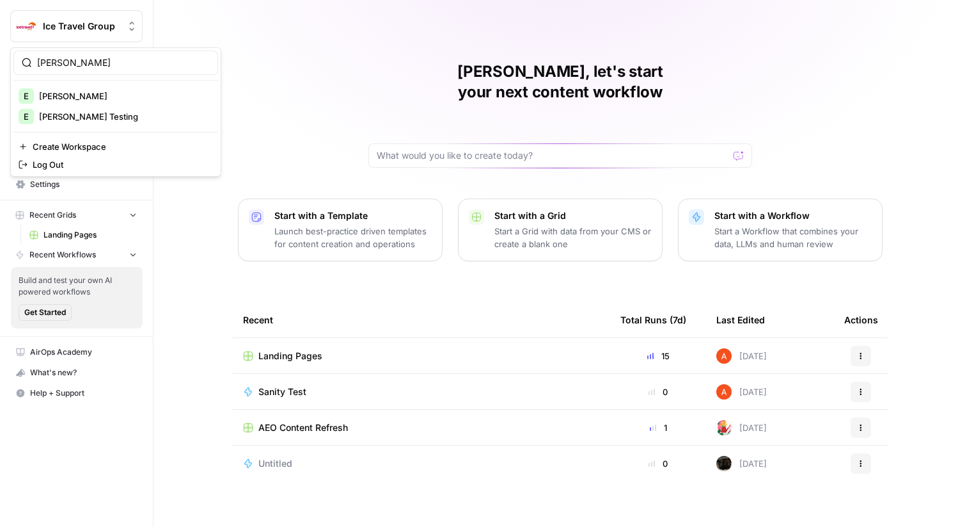
type input "elmi"
click at [86, 97] on span "[PERSON_NAME]" at bounding box center [123, 96] width 169 height 13
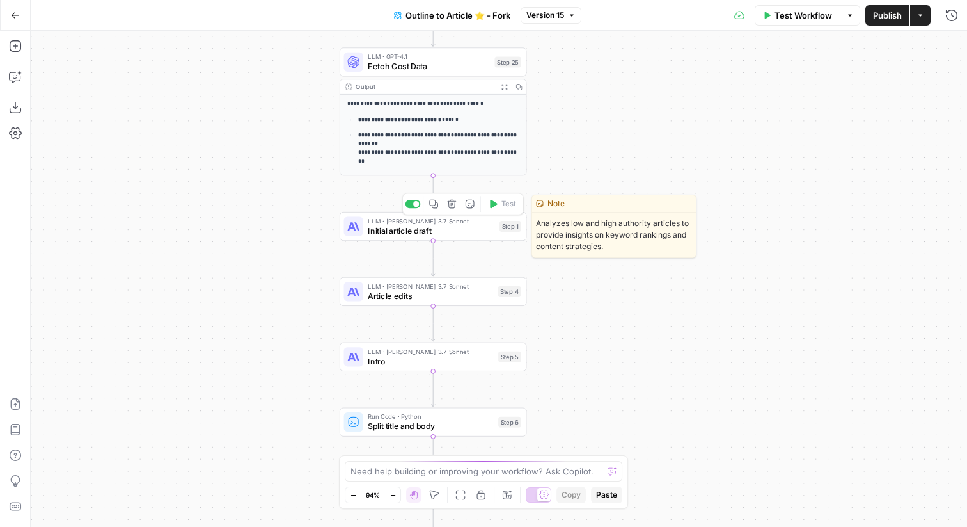
click at [451, 229] on span "Initial article draft" at bounding box center [431, 231] width 127 height 12
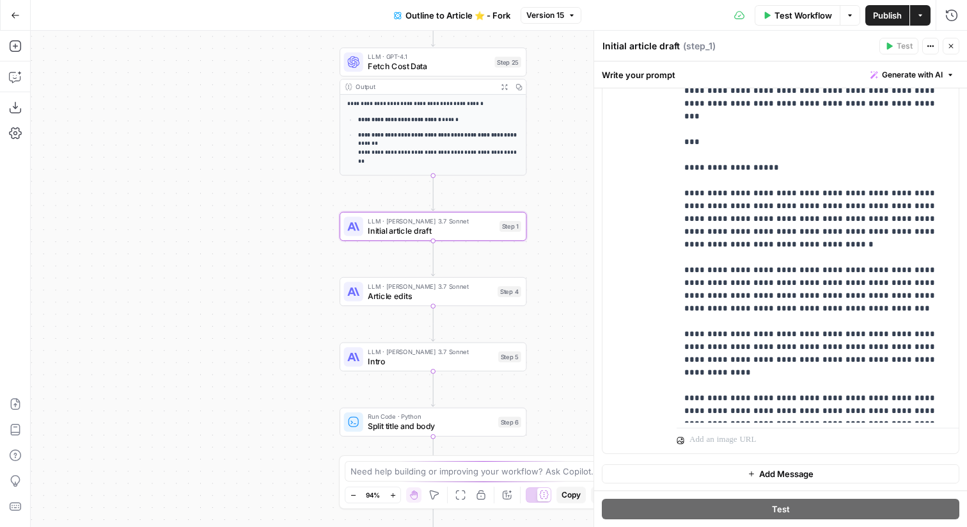
scroll to position [1159, 0]
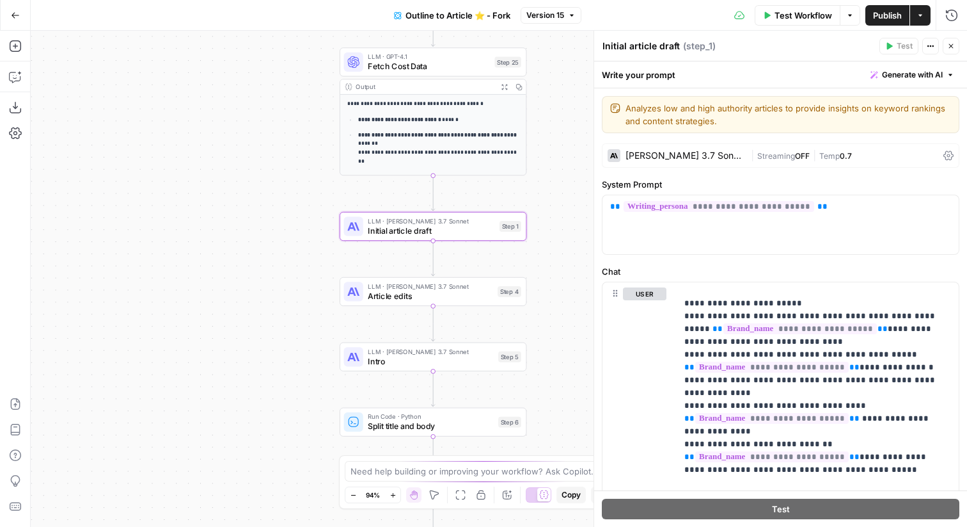
scroll to position [422, 0]
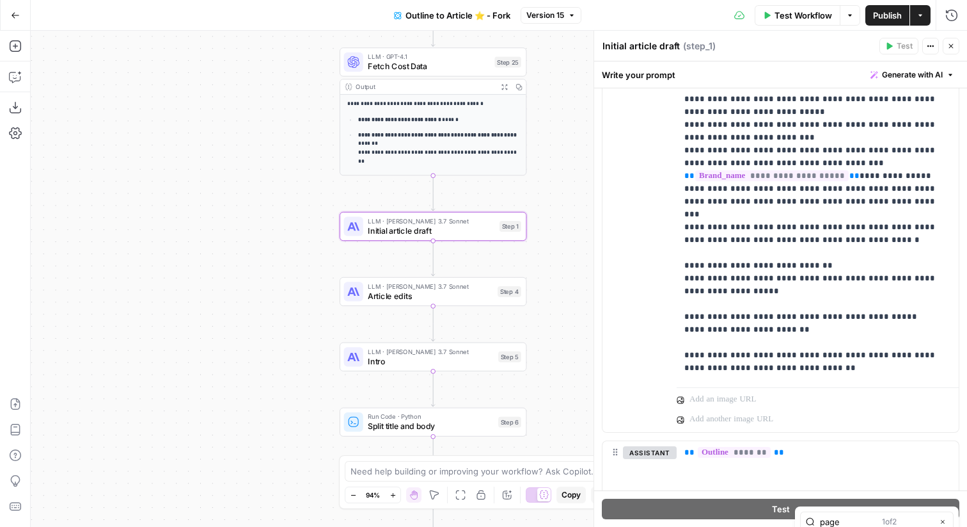
type input "page"
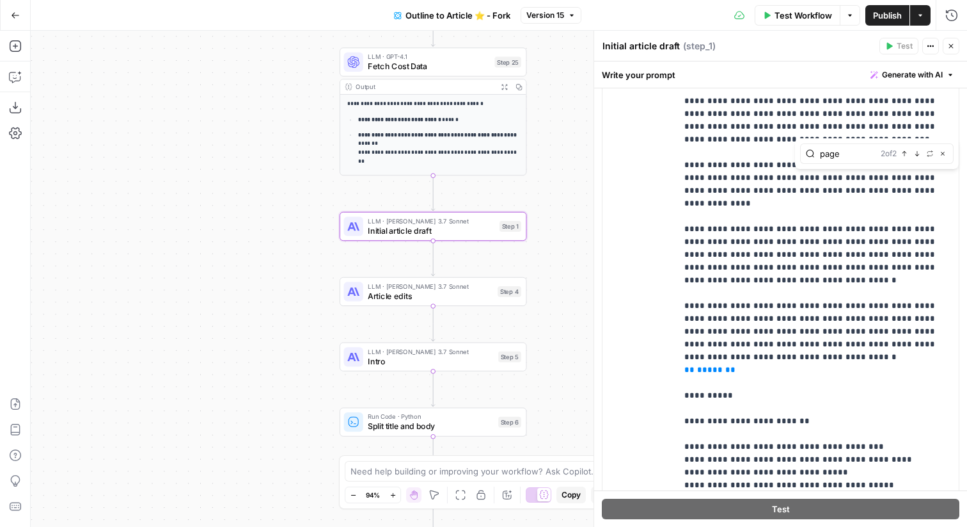
scroll to position [1060, 0]
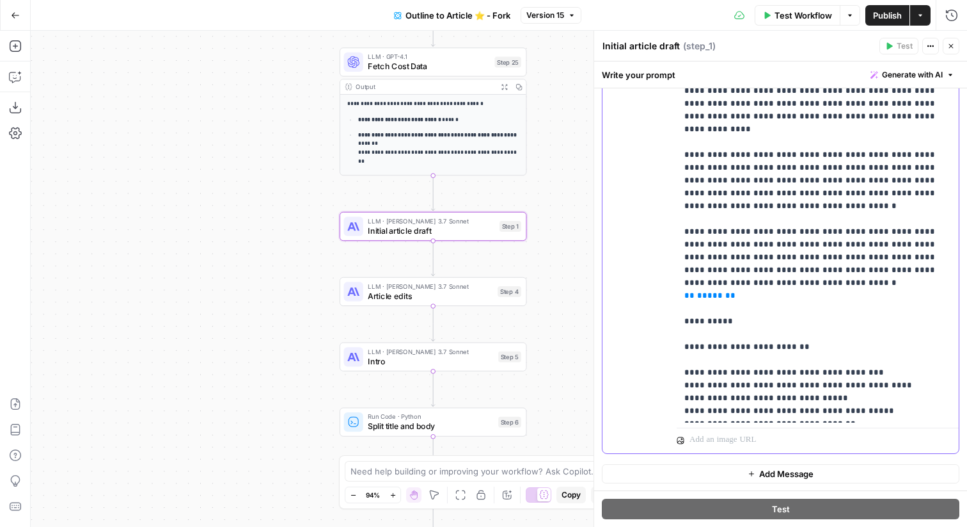
drag, startPoint x: 821, startPoint y: 417, endPoint x: 668, endPoint y: 404, distance: 154.1
click at [668, 404] on div "**********" at bounding box center [781, 176] width 356 height 551
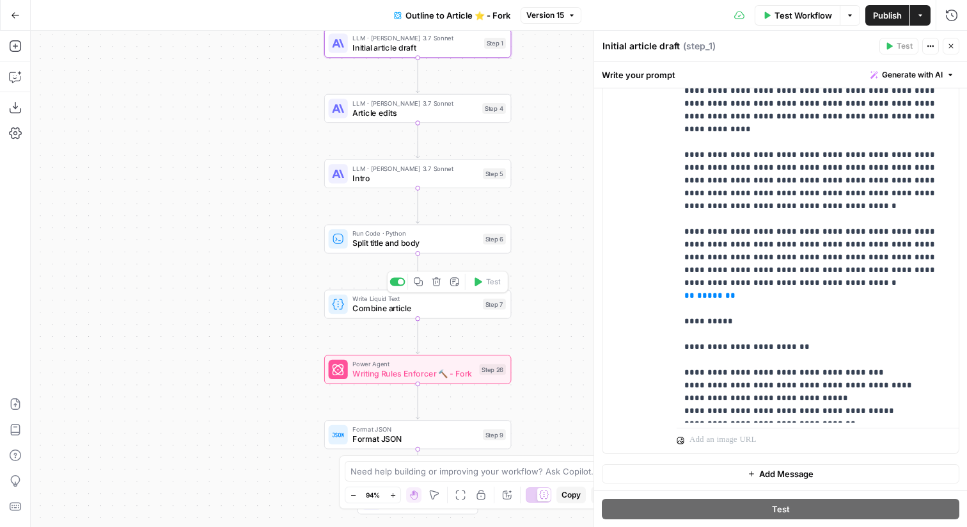
click at [449, 307] on span "Combine article" at bounding box center [415, 308] width 125 height 12
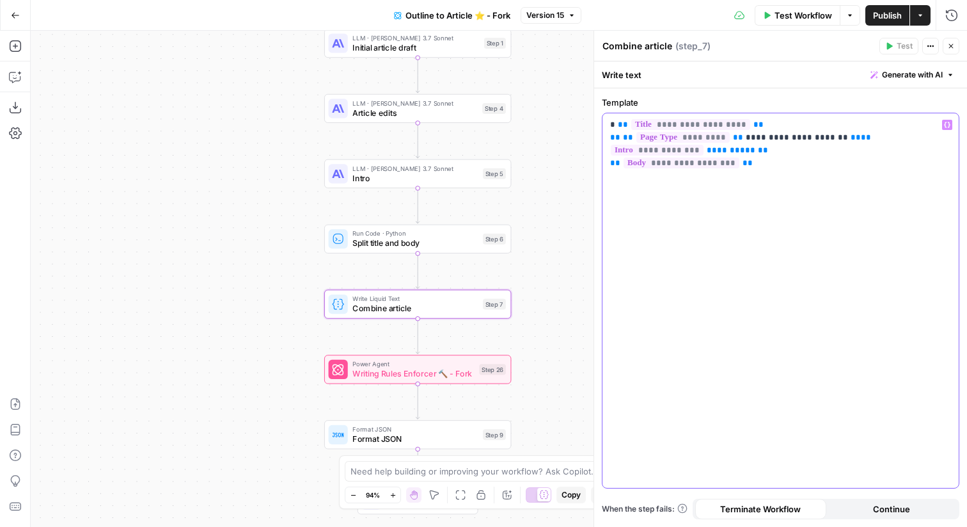
drag, startPoint x: 681, startPoint y: 148, endPoint x: 604, endPoint y: 136, distance: 77.6
click at [604, 136] on div "**********" at bounding box center [781, 300] width 356 height 374
click at [946, 49] on button "Close" at bounding box center [951, 46] width 17 height 17
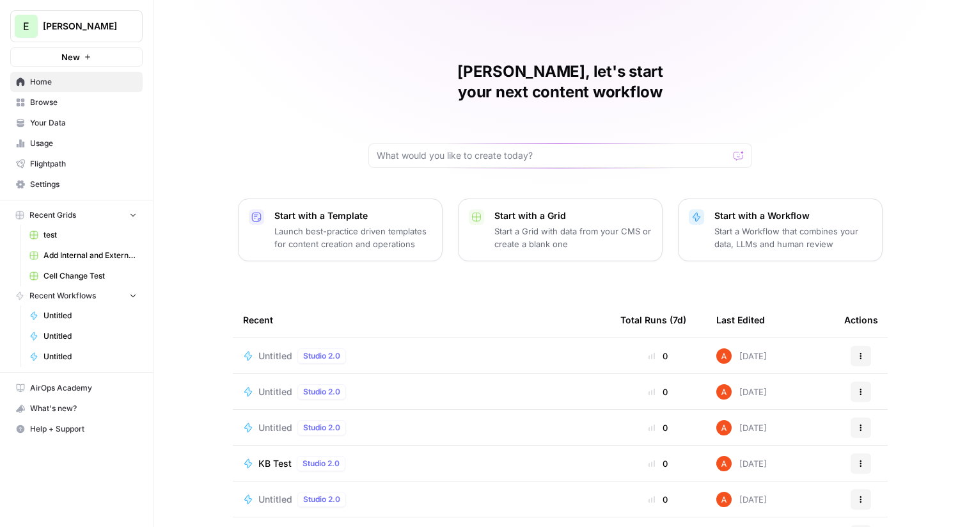
click at [116, 104] on span "Browse" at bounding box center [83, 103] width 107 height 12
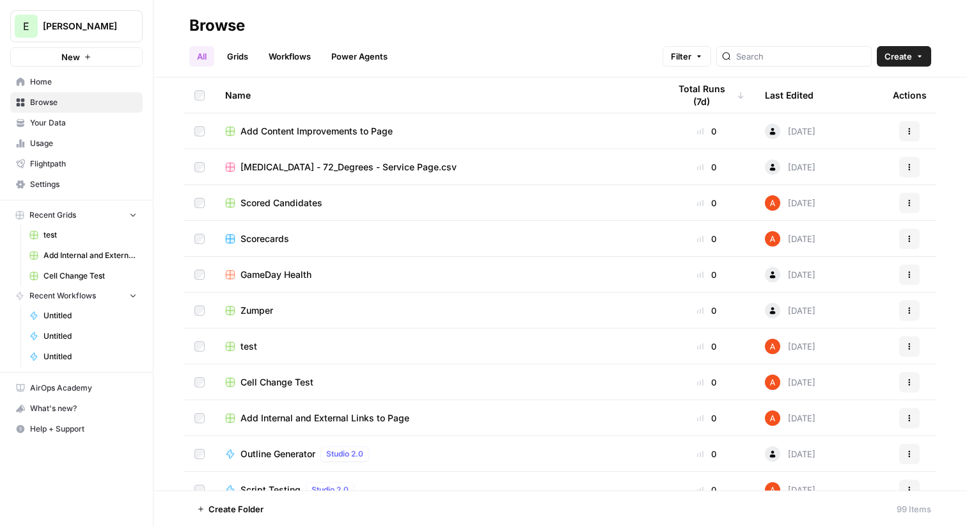
click at [242, 54] on link "Grids" at bounding box center [237, 56] width 36 height 20
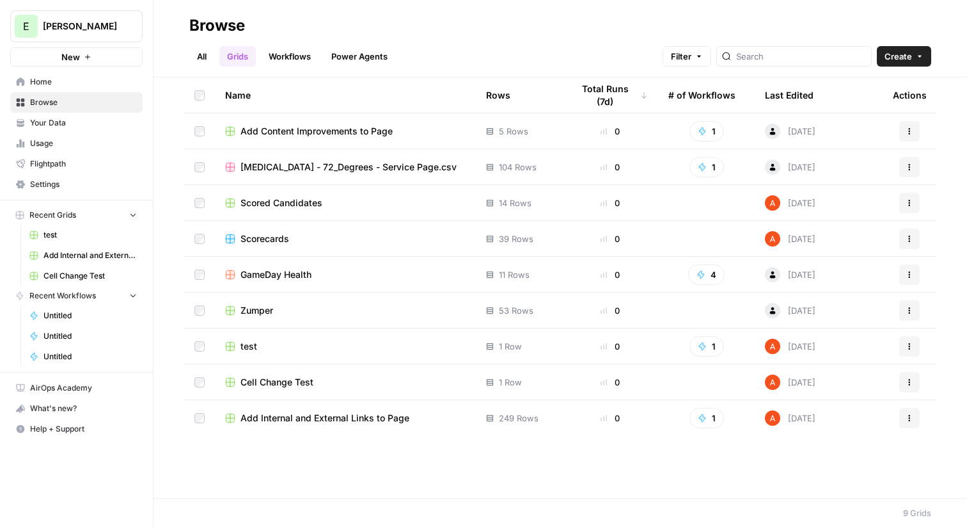
click at [278, 57] on link "Workflows" at bounding box center [290, 56] width 58 height 20
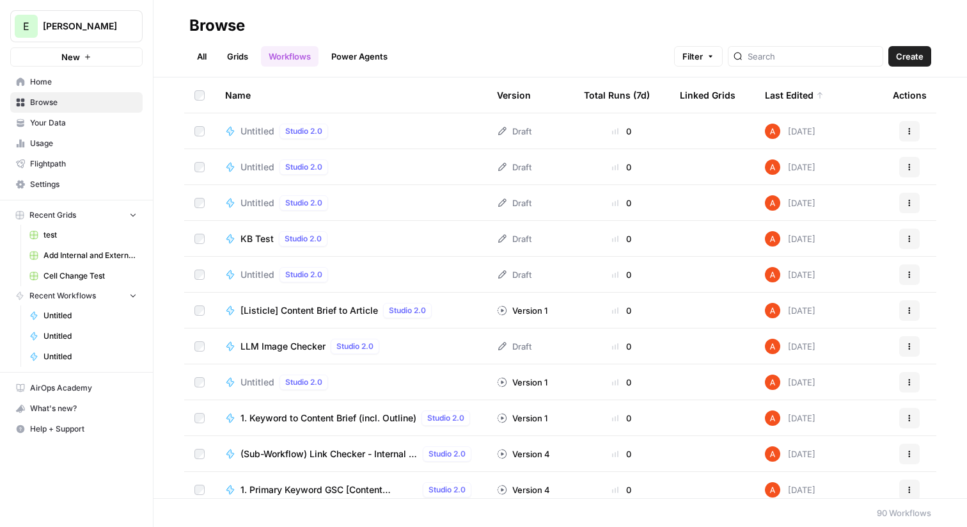
click at [250, 129] on span "Untitled" at bounding box center [258, 131] width 34 height 13
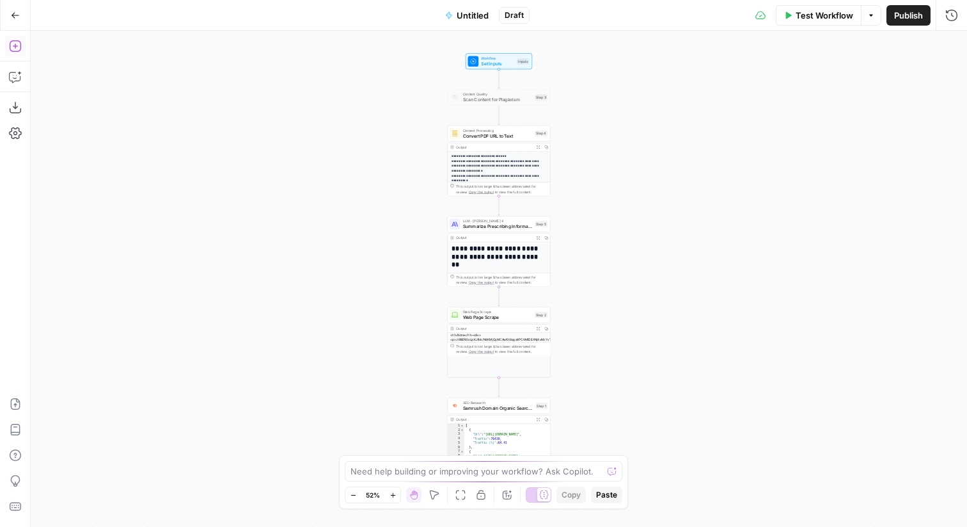
click at [23, 51] on button "Add Steps" at bounding box center [15, 46] width 20 height 20
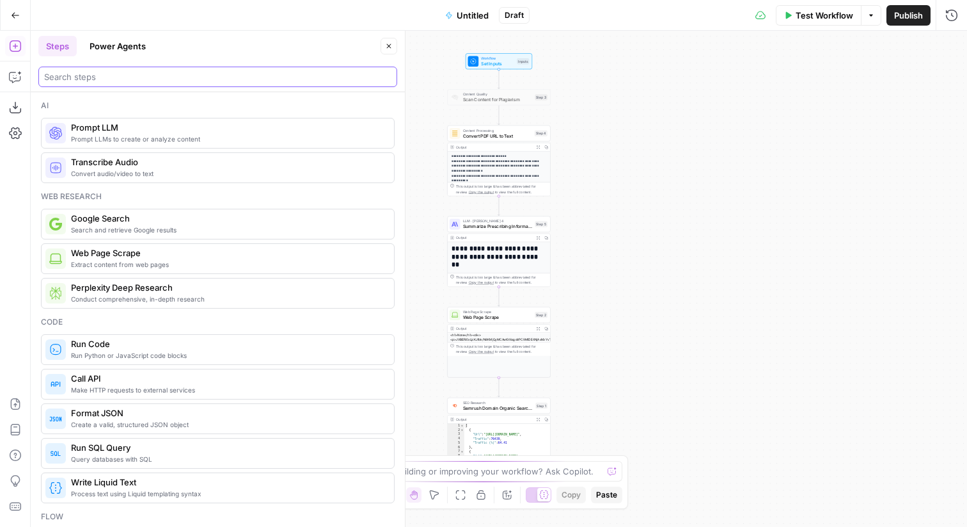
click at [91, 70] on input "search" at bounding box center [217, 76] width 347 height 13
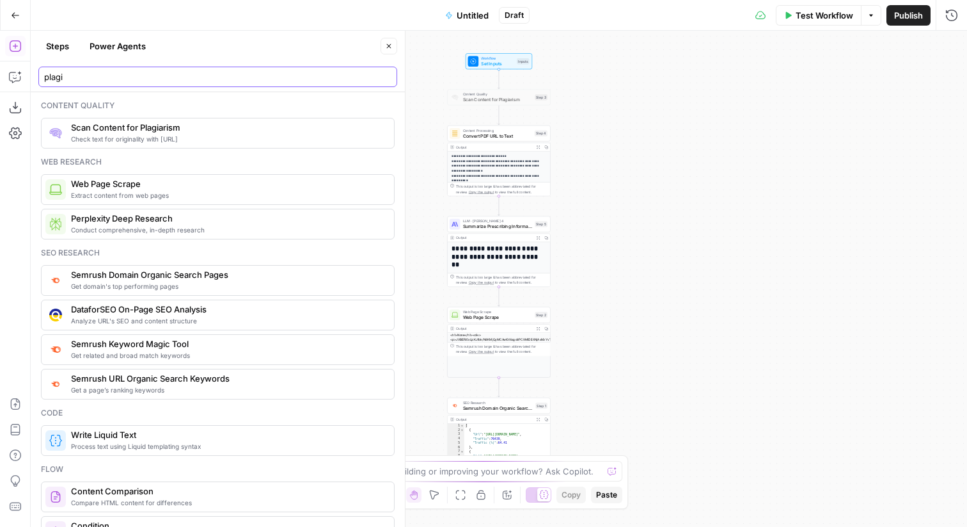
type input "plagi"
drag, startPoint x: 281, startPoint y: 136, endPoint x: 281, endPoint y: 143, distance: 7.0
